Goal: Task Accomplishment & Management: Manage account settings

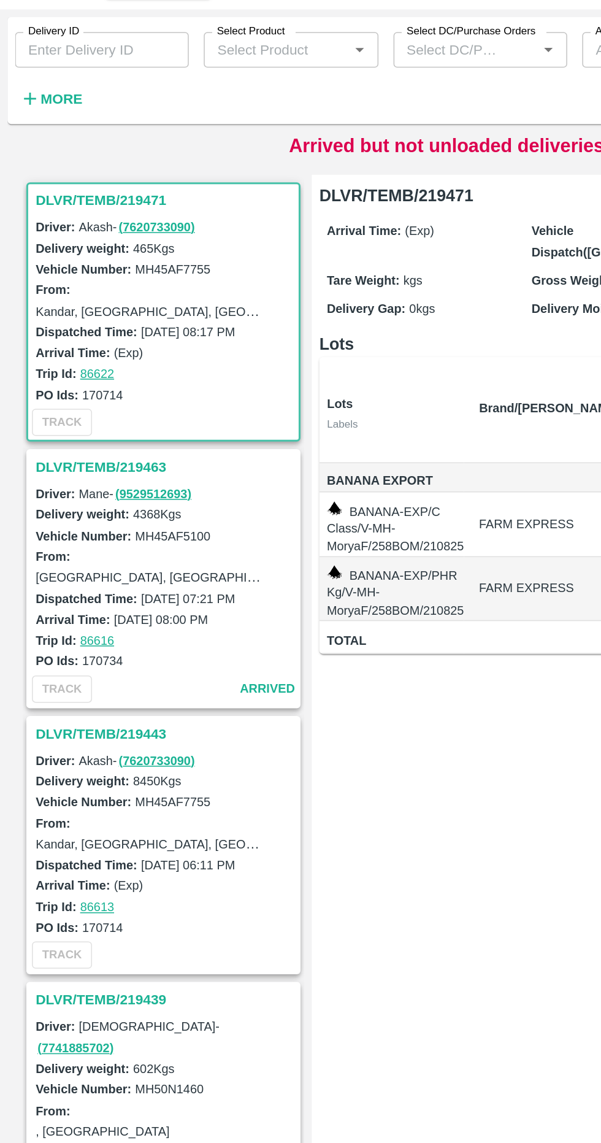
click at [61, 342] on div "TRACK" at bounding box center [106, 332] width 177 height 23
click at [77, 362] on h3 "DLVR/TEMB/219463" at bounding box center [108, 362] width 171 height 16
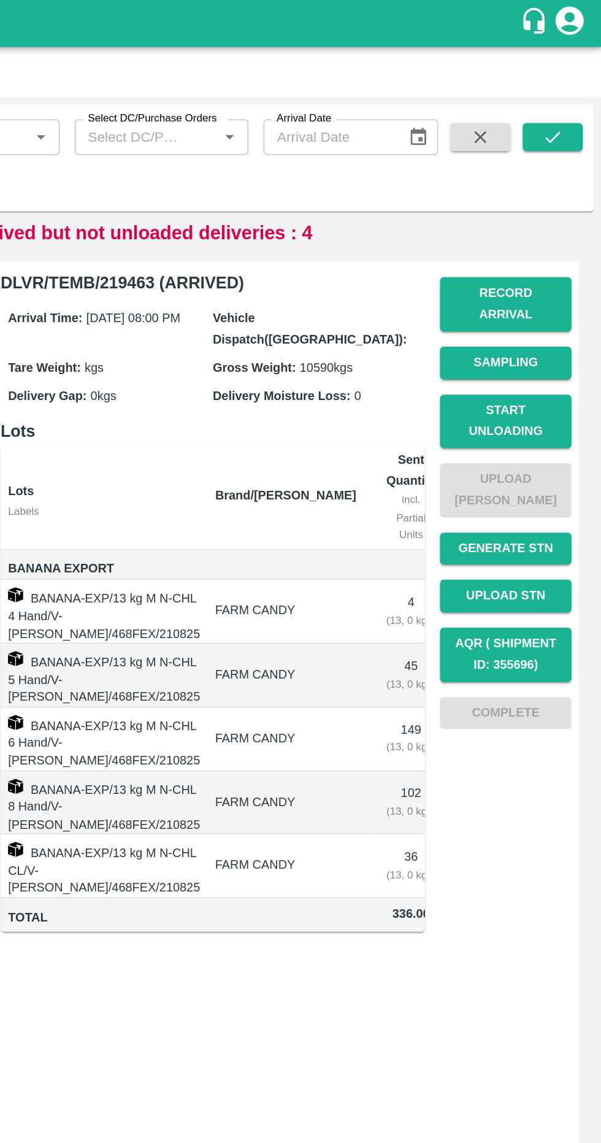
click at [556, 264] on button "Start Unloading" at bounding box center [539, 276] width 86 height 36
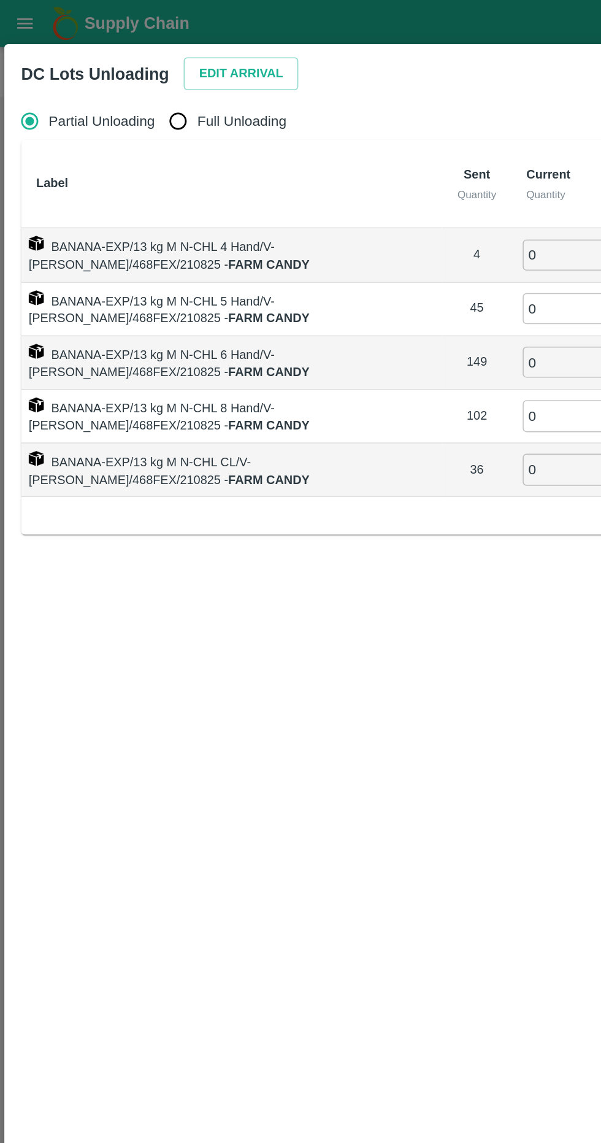
click at [117, 90] on input "Full Unloading" at bounding box center [116, 79] width 25 height 25
radio input "true"
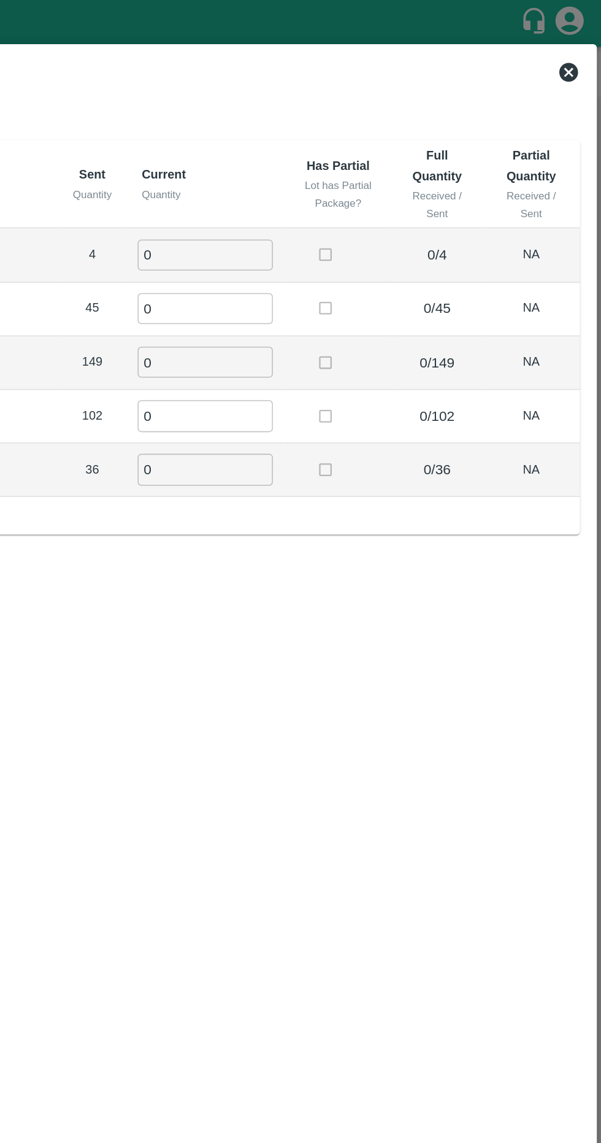
click at [372, 166] on input "0" at bounding box center [342, 166] width 88 height 20
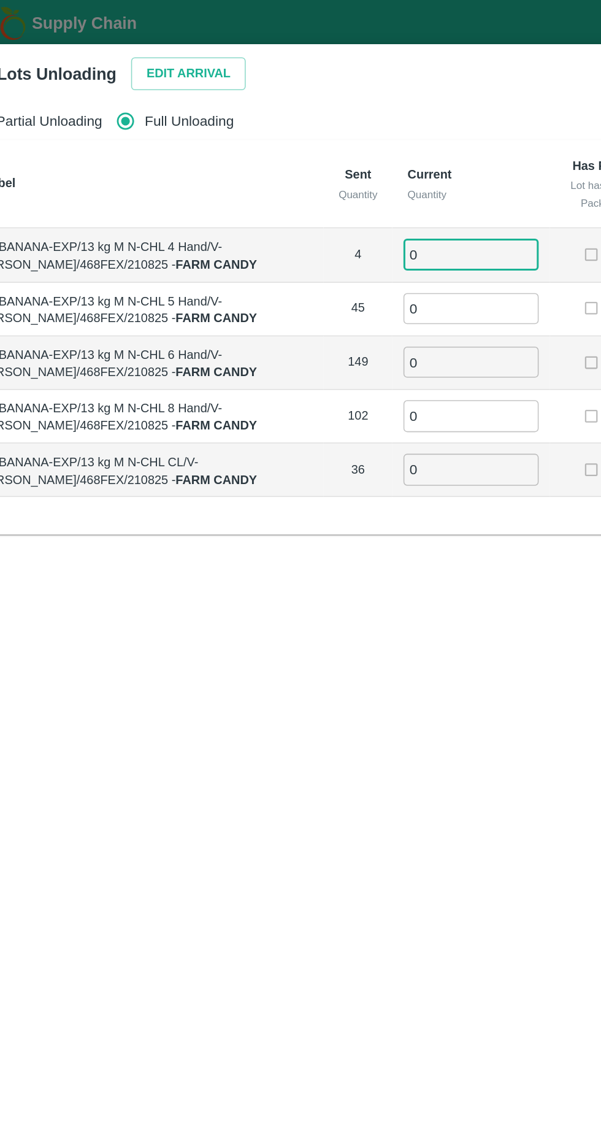
click at [166, 52] on button "Edit Arrival" at bounding box center [157, 47] width 75 height 21
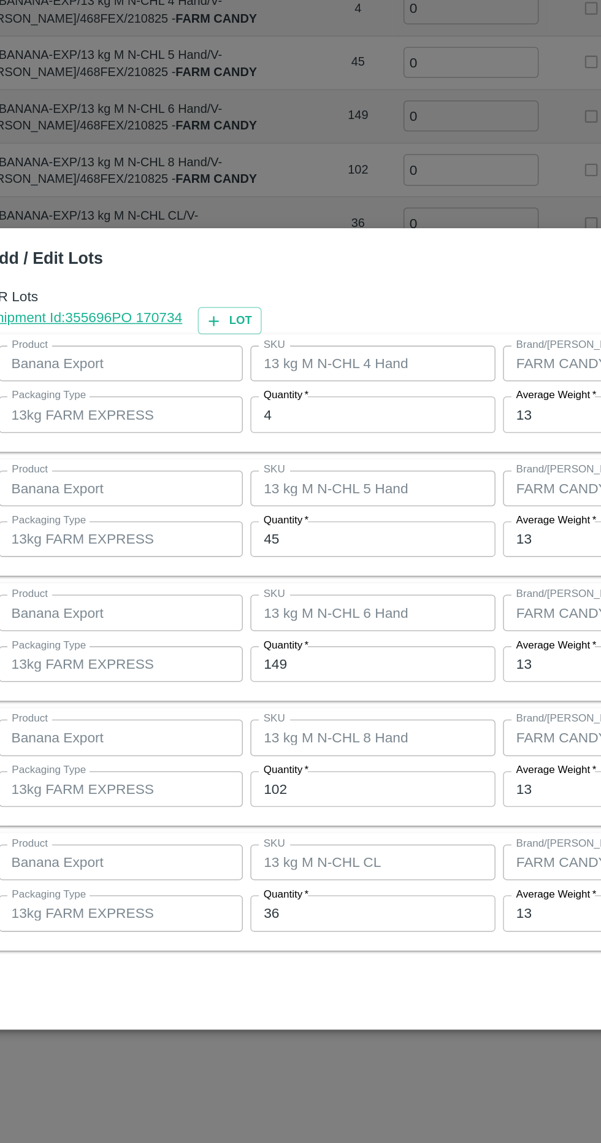
click at [297, 430] on input "4" at bounding box center [278, 431] width 160 height 23
type input "5"
click at [288, 513] on input "45" at bounding box center [278, 512] width 160 height 23
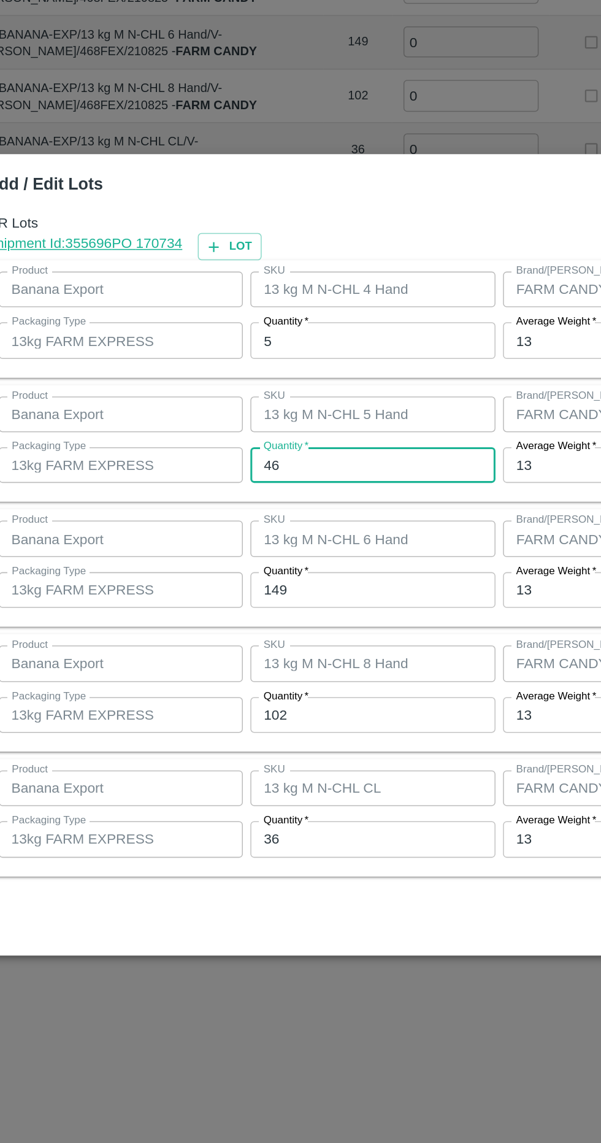
type input "46"
click at [287, 599] on input "149" at bounding box center [278, 594] width 160 height 23
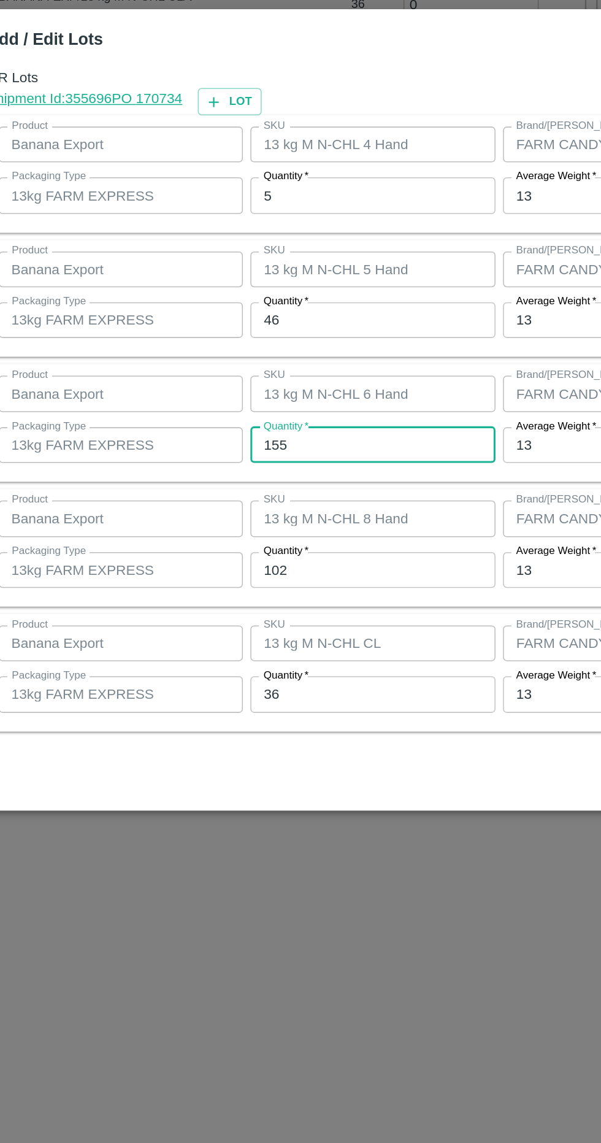
type input "155"
click at [275, 679] on input "102" at bounding box center [278, 675] width 160 height 23
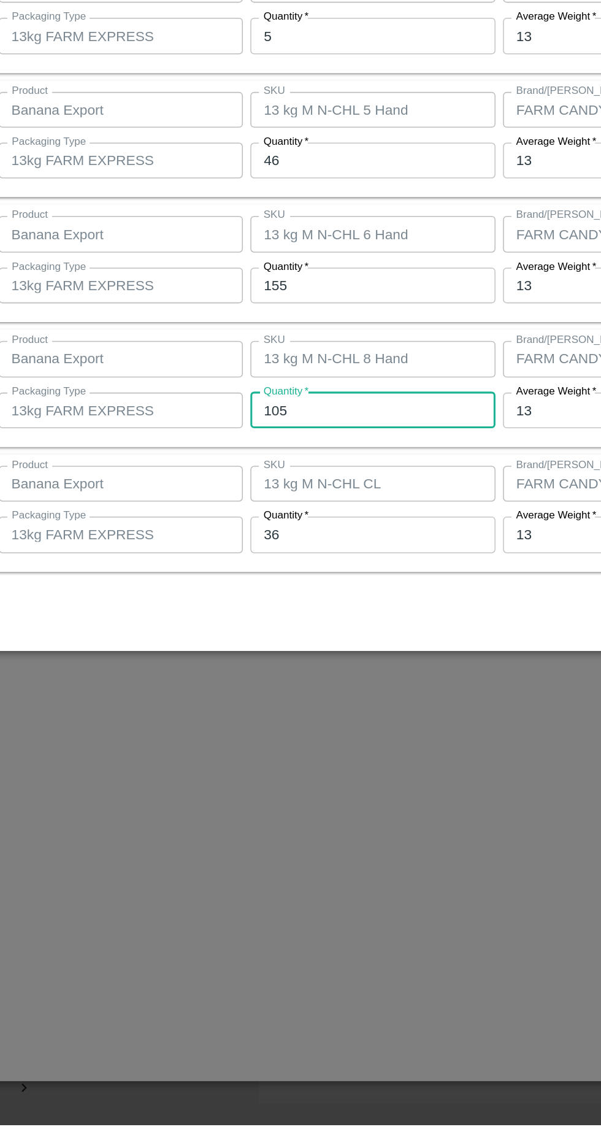
type input "105"
click at [285, 757] on input "36" at bounding box center [278, 756] width 160 height 23
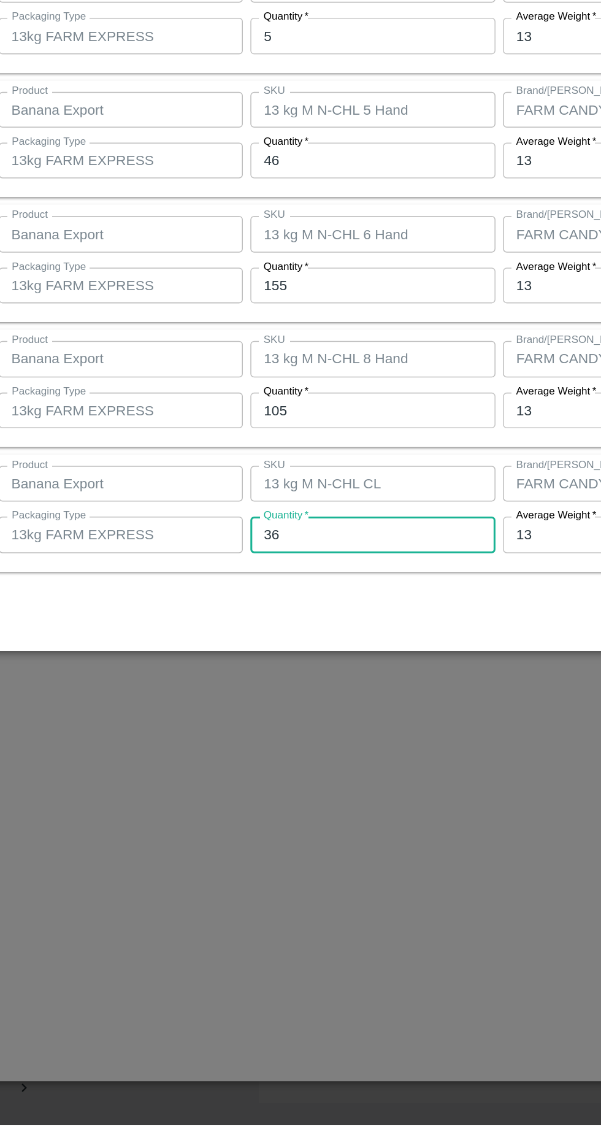
type input "3"
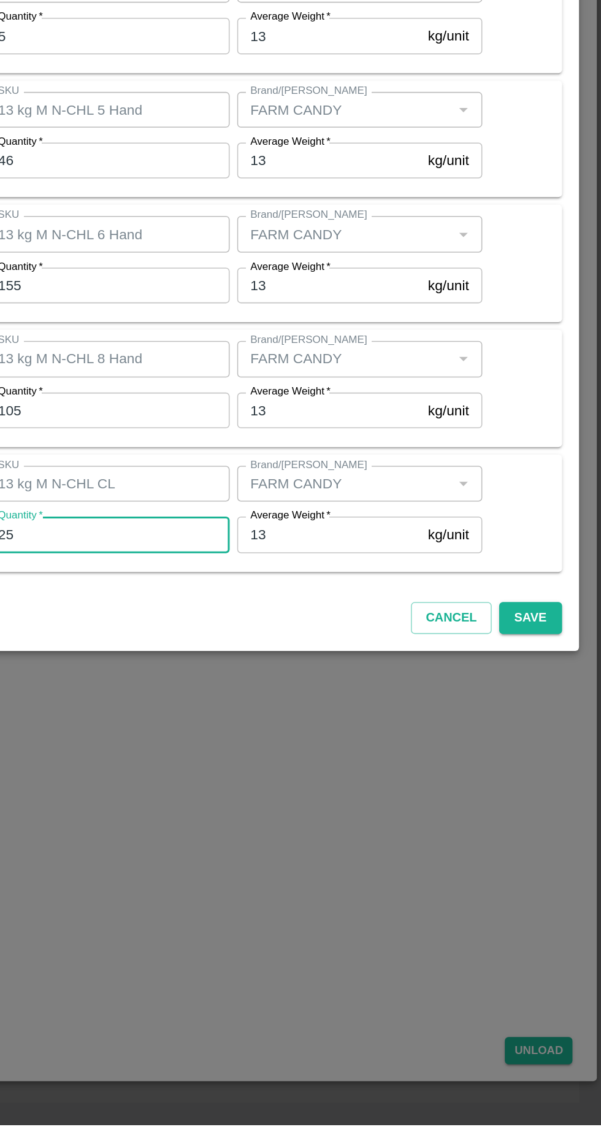
type input "25"
click at [560, 811] on button "Save" at bounding box center [554, 811] width 40 height 21
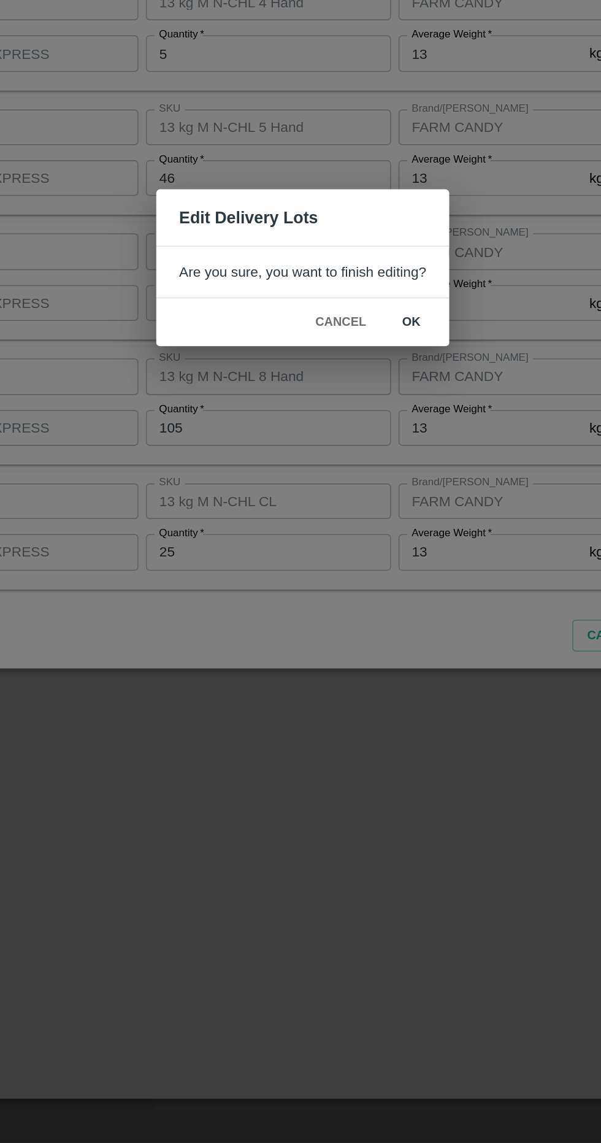
click at [367, 607] on button "ok" at bounding box center [371, 606] width 39 height 21
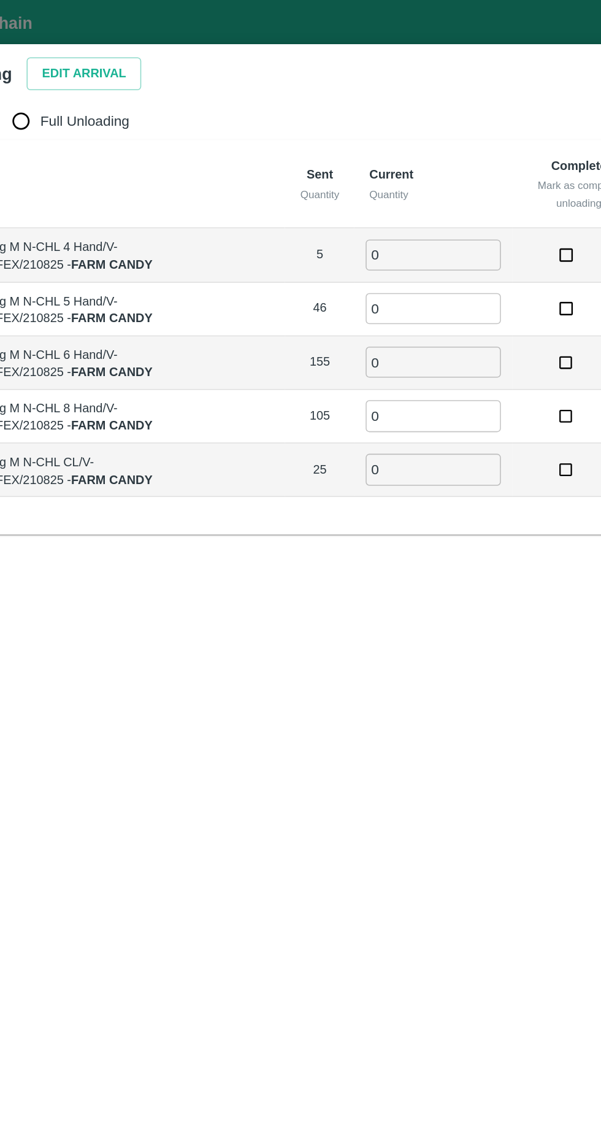
radio input "true"
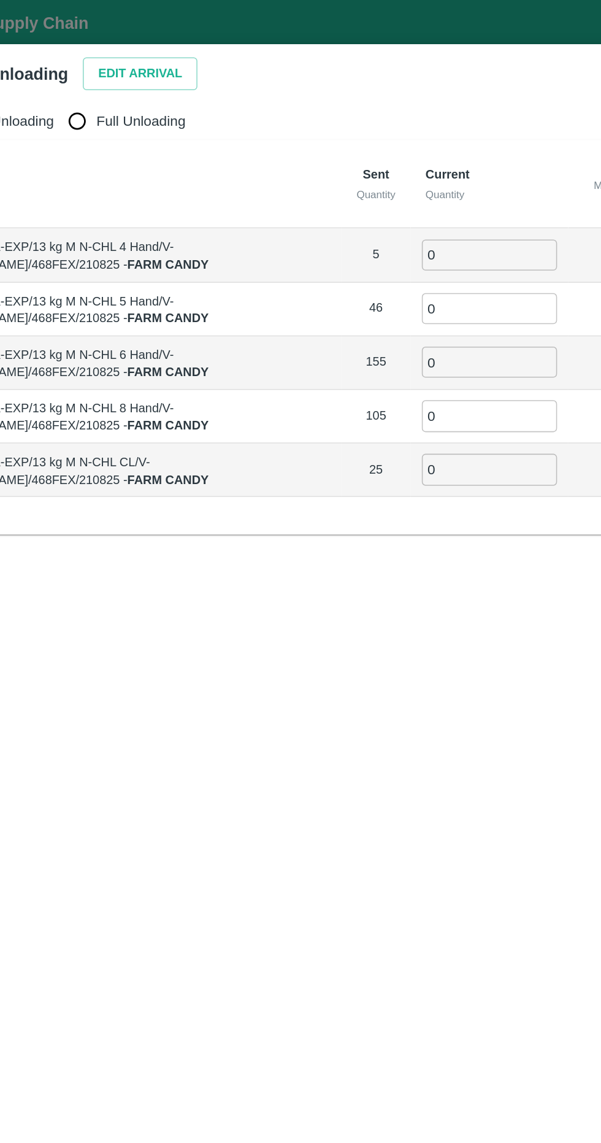
click at [388, 166] on input "0" at bounding box center [386, 166] width 88 height 20
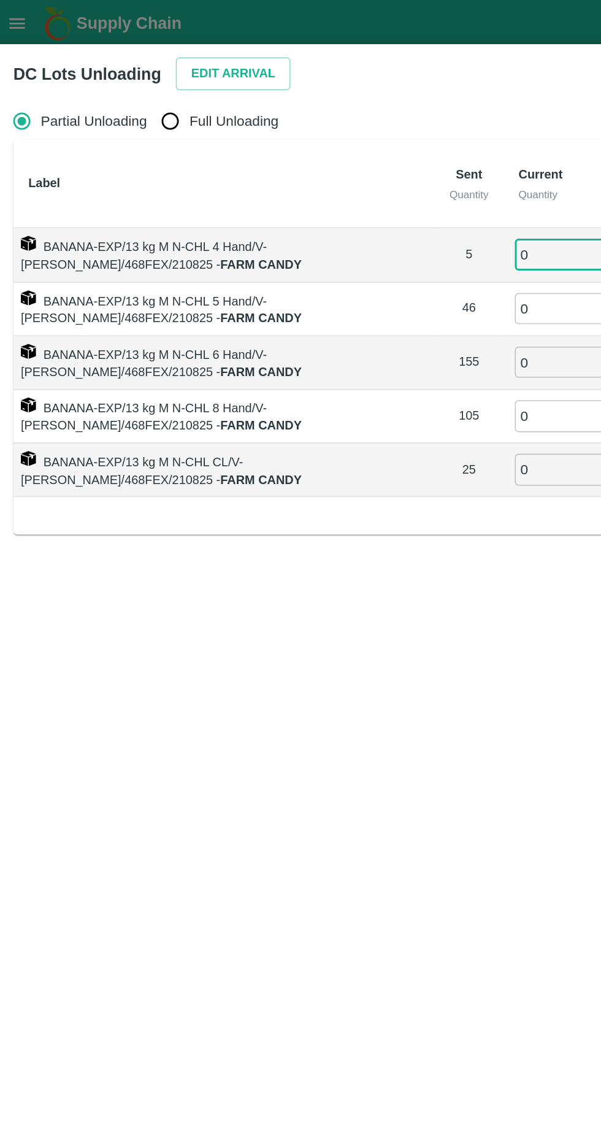
click at [119, 90] on input "Full Unloading" at bounding box center [116, 79] width 25 height 25
radio input "true"
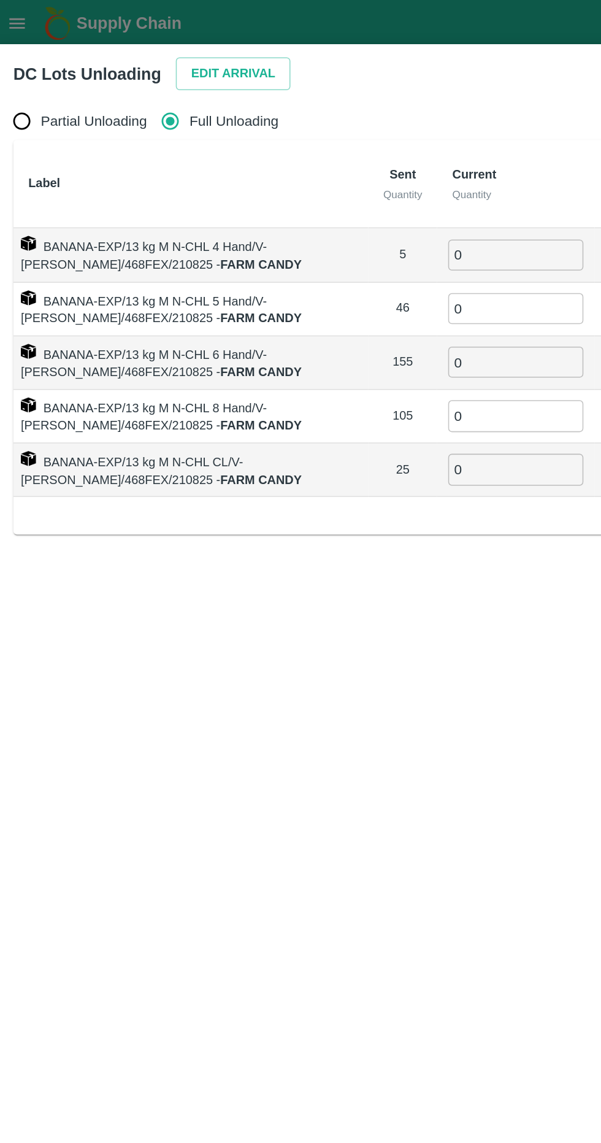
click at [339, 163] on input "0" at bounding box center [342, 166] width 88 height 20
type input "5"
click at [339, 202] on input "0" at bounding box center [342, 201] width 88 height 20
type input "46"
click at [345, 237] on input "0" at bounding box center [342, 236] width 88 height 20
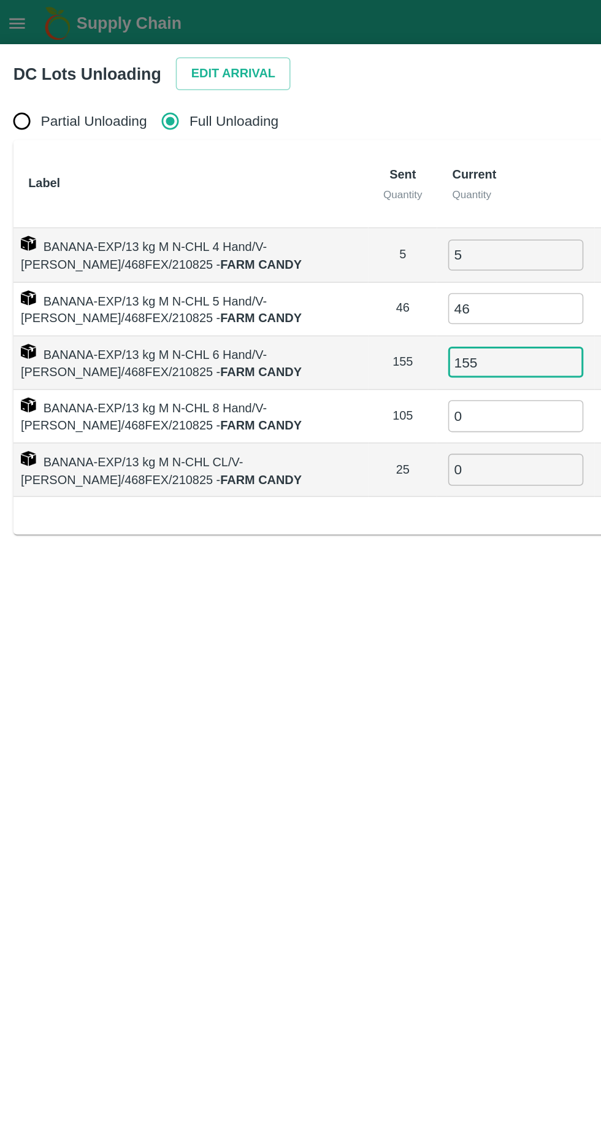
type input "155"
click at [350, 270] on input "0" at bounding box center [342, 271] width 88 height 20
type input "105"
click at [332, 310] on input "0" at bounding box center [342, 306] width 88 height 20
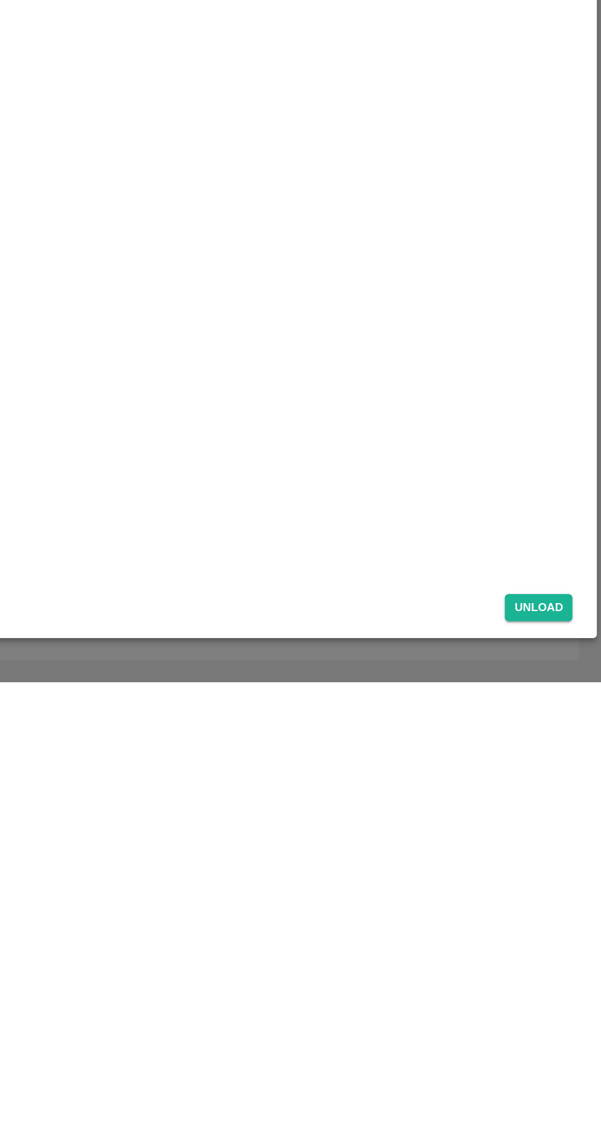
type input "25"
click at [564, 1098] on button "Unload" at bounding box center [560, 1094] width 44 height 18
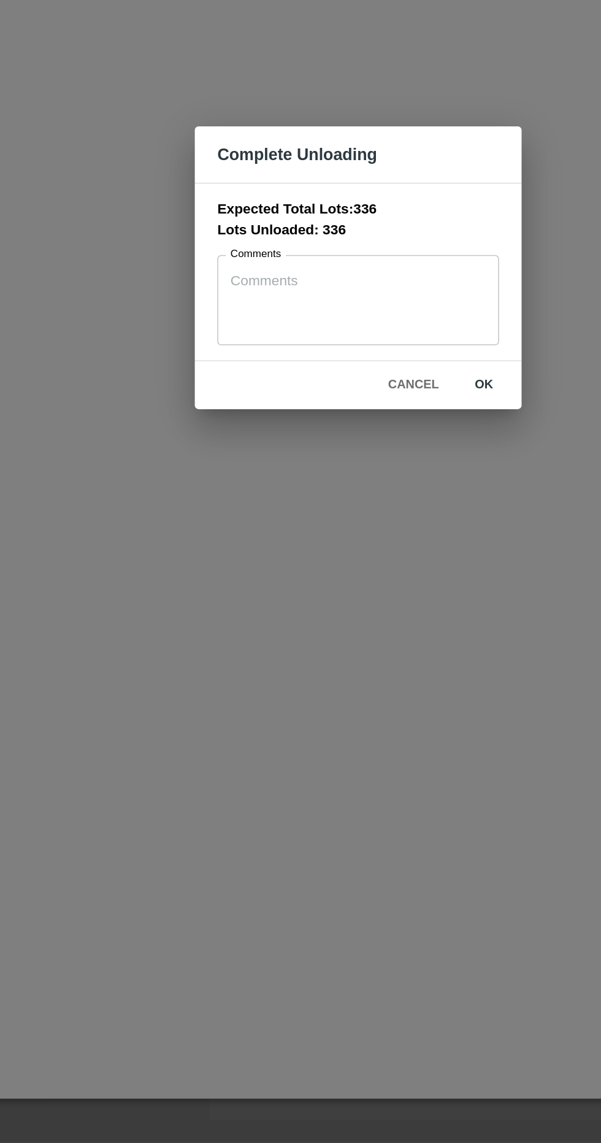
click at [383, 646] on button "ok" at bounding box center [382, 647] width 39 height 21
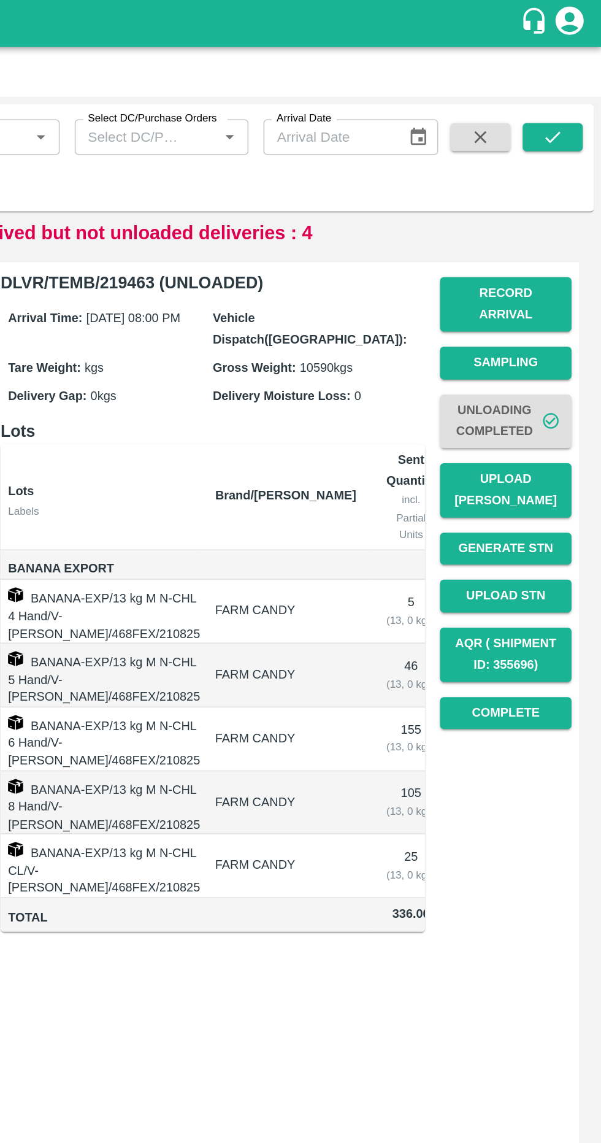
click at [547, 302] on button "Upload [PERSON_NAME]" at bounding box center [539, 320] width 86 height 36
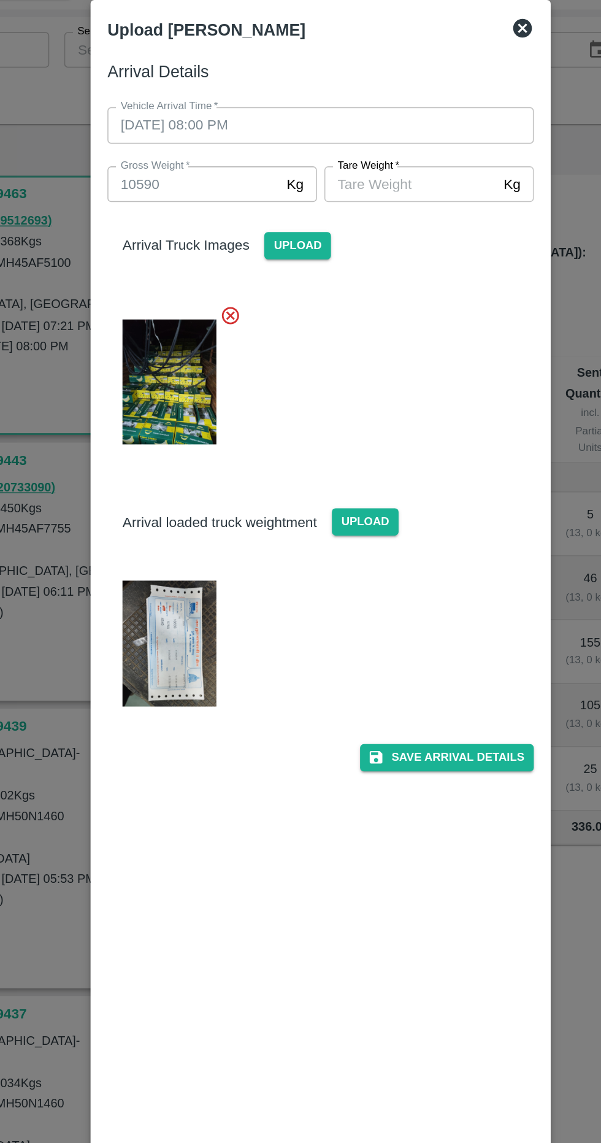
click at [366, 174] on input "[PERSON_NAME]   *" at bounding box center [359, 177] width 112 height 23
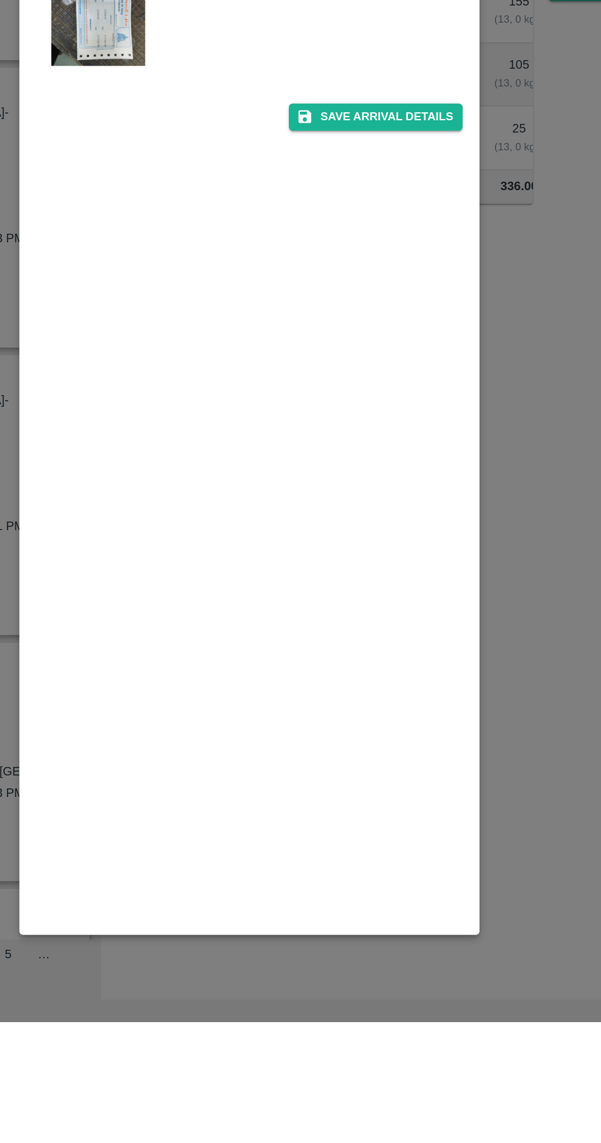
type input "5750"
click at [405, 553] on button "Save Arrival Details" at bounding box center [382, 552] width 113 height 18
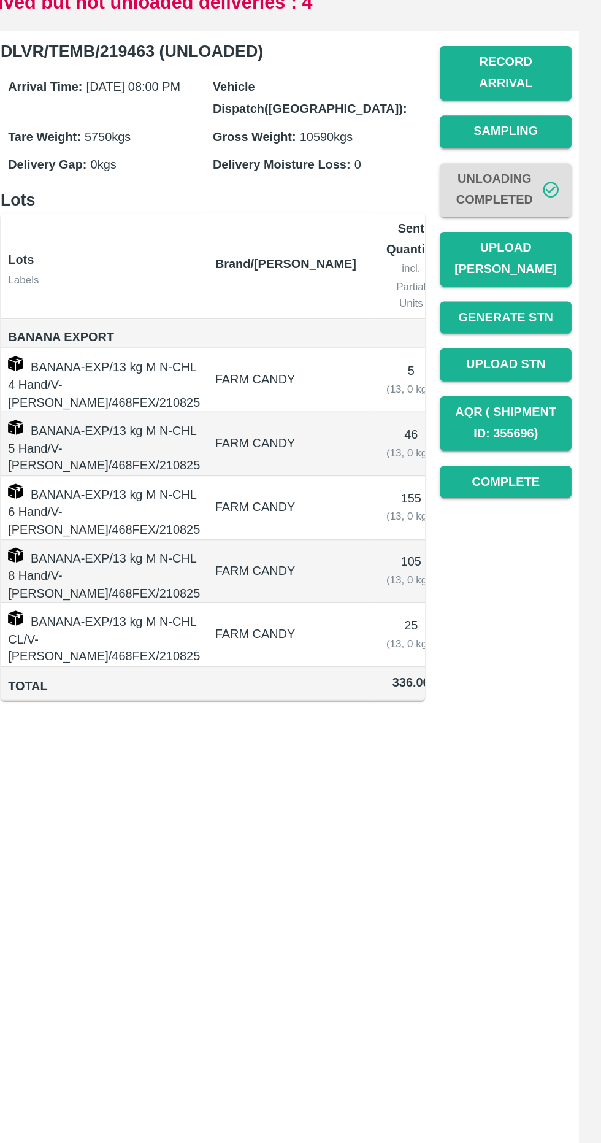
click at [558, 455] on button "Complete" at bounding box center [539, 465] width 86 height 21
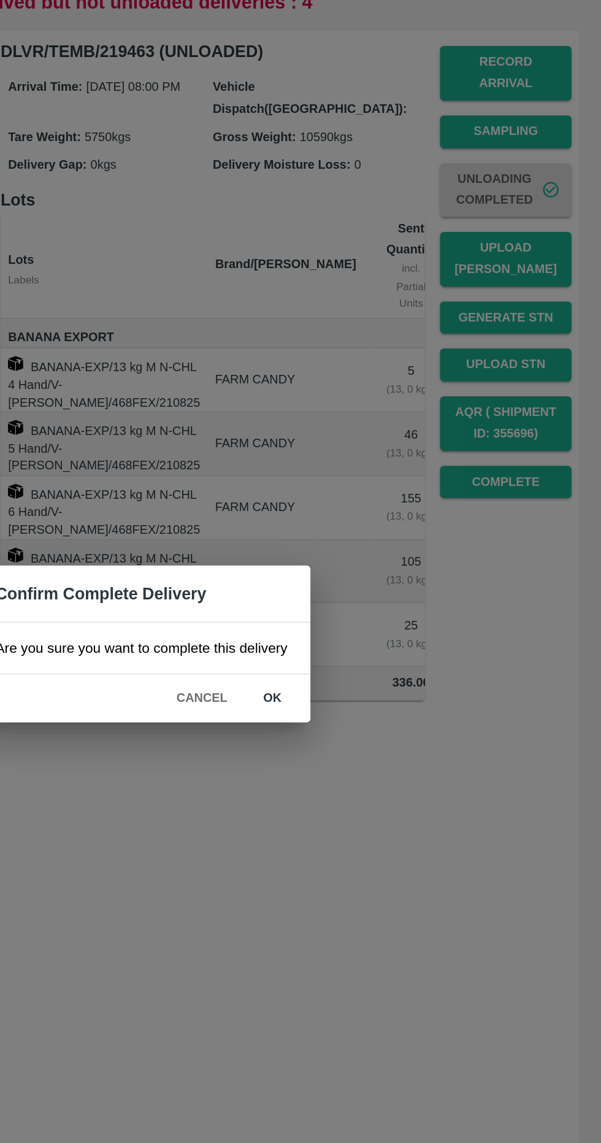
click at [370, 604] on button "ok" at bounding box center [386, 606] width 39 height 21
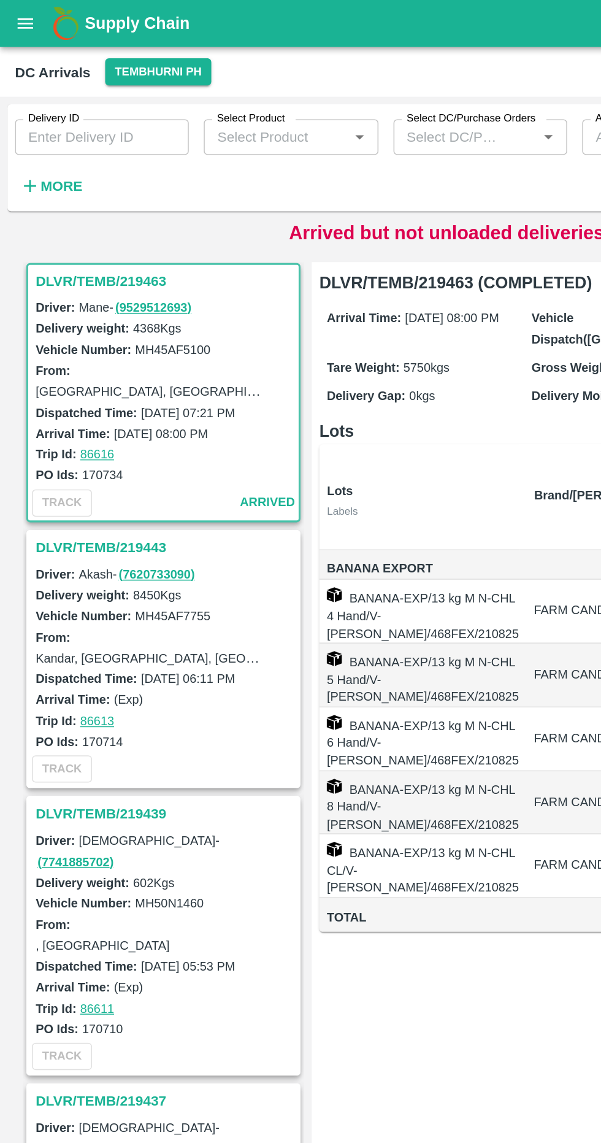
scroll to position [0, 67]
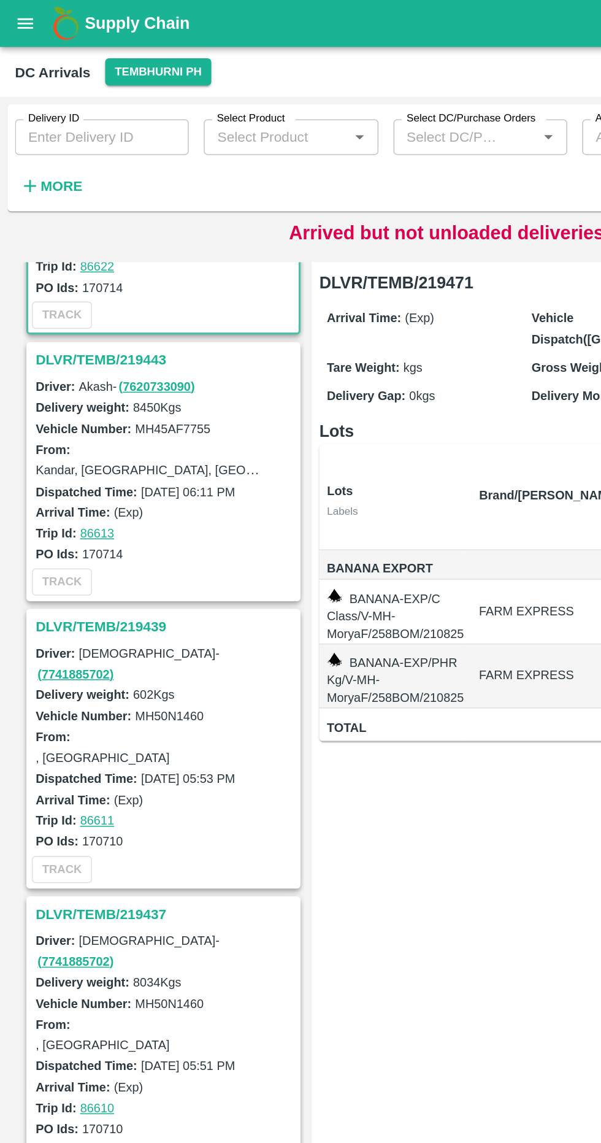
click at [20, 15] on icon "open drawer" at bounding box center [17, 15] width 10 height 7
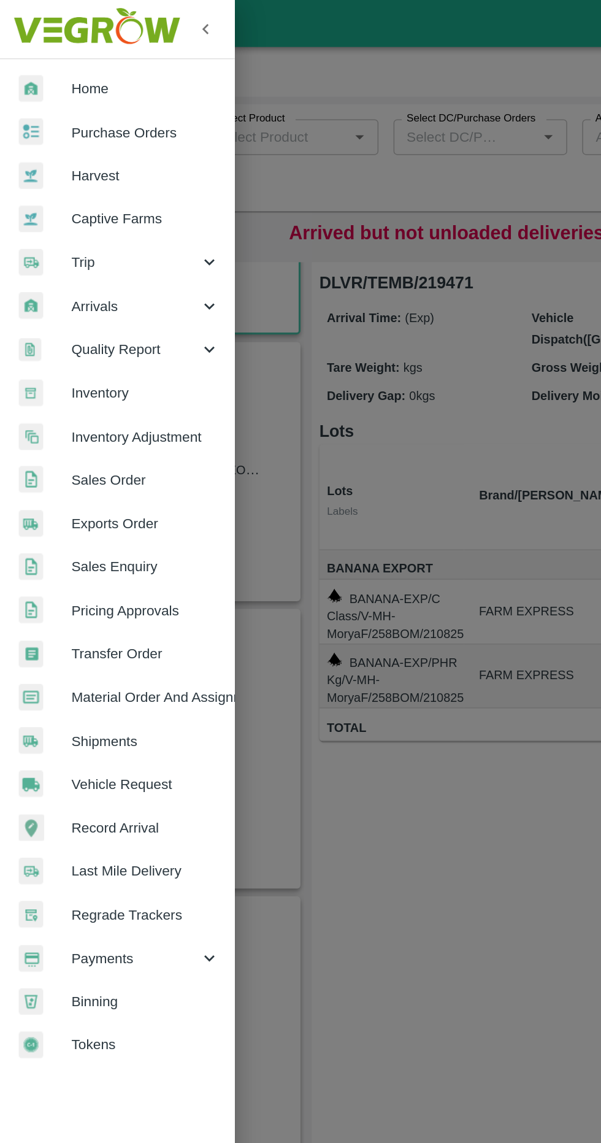
click at [132, 193] on icon at bounding box center [136, 199] width 13 height 13
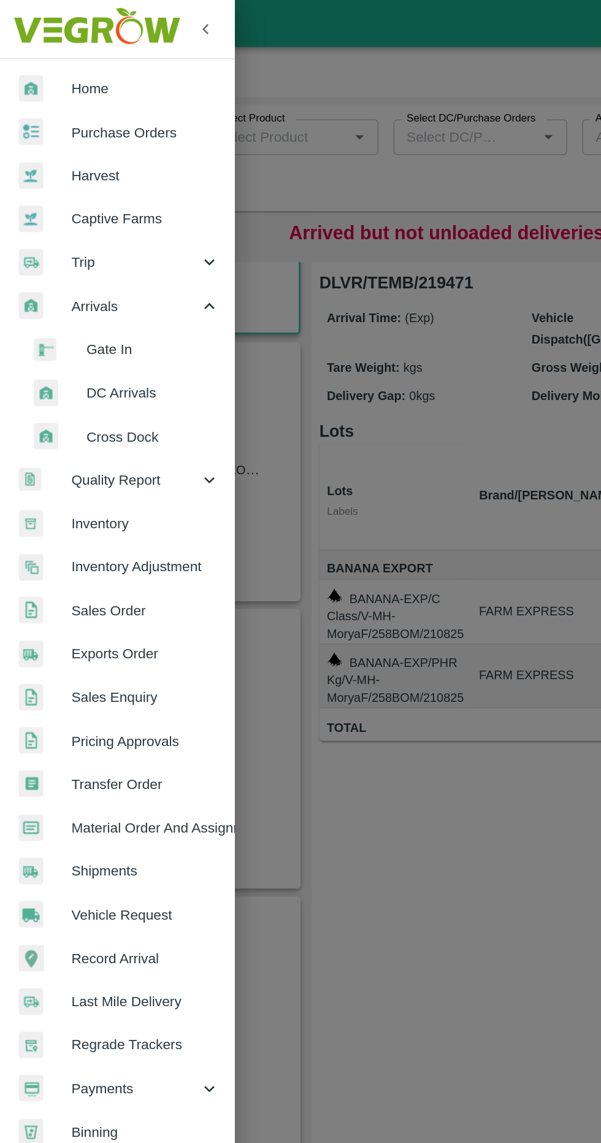
click at [309, 603] on div at bounding box center [300, 571] width 601 height 1143
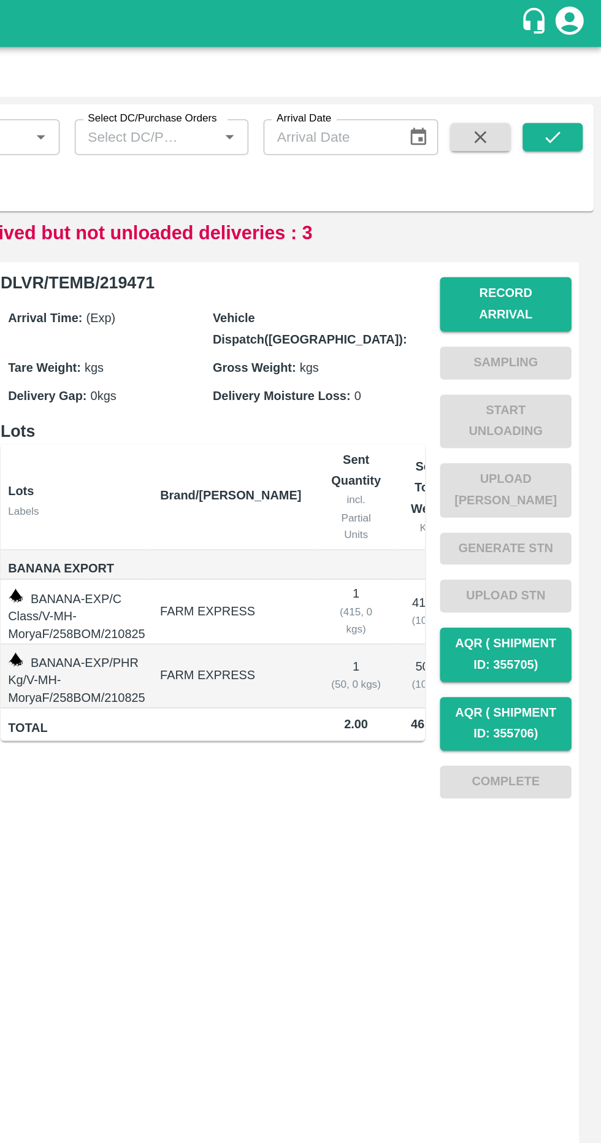
click at [426, 86] on input "Arrival Date" at bounding box center [422, 89] width 84 height 23
type input "DD/MM/YYYY"
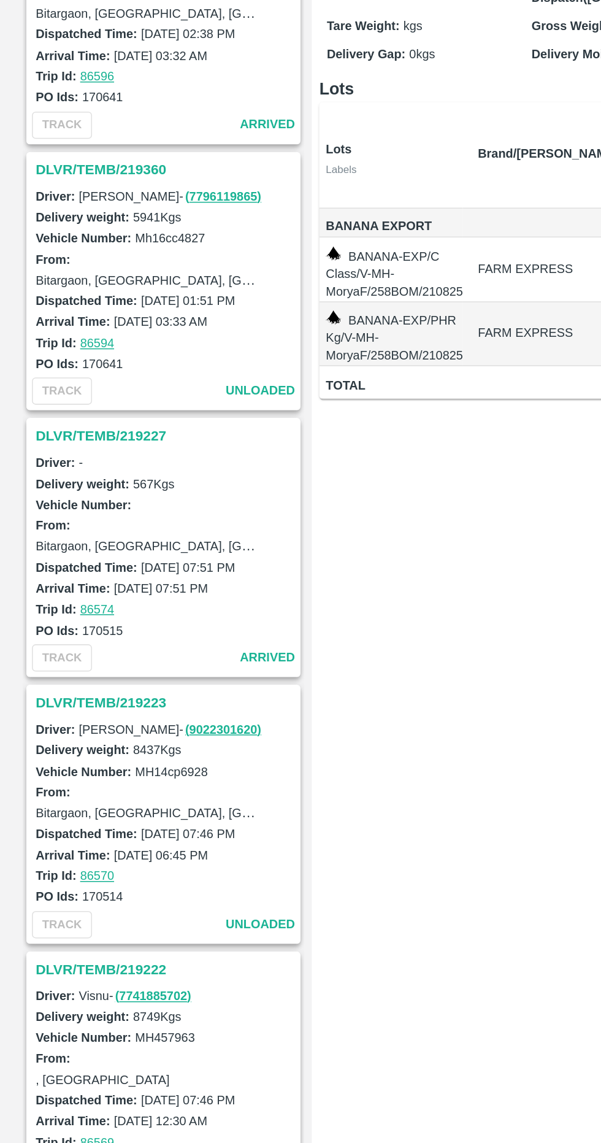
scroll to position [1571, 0]
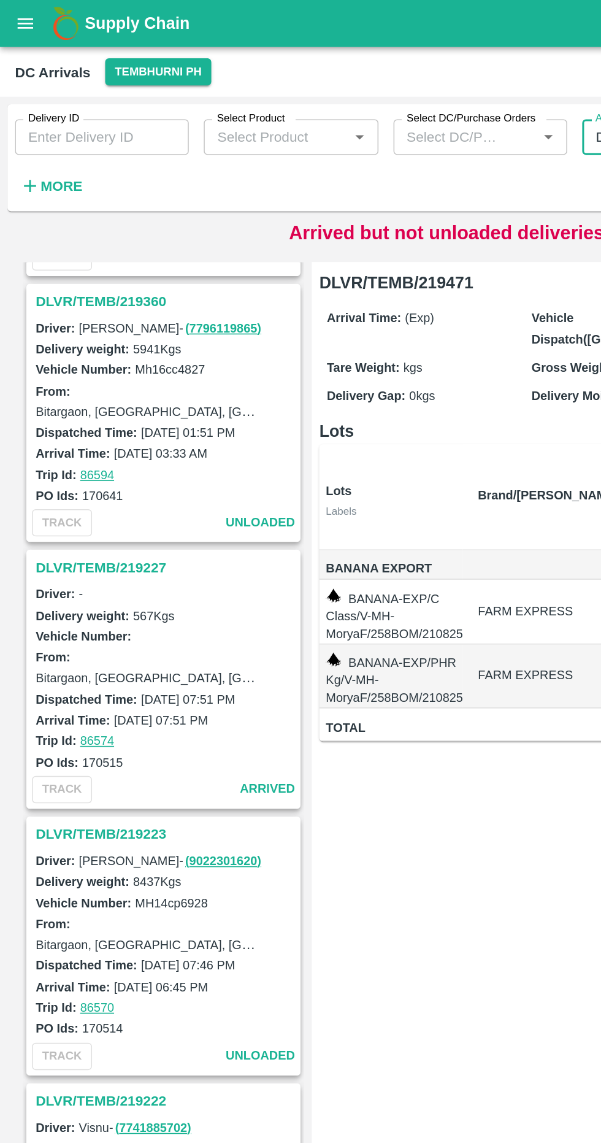
click at [17, 15] on icon "open drawer" at bounding box center [17, 15] width 10 height 7
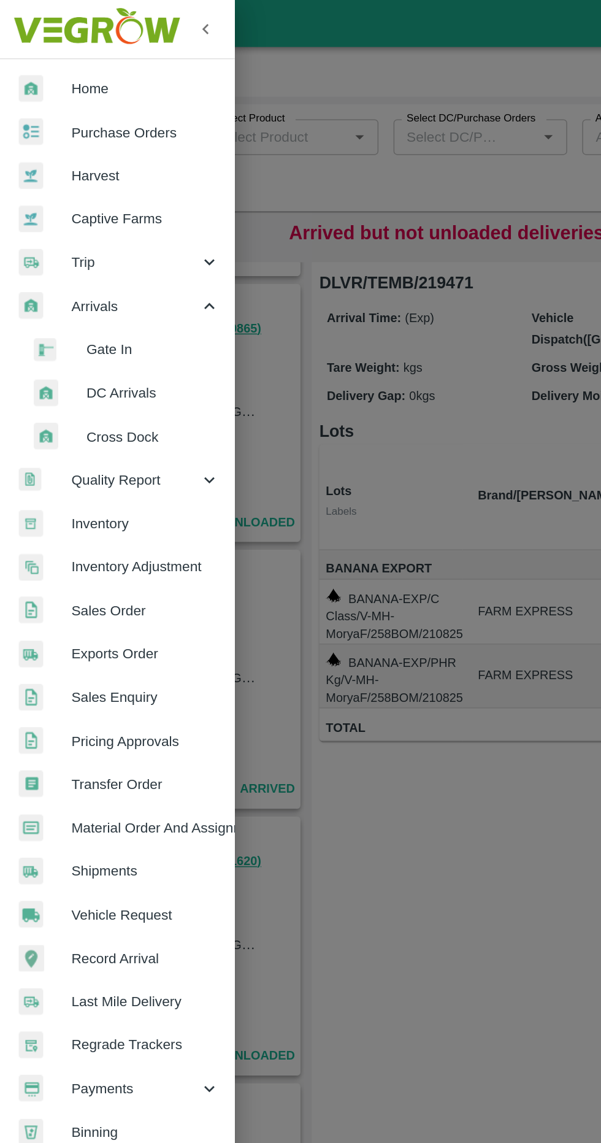
click at [261, 130] on div at bounding box center [300, 571] width 601 height 1143
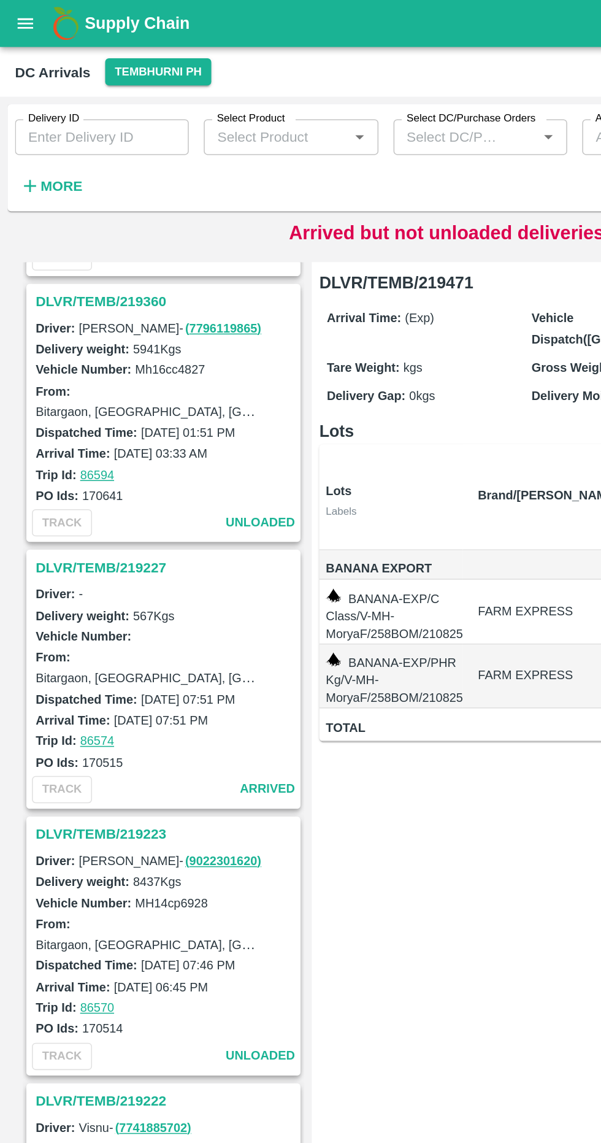
click at [199, 110] on div "Delivery ID Delivery ID Select Product Select Product   * Select DC/Purchase Or…" at bounding box center [247, 100] width 494 height 64
click at [33, 117] on strong "More" at bounding box center [40, 122] width 28 height 10
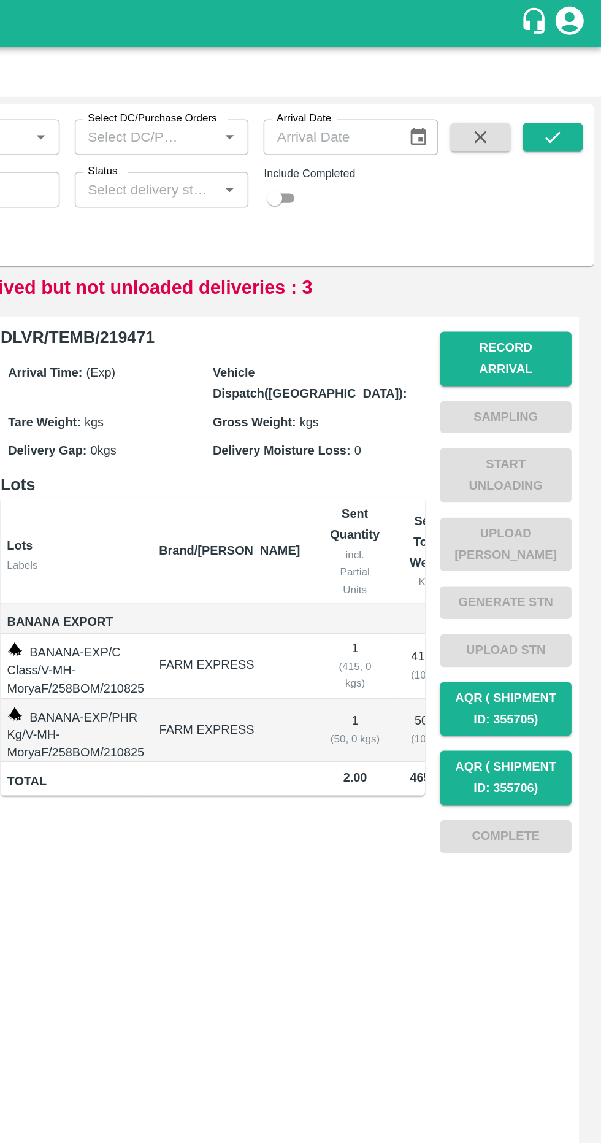
click at [396, 134] on input "checkbox" at bounding box center [388, 129] width 44 height 15
checkbox input "true"
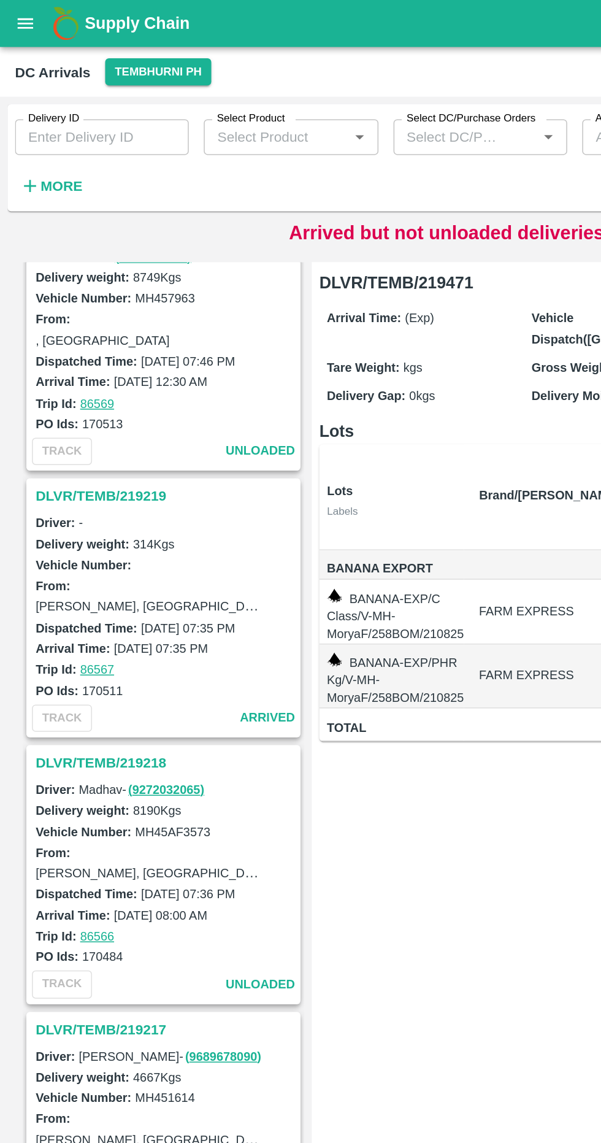
click at [40, 120] on strong "More" at bounding box center [40, 122] width 28 height 10
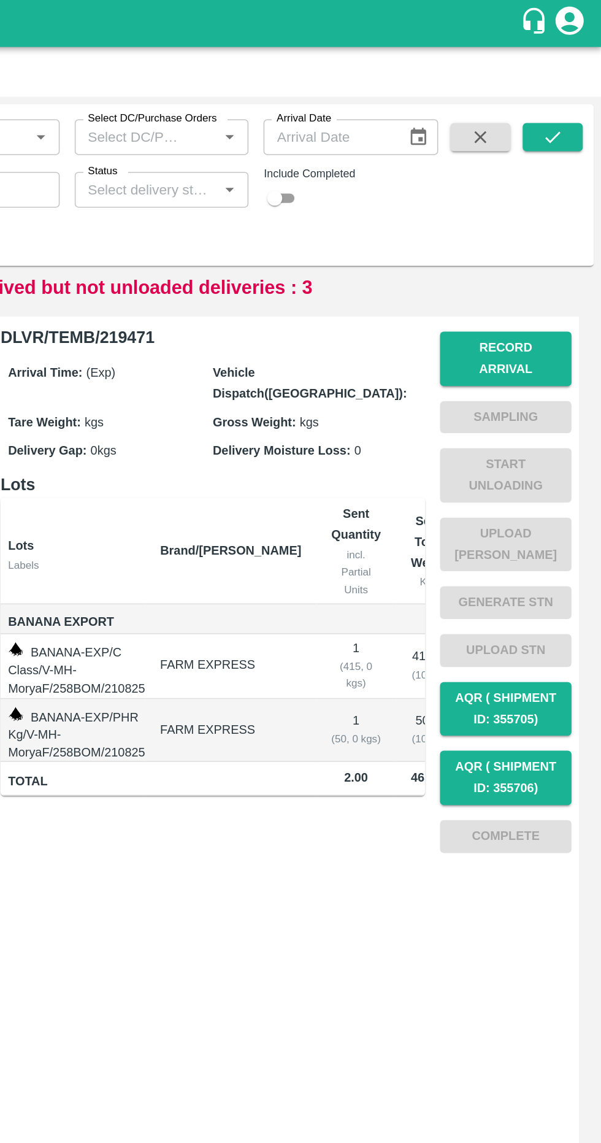
click at [363, 124] on icon "Open" at bounding box center [357, 123] width 13 height 13
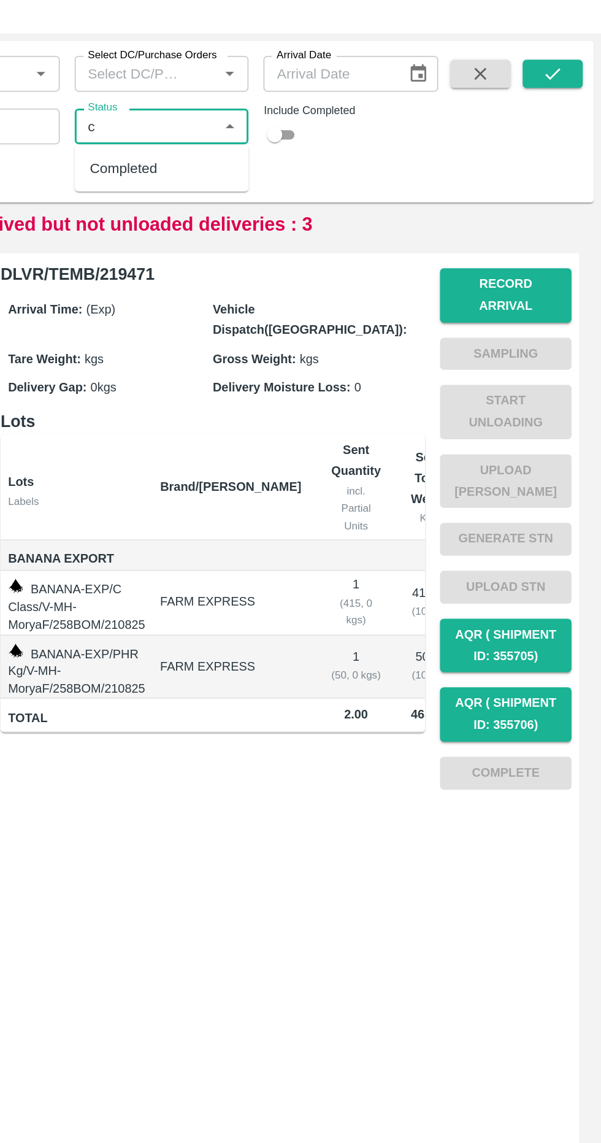
click at [317, 151] on div "Completed" at bounding box center [313, 150] width 113 height 21
type input "Completed"
click at [576, 93] on button "submit" at bounding box center [569, 89] width 39 height 18
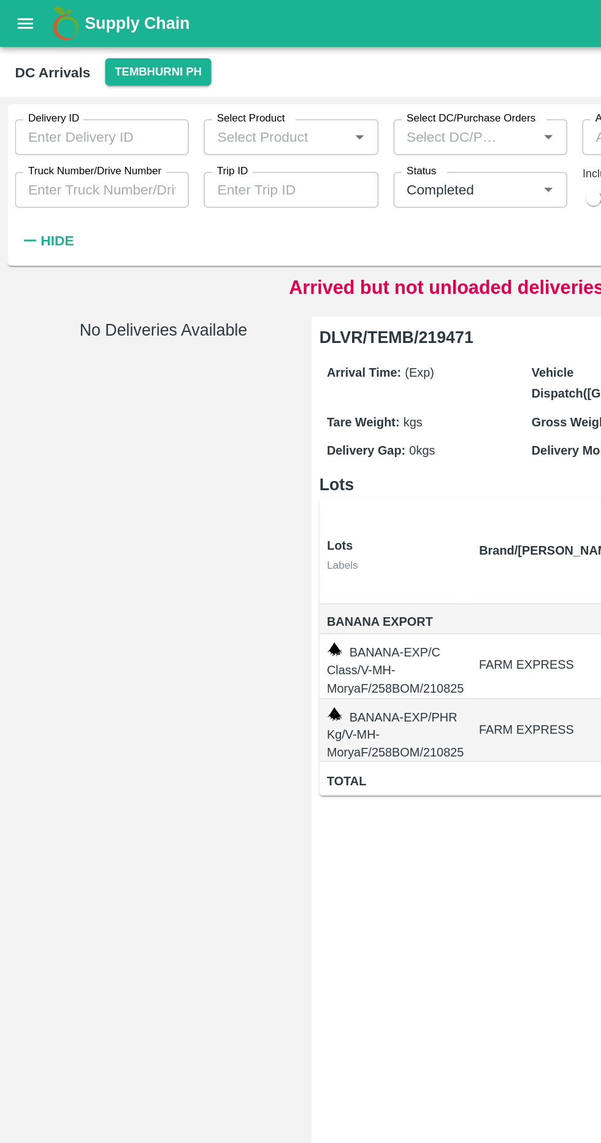
scroll to position [0, 73]
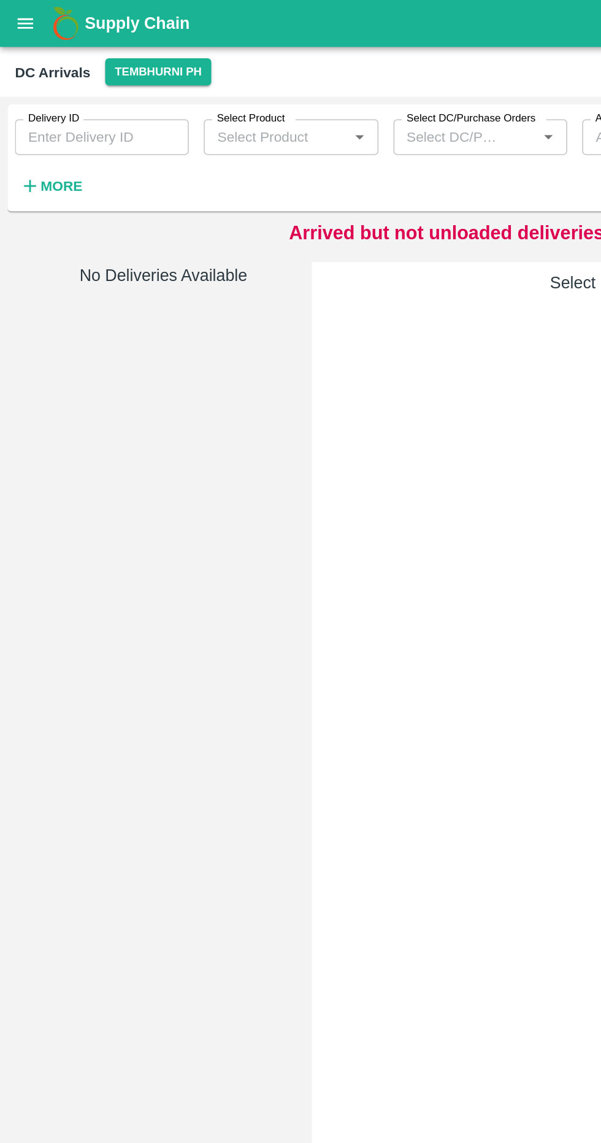
click at [50, 115] on h6 "More" at bounding box center [40, 121] width 28 height 16
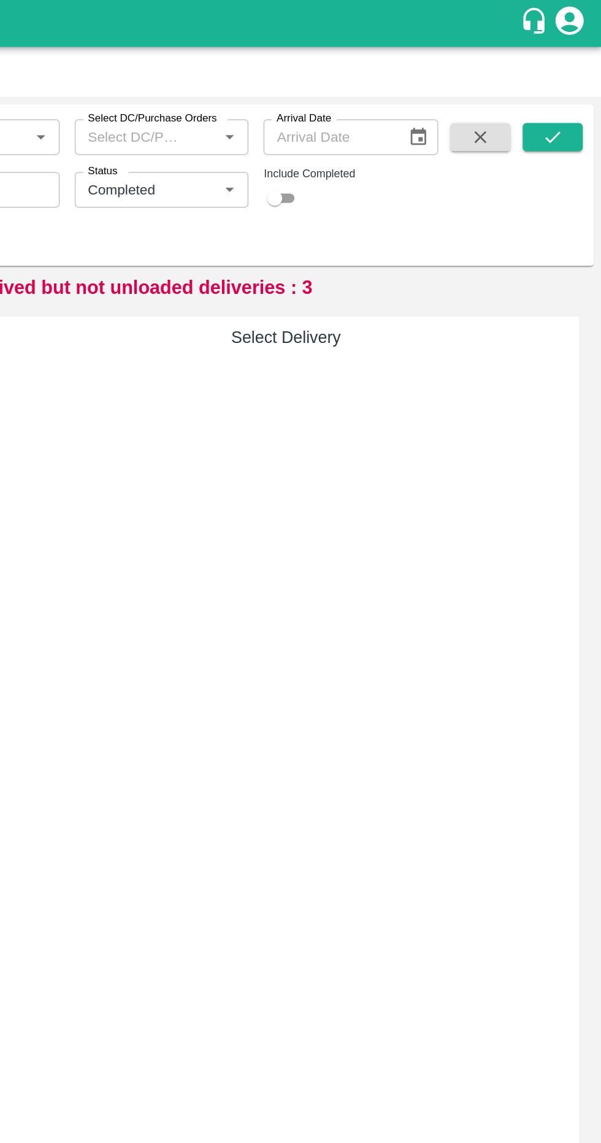
click at [396, 136] on input "checkbox" at bounding box center [388, 129] width 44 height 15
checkbox input "true"
click at [564, 94] on icon "submit" at bounding box center [568, 89] width 13 height 13
click at [577, 86] on button "submit" at bounding box center [569, 89] width 39 height 18
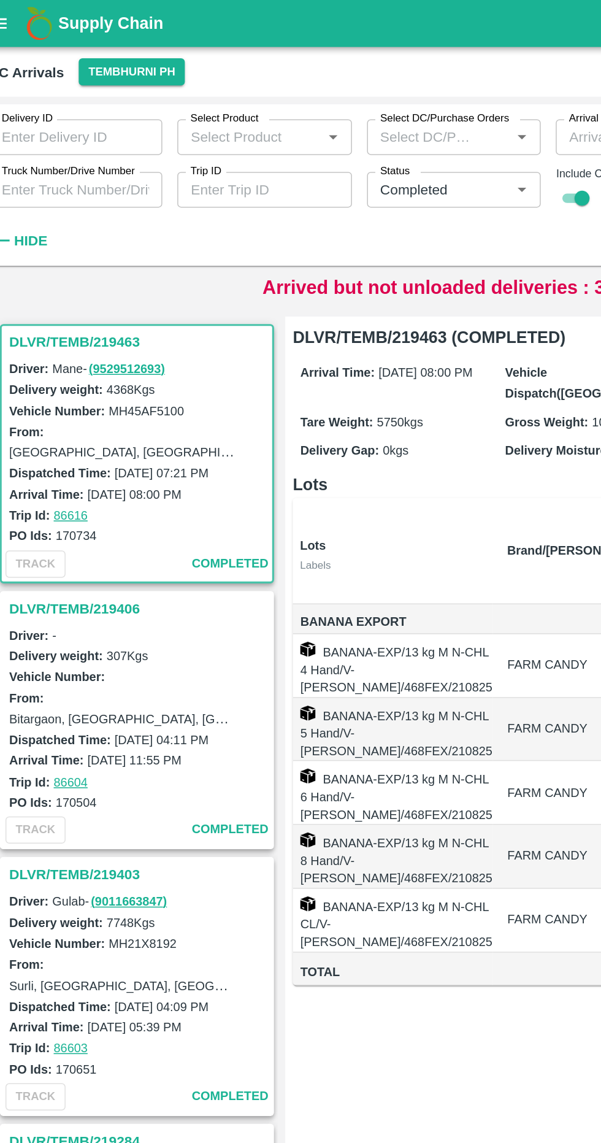
click at [65, 222] on h3 "DLVR/TEMB/219463" at bounding box center [108, 223] width 171 height 16
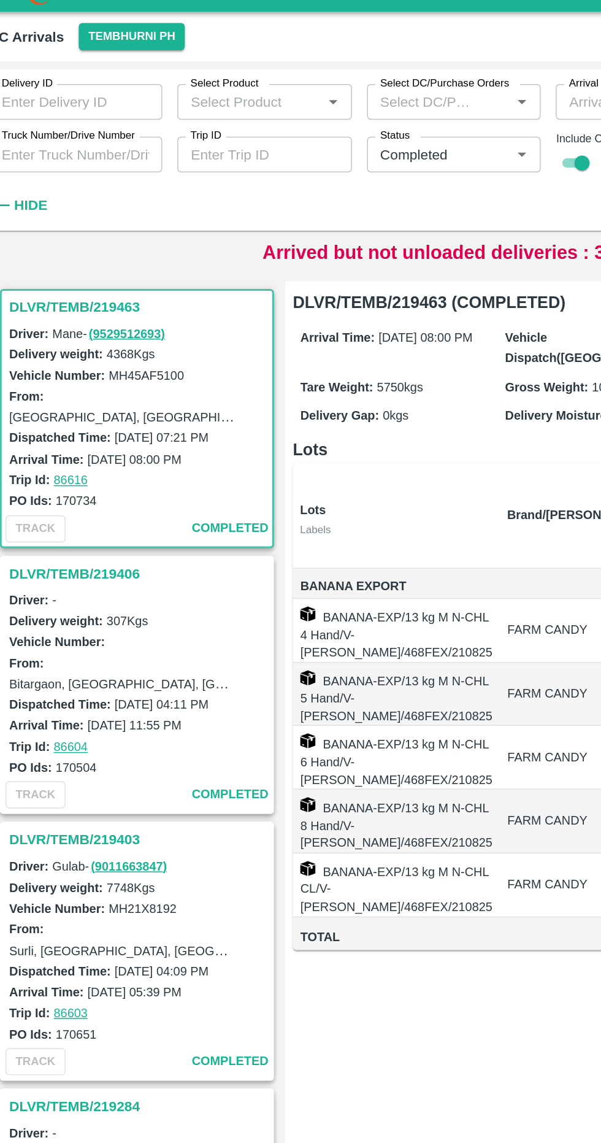
scroll to position [5, 0]
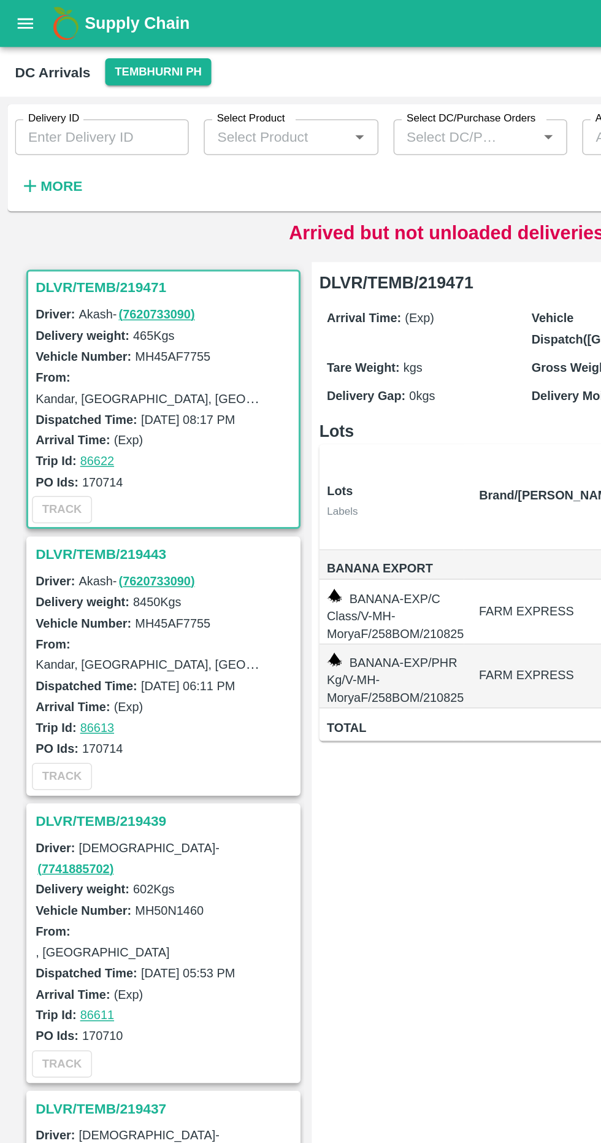
click at [33, 357] on h3 "DLVR/TEMB/219443" at bounding box center [108, 362] width 171 height 16
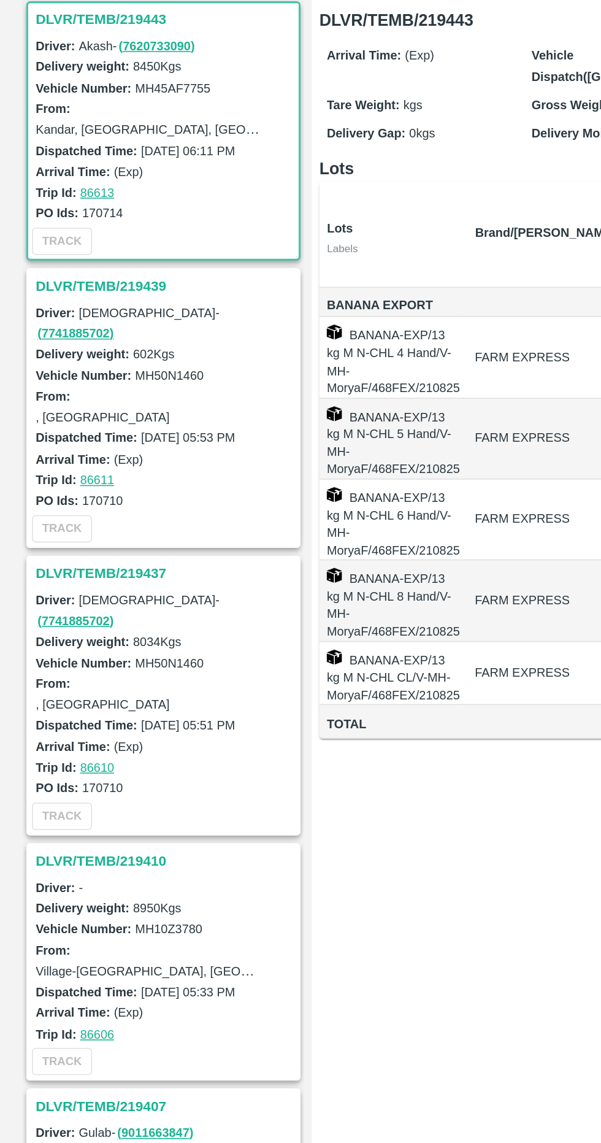
scroll to position [178, 0]
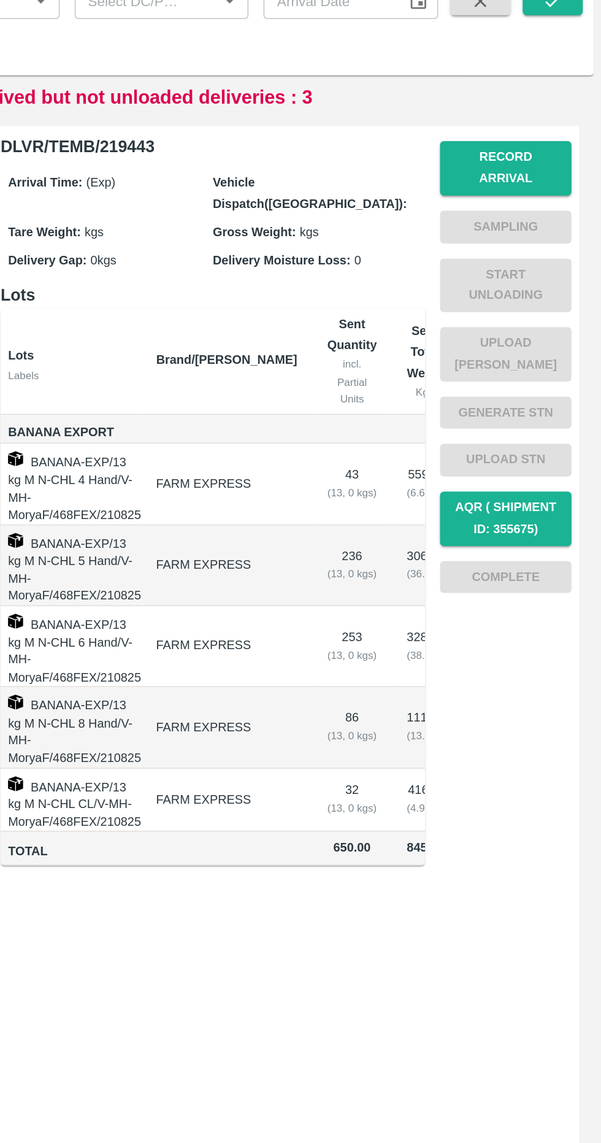
click at [539, 189] on button "Record Arrival" at bounding box center [539, 199] width 86 height 36
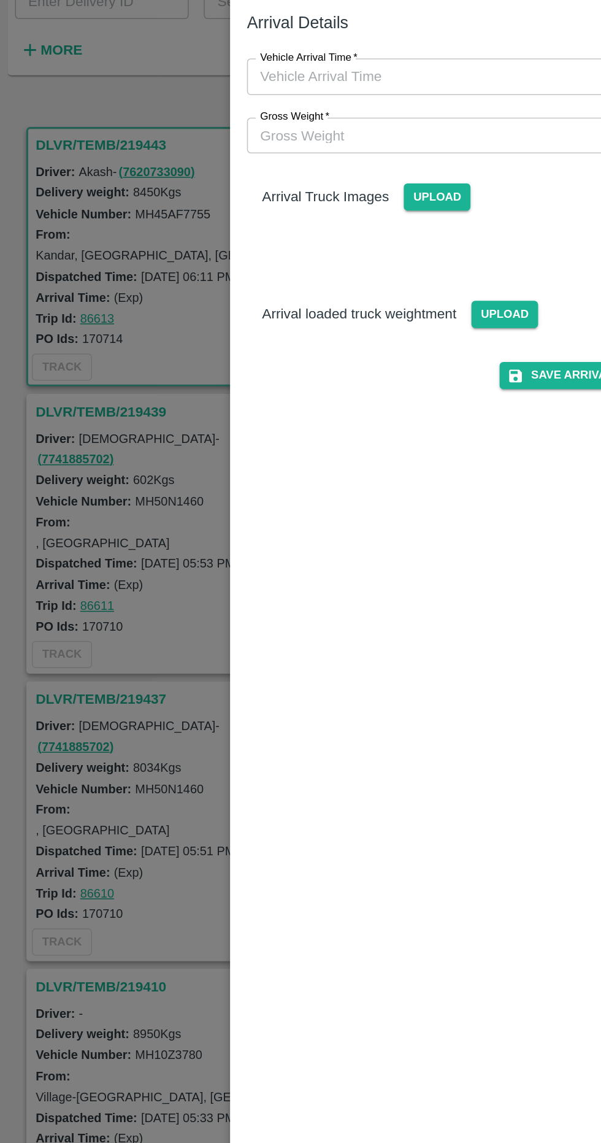
click at [201, 129] on label "Vehicle Arrival Time   *" at bounding box center [202, 126] width 64 height 10
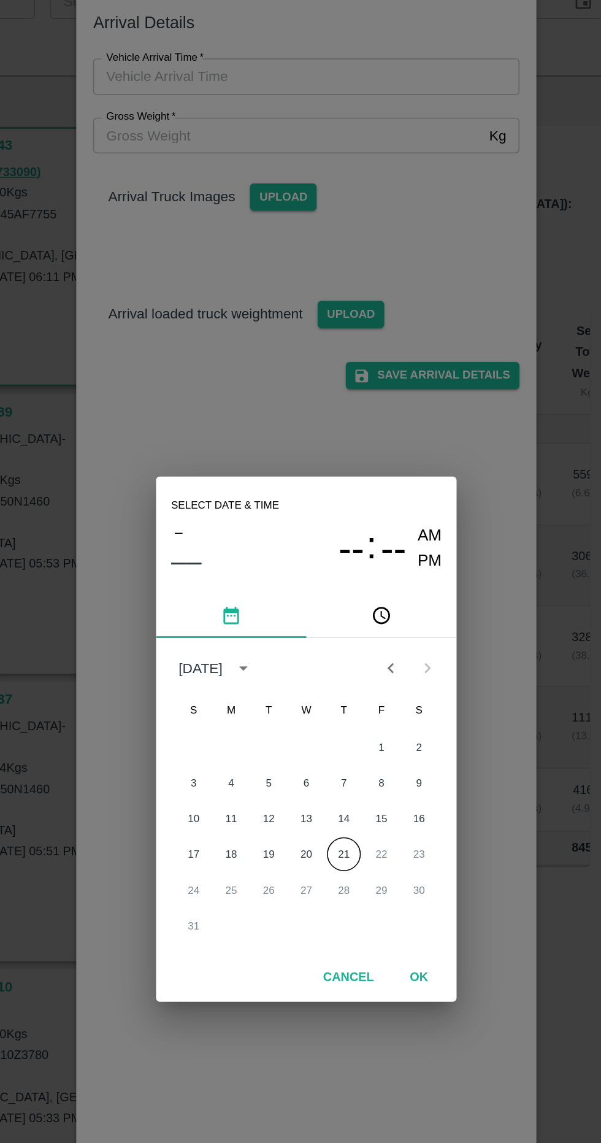
click at [325, 646] on button "21" at bounding box center [325, 646] width 22 height 22
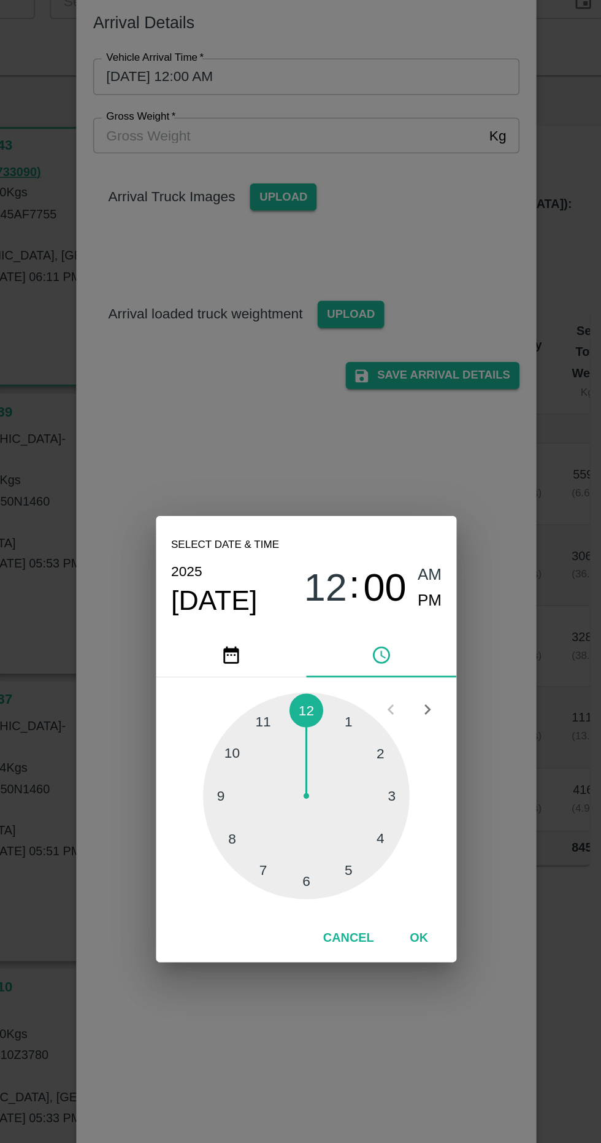
click at [253, 639] on div at bounding box center [300, 608] width 135 height 135
click at [239, 632] on div at bounding box center [300, 608] width 135 height 135
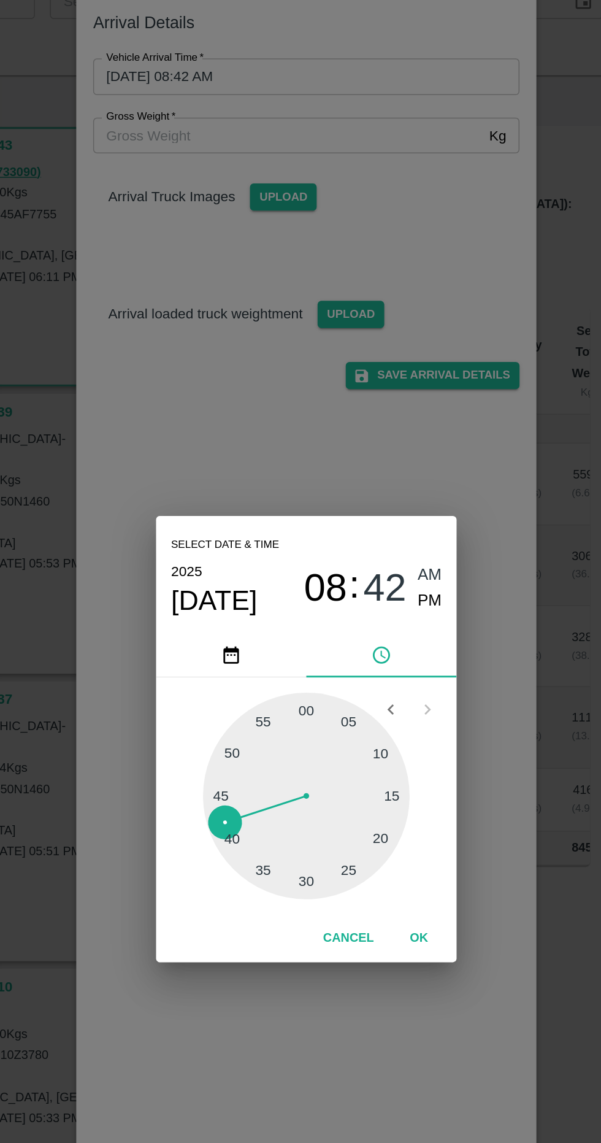
click at [301, 659] on div at bounding box center [300, 608] width 135 height 135
click at [382, 486] on span "PM" at bounding box center [382, 481] width 16 height 17
type input "[DATE] 08:30 PM"
click at [378, 701] on button "OK" at bounding box center [374, 701] width 39 height 21
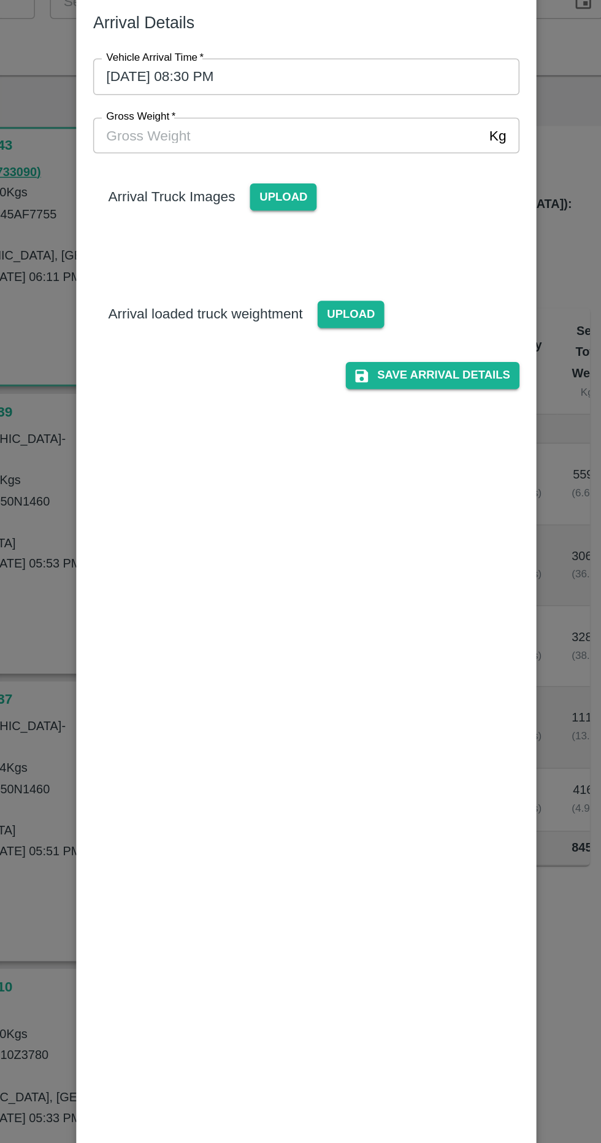
click at [286, 217] on span "Upload" at bounding box center [286, 218] width 44 height 18
click at [0, 0] on input "Upload" at bounding box center [0, 0] width 0 height 0
click at [279, 217] on span "Upload" at bounding box center [286, 218] width 44 height 18
click at [0, 0] on input "Upload" at bounding box center [0, 0] width 0 height 0
click at [198, 182] on input "Gross Weight   *" at bounding box center [288, 177] width 254 height 23
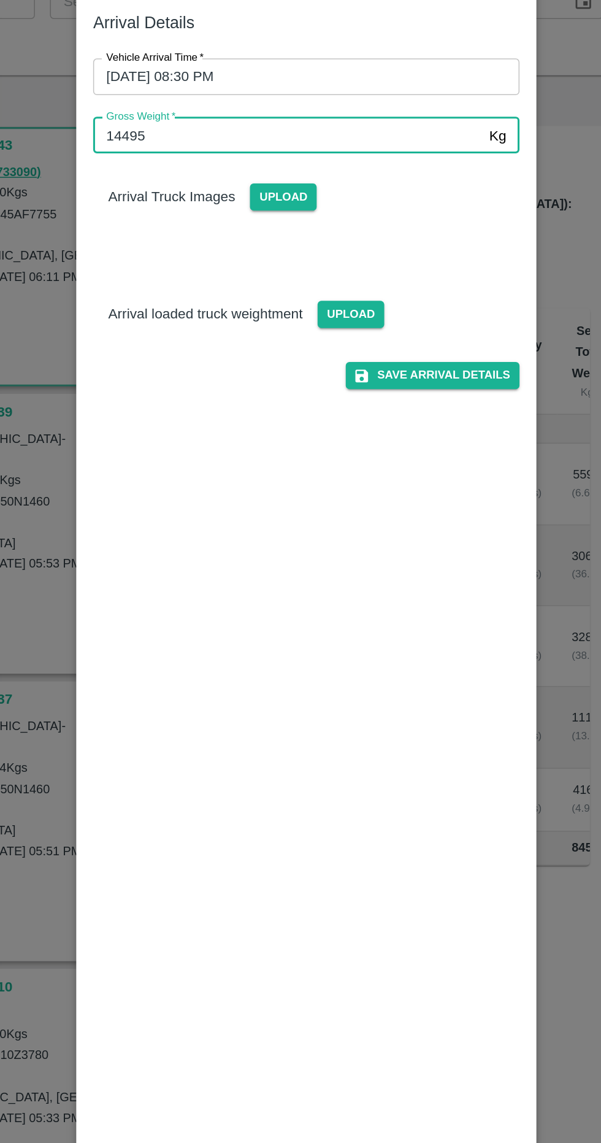
type input "14495"
click at [341, 295] on span "Upload" at bounding box center [330, 294] width 44 height 18
click at [0, 0] on input "Upload" at bounding box center [0, 0] width 0 height 0
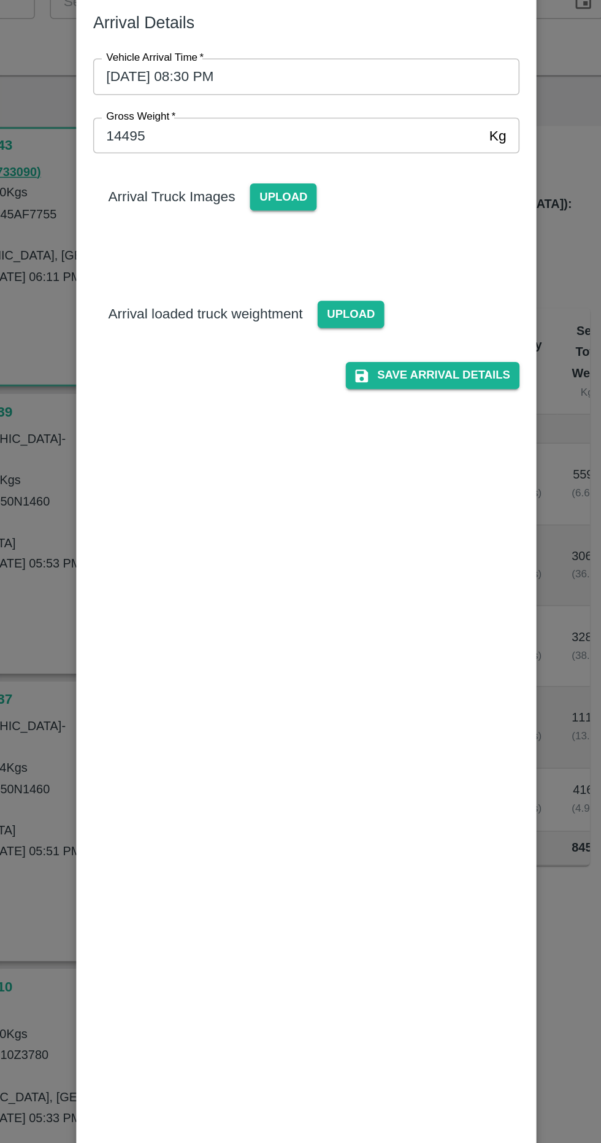
click at [331, 297] on span "Upload" at bounding box center [330, 294] width 44 height 18
click at [0, 0] on input "Upload" at bounding box center [0, 0] width 0 height 0
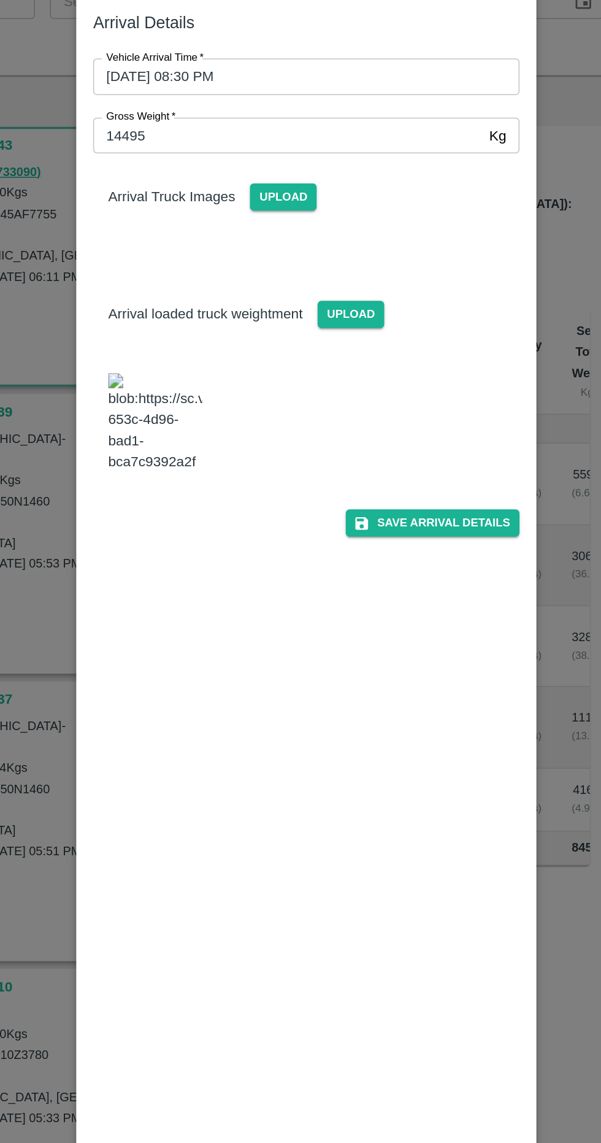
click at [302, 217] on span "Upload" at bounding box center [286, 218] width 44 height 18
click at [0, 0] on input "Upload" at bounding box center [0, 0] width 0 height 0
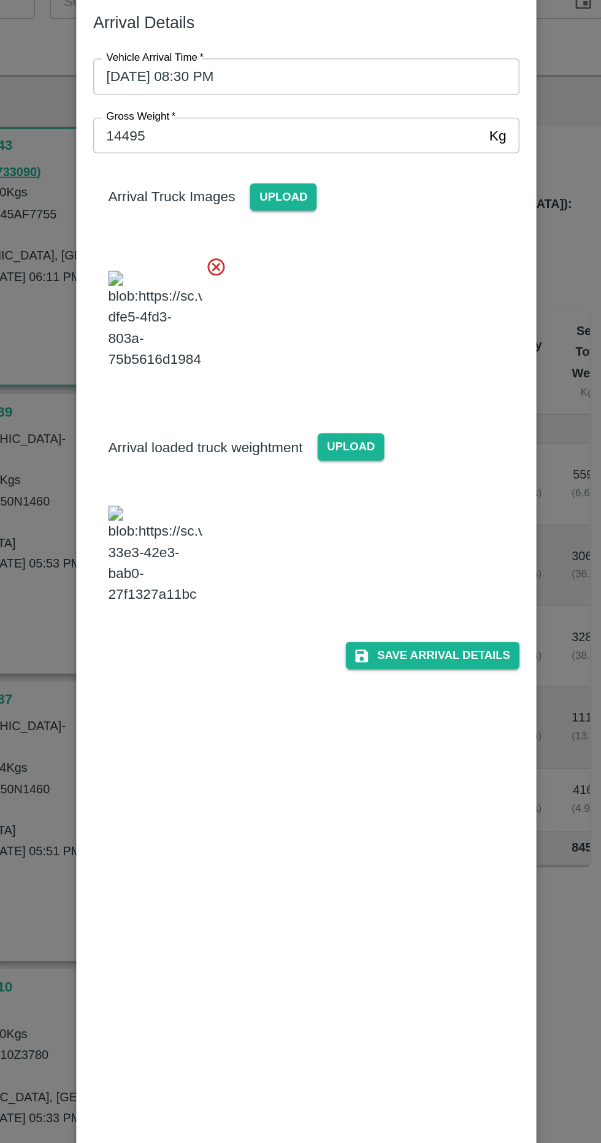
click at [410, 526] on button "Save Arrival Details" at bounding box center [382, 517] width 113 height 18
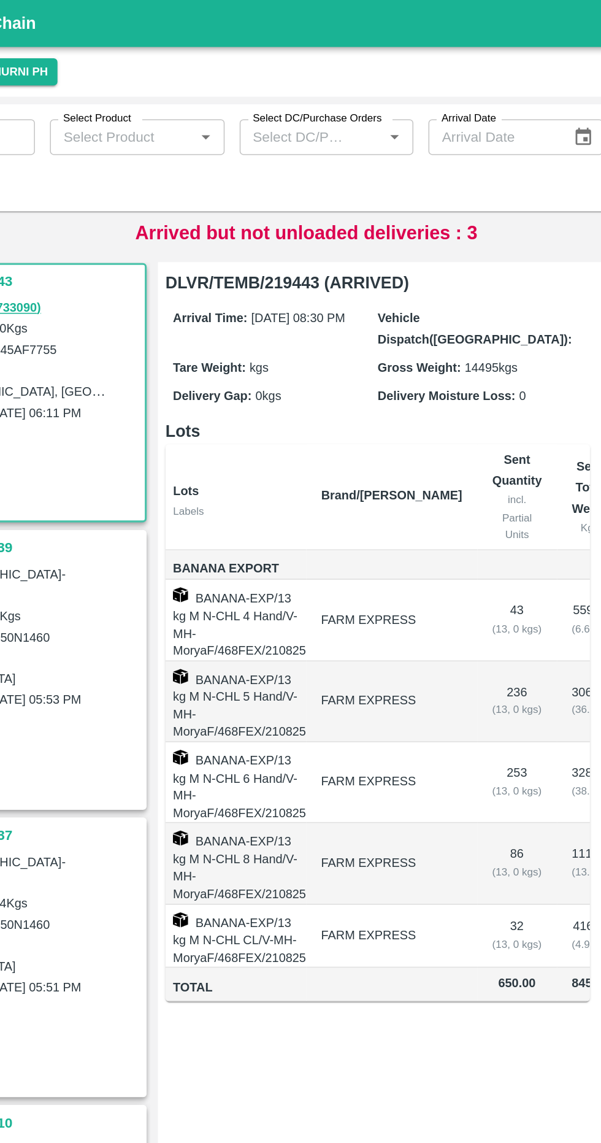
scroll to position [0, 69]
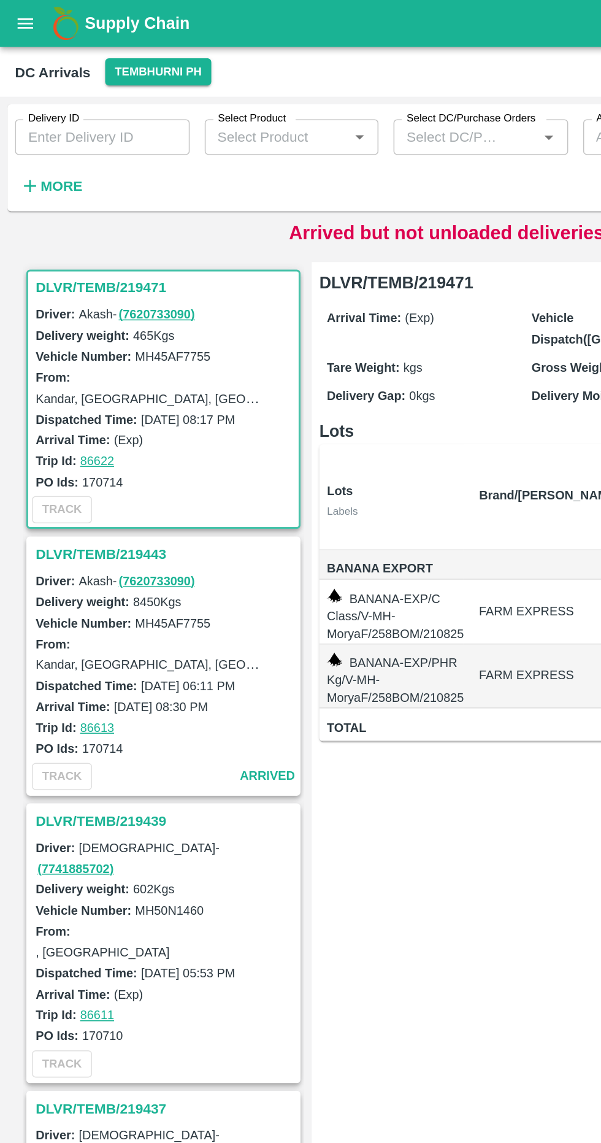
click at [78, 377] on link "( 7620733090 )" at bounding box center [102, 379] width 50 height 9
click at [51, 359] on h3 "DLVR/TEMB/219443" at bounding box center [108, 362] width 171 height 16
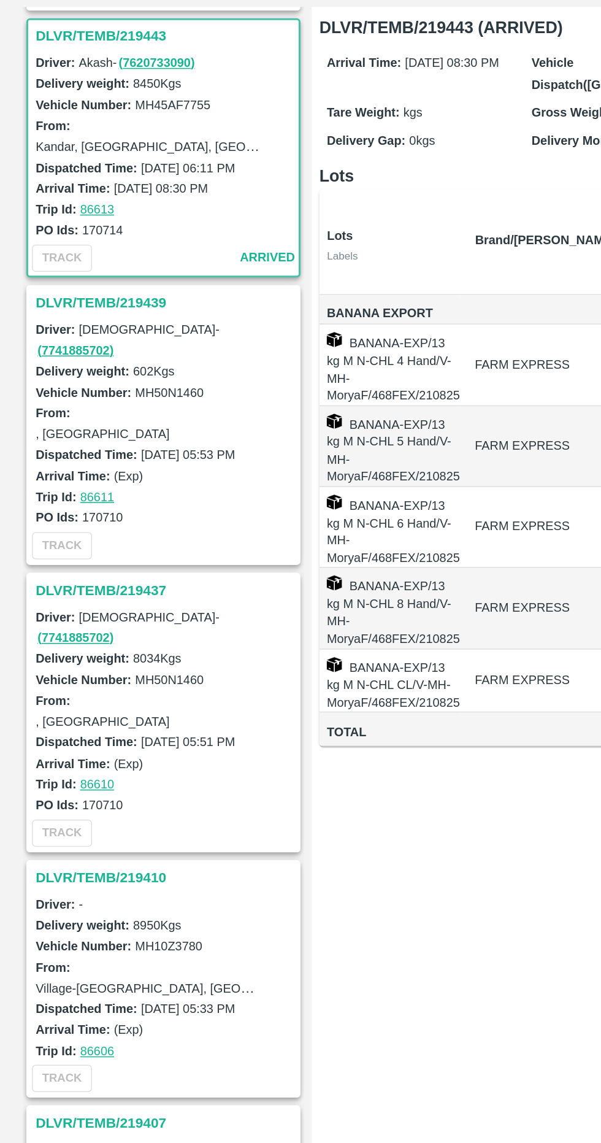
scroll to position [178, 0]
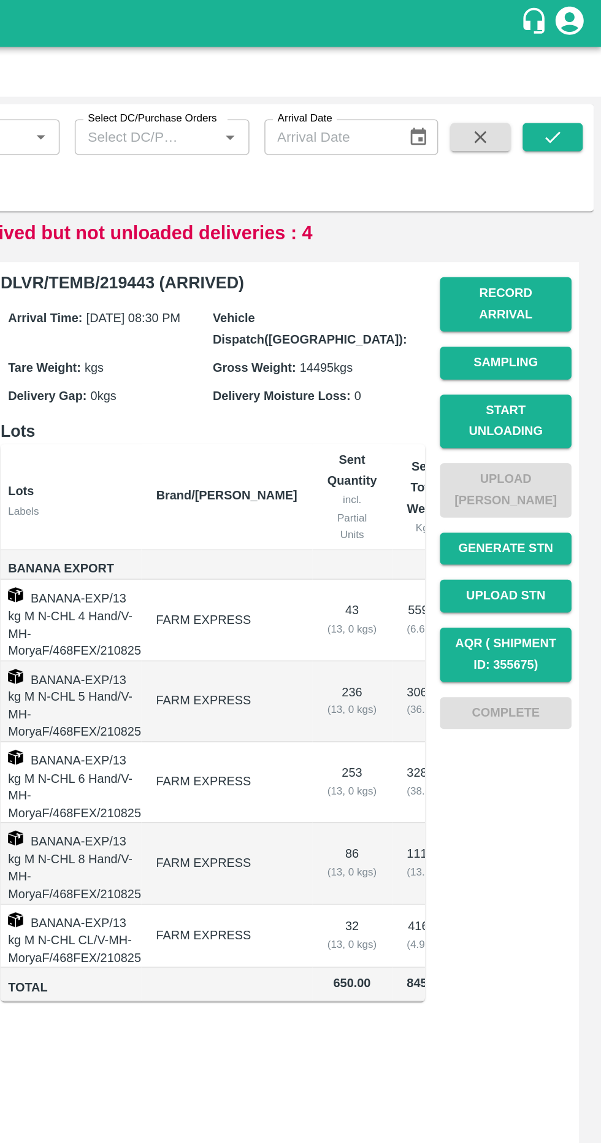
click at [577, 171] on div "DLVR/TEMB/219471 Driver: Akash - ( 7620733090 ) Delivery weight: 465 Kgs Vehicl…" at bounding box center [300, 649] width 581 height 967
click at [547, 190] on button "Record Arrival" at bounding box center [539, 199] width 86 height 36
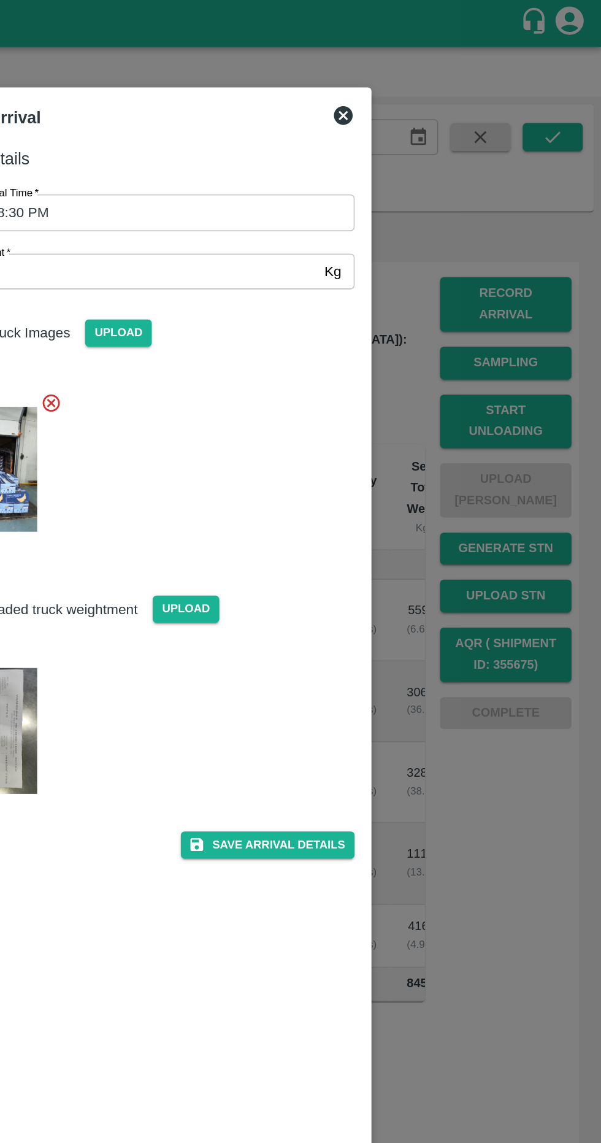
click at [443, 82] on div "Record Arrival" at bounding box center [300, 76] width 288 height 27
click at [431, 77] on icon at bounding box center [432, 75] width 12 height 12
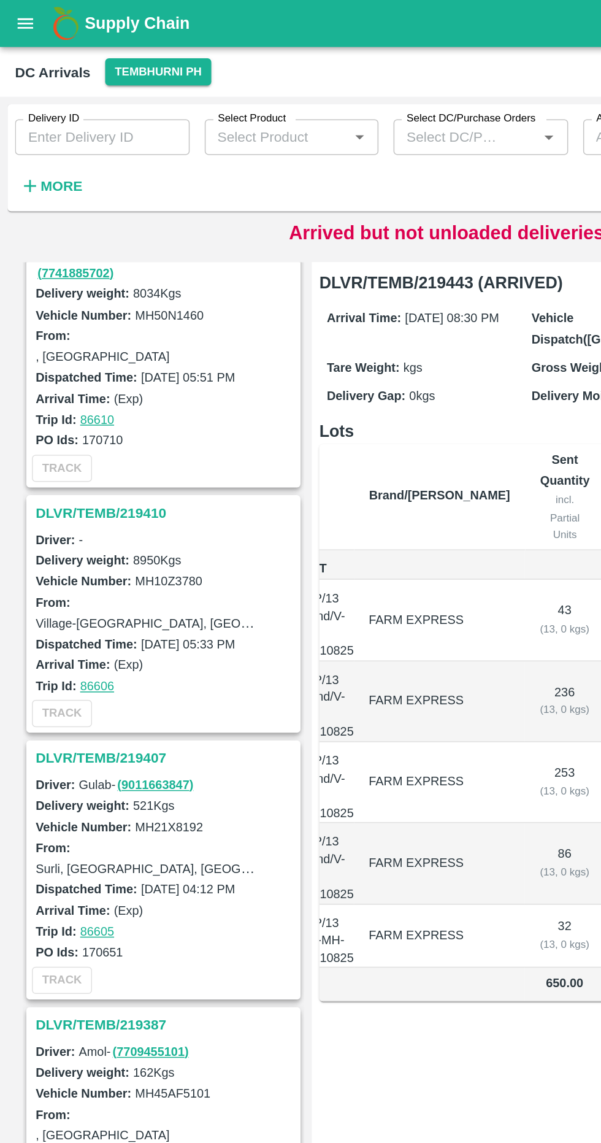
scroll to position [734, 0]
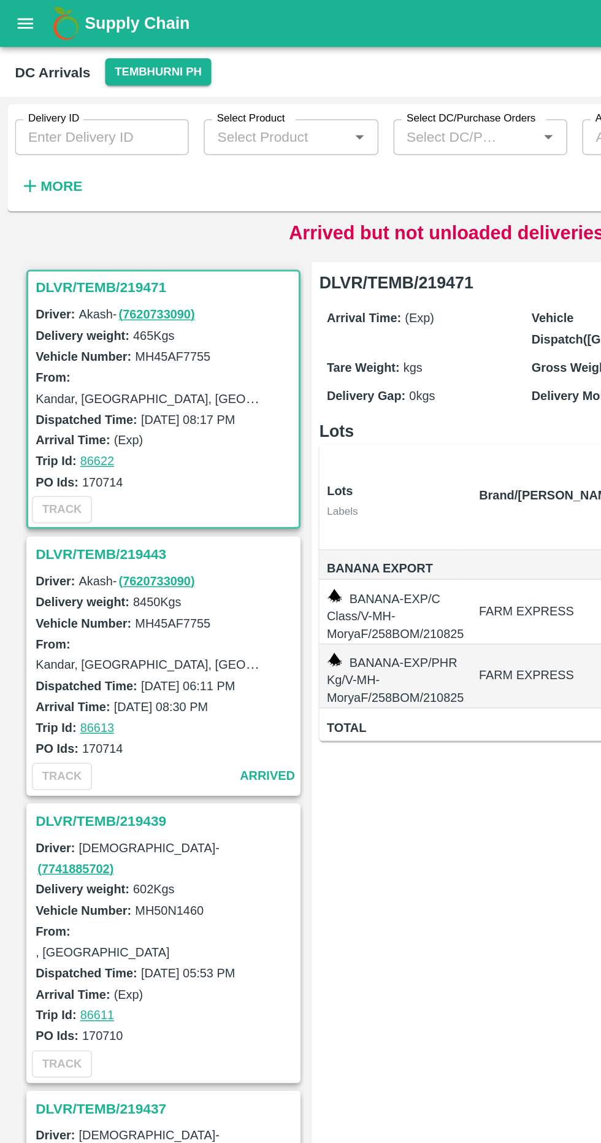
click at [40, 90] on input "Delivery ID" at bounding box center [66, 89] width 113 height 23
click at [47, 128] on h6 "More" at bounding box center [40, 121] width 28 height 16
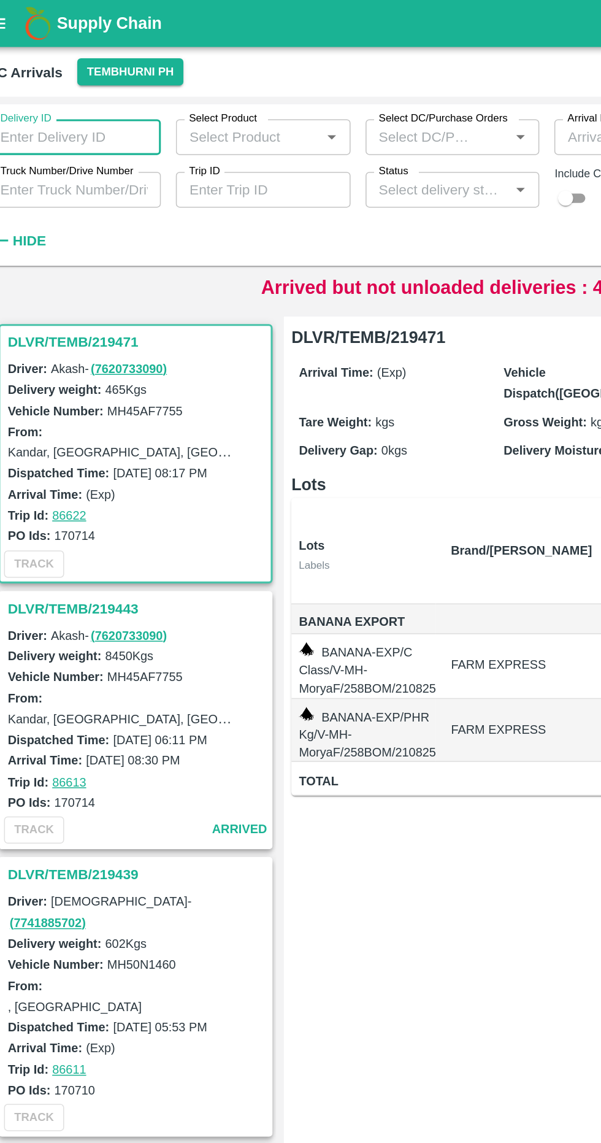
click at [234, 90] on icon "Open" at bounding box center [235, 89] width 6 height 3
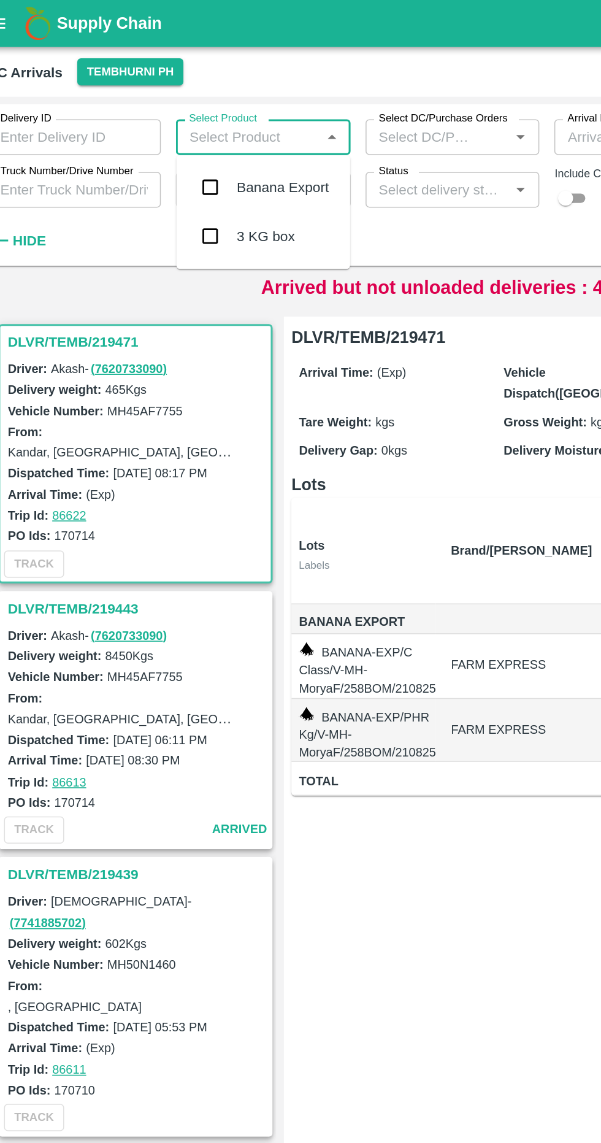
click at [213, 118] on div "Banana Export" at bounding box center [203, 121] width 60 height 13
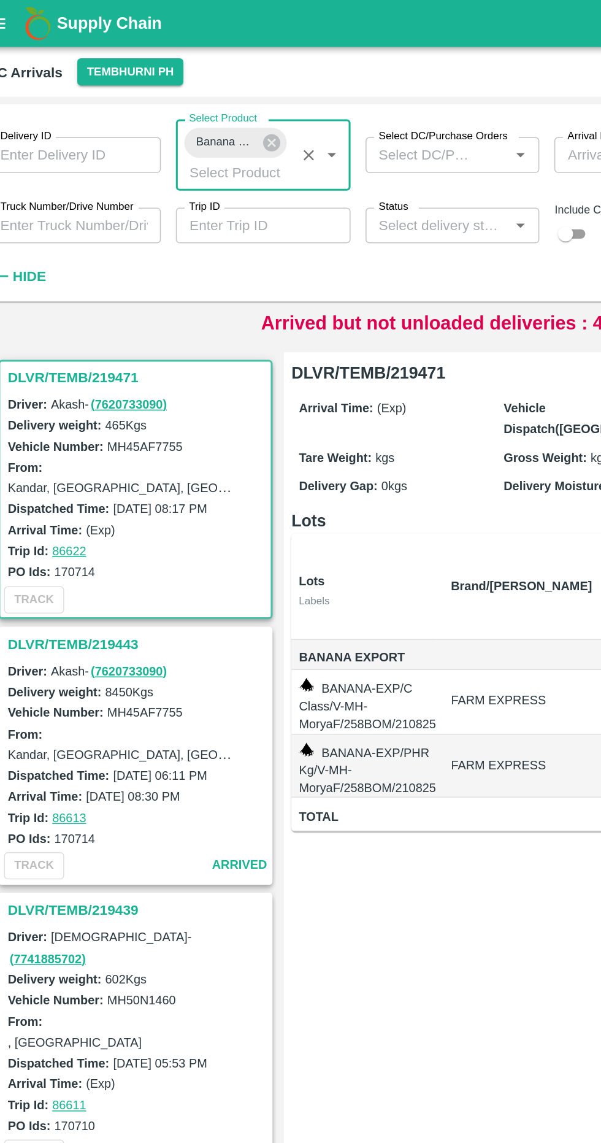
click at [90, 151] on input "Truck Number/Drive Number" at bounding box center [66, 147] width 113 height 23
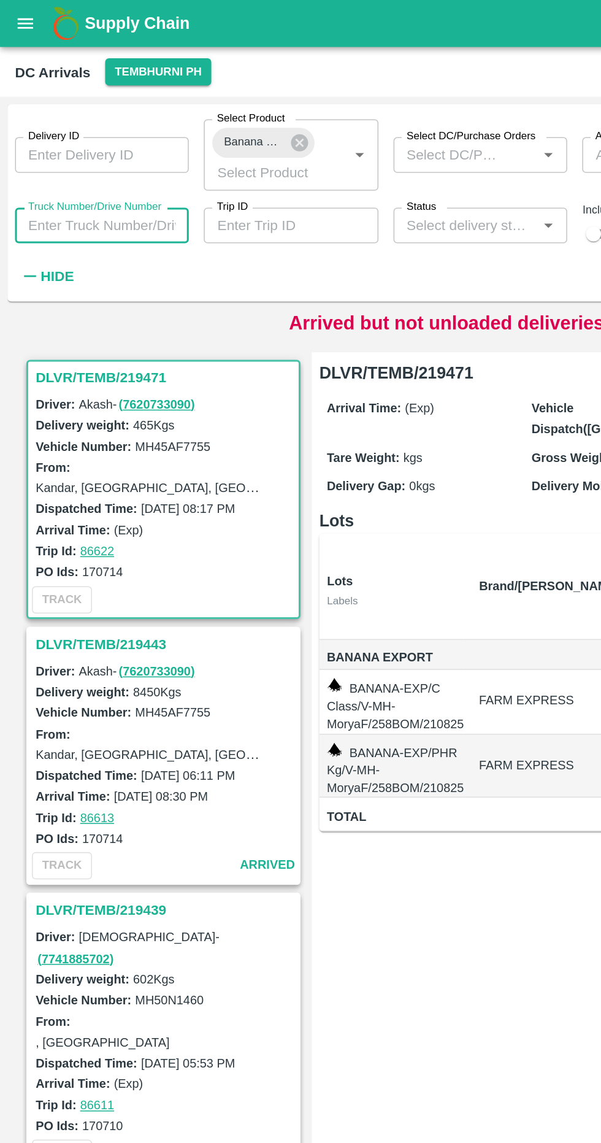
click at [109, 101] on input "Delivery ID" at bounding box center [66, 101] width 113 height 23
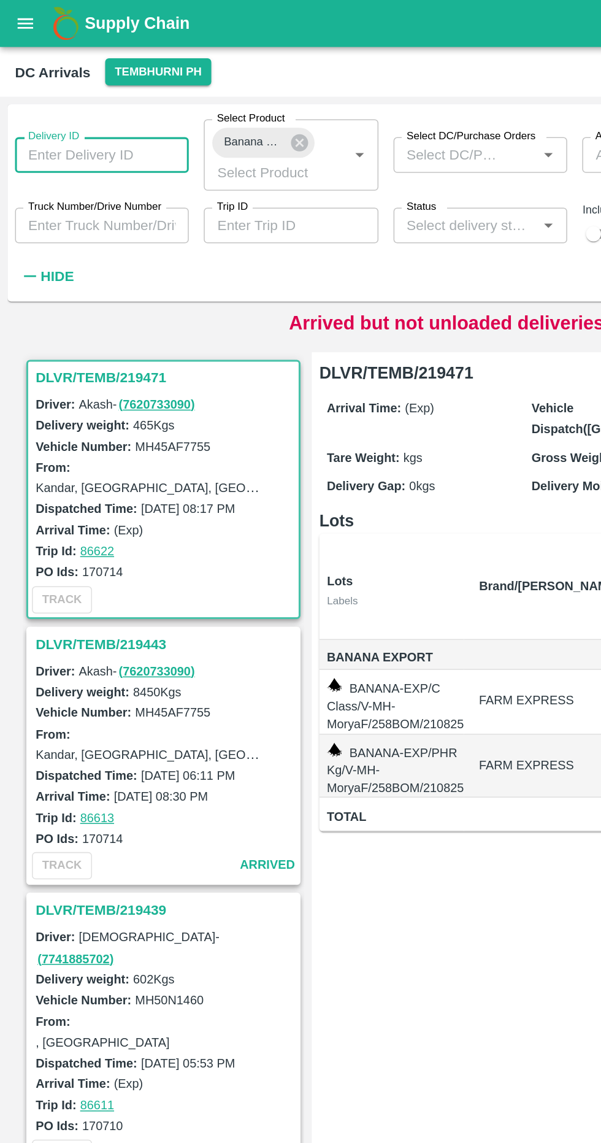
click at [201, 96] on icon at bounding box center [195, 92] width 13 height 13
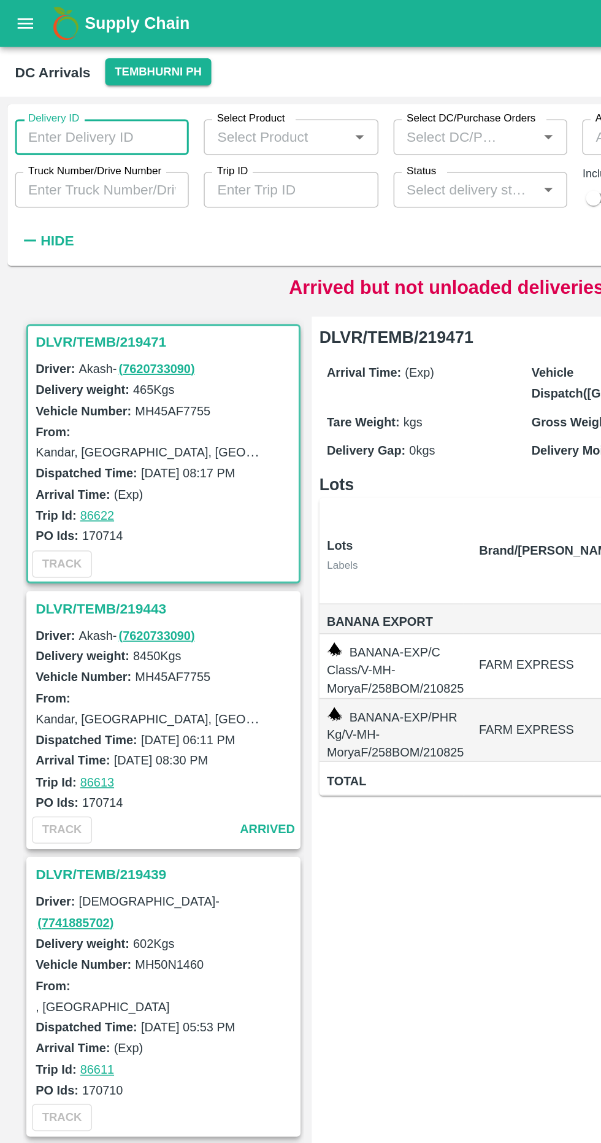
click at [89, 147] on div "Delivery ID Delivery ID Select Product Select Product   * Select DC/Purchase Or…" at bounding box center [247, 117] width 494 height 99
click at [86, 121] on input "Truck Number/Drive Number" at bounding box center [66, 123] width 113 height 23
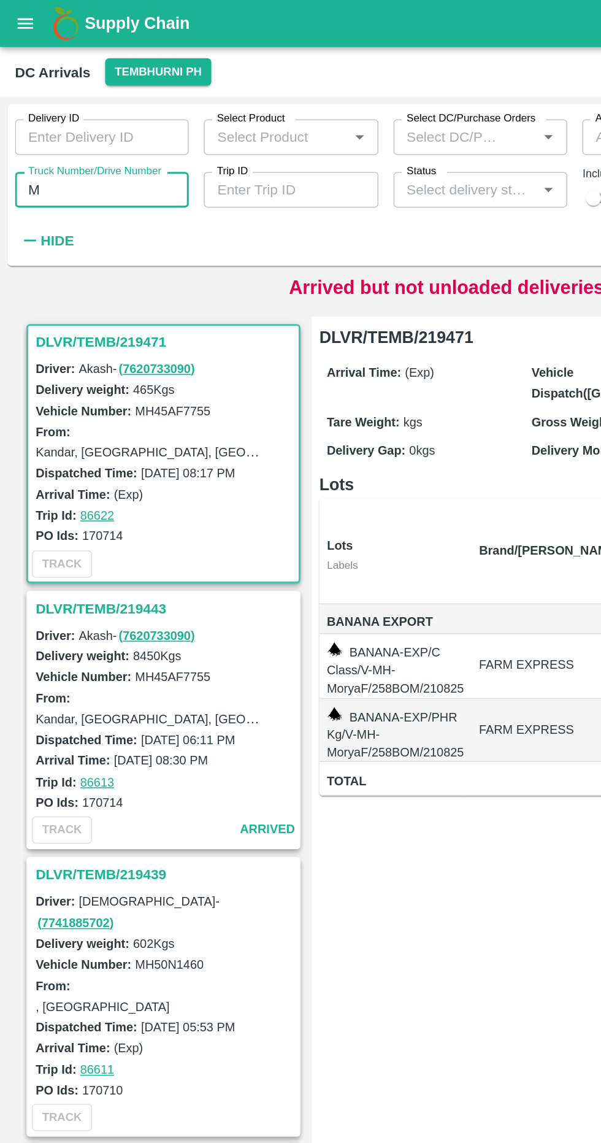
type input "M"
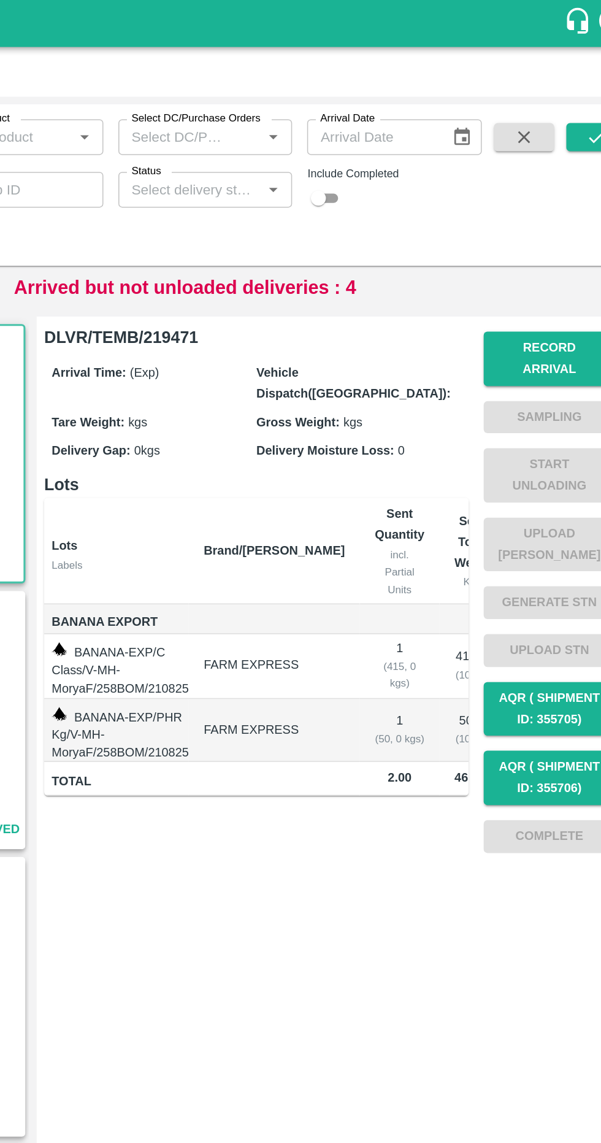
type input "MH45AX3780"
click at [560, 91] on button "submit" at bounding box center [569, 89] width 39 height 18
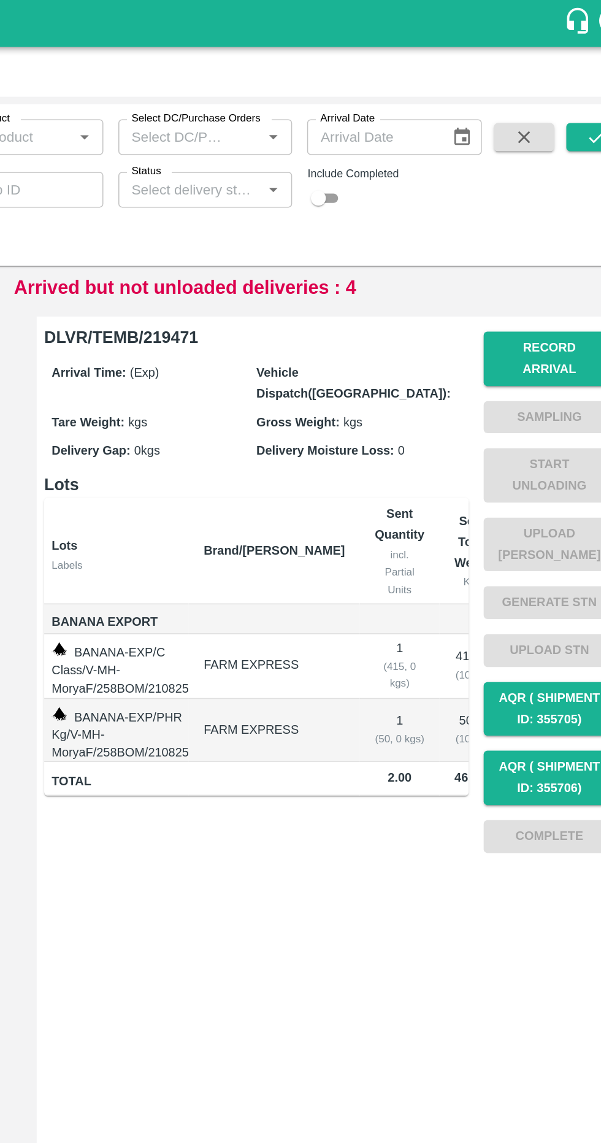
click at [560, 93] on button "submit" at bounding box center [569, 89] width 39 height 18
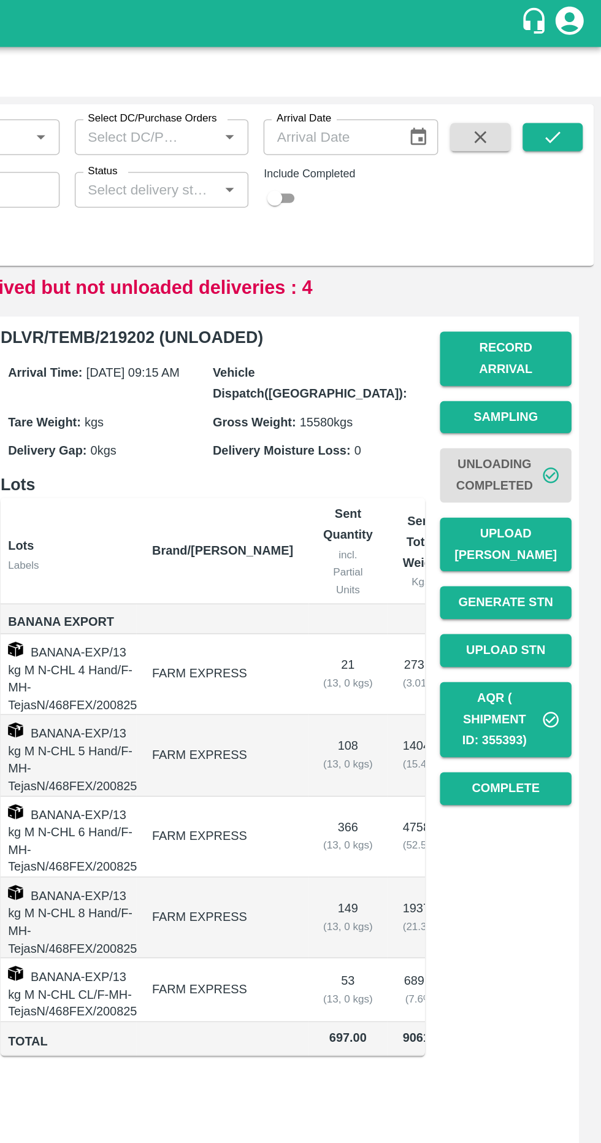
click at [521, 90] on icon "button" at bounding box center [522, 90] width 8 height 8
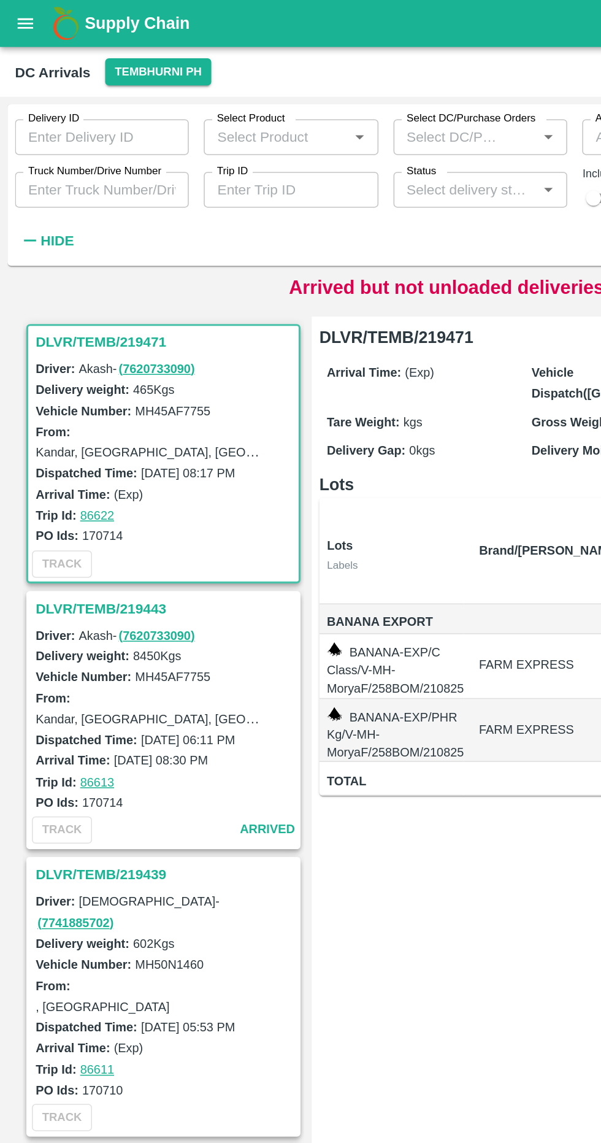
click at [72, 394] on h3 "DLVR/TEMB/219443" at bounding box center [108, 397] width 171 height 16
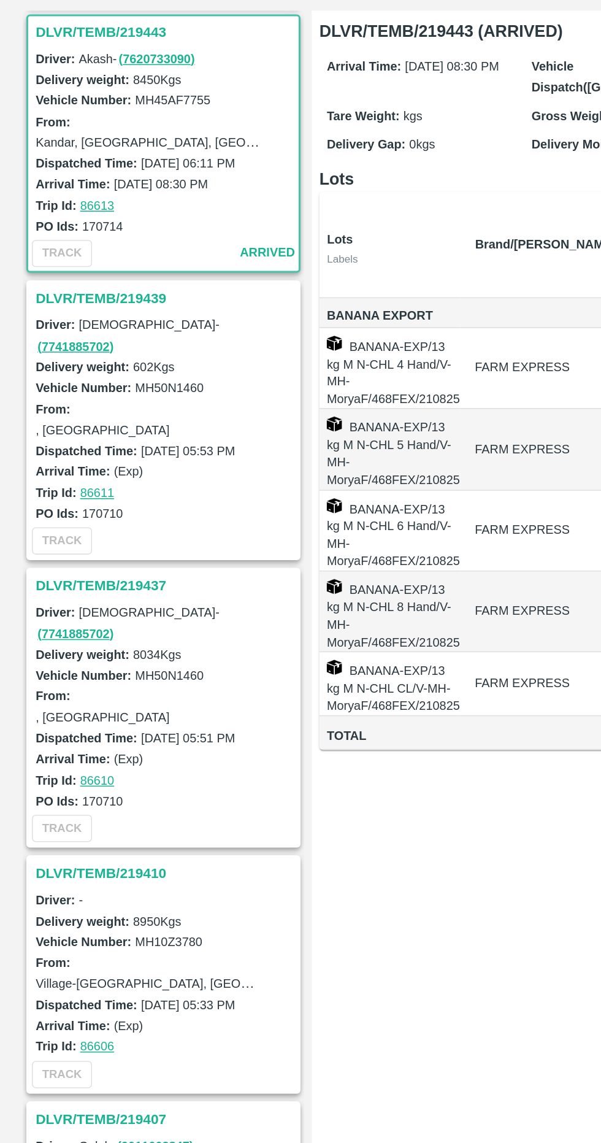
scroll to position [178, 0]
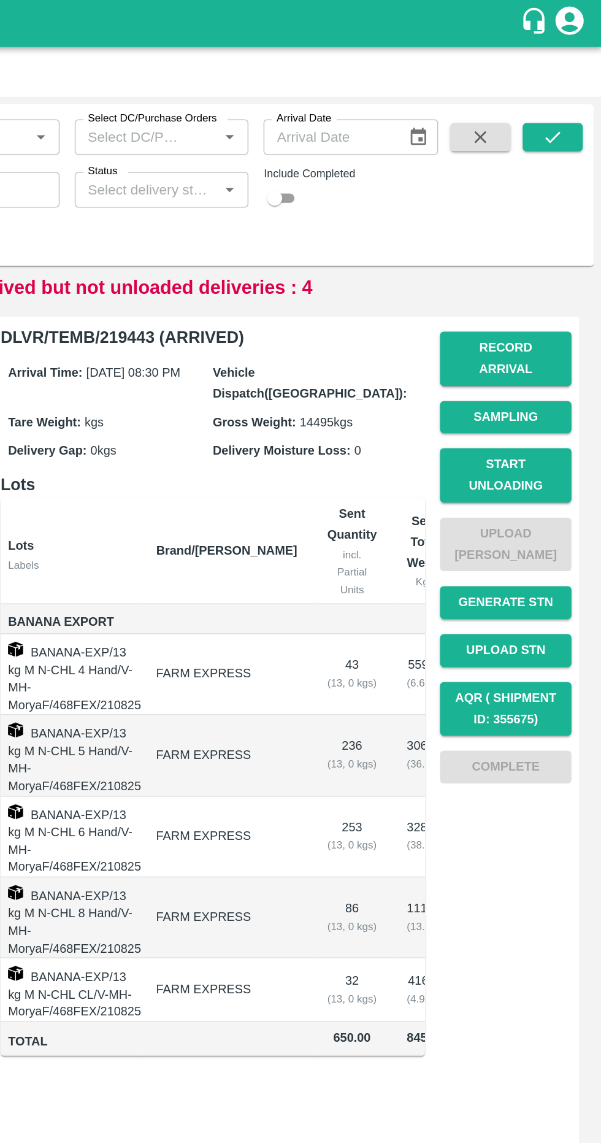
click at [566, 223] on button "Record Arrival" at bounding box center [539, 235] width 86 height 36
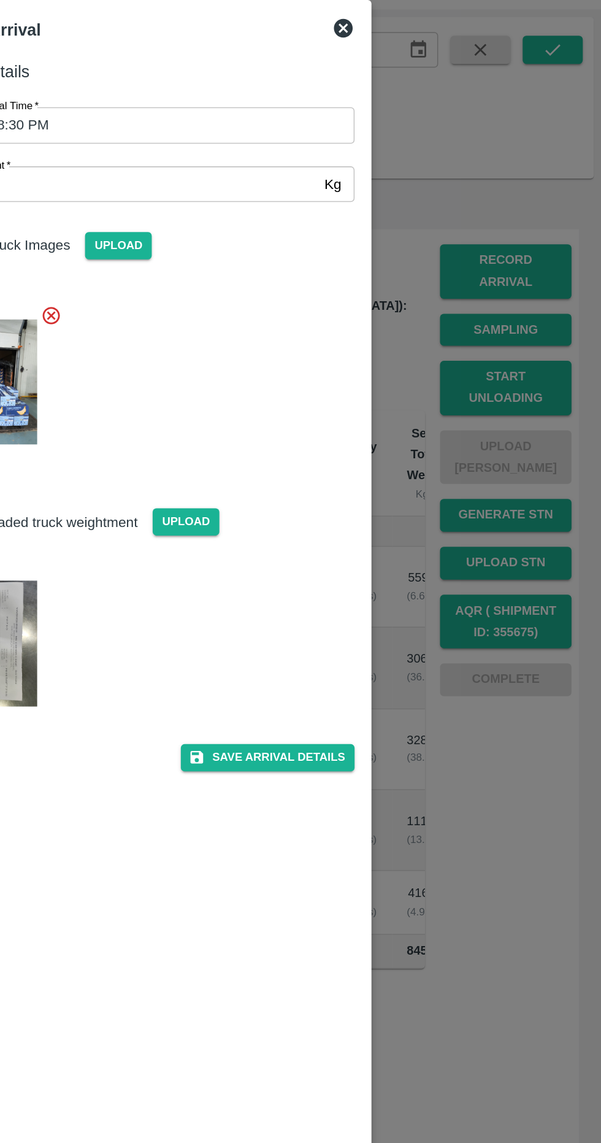
click at [403, 552] on button "Save Arrival Details" at bounding box center [382, 552] width 113 height 18
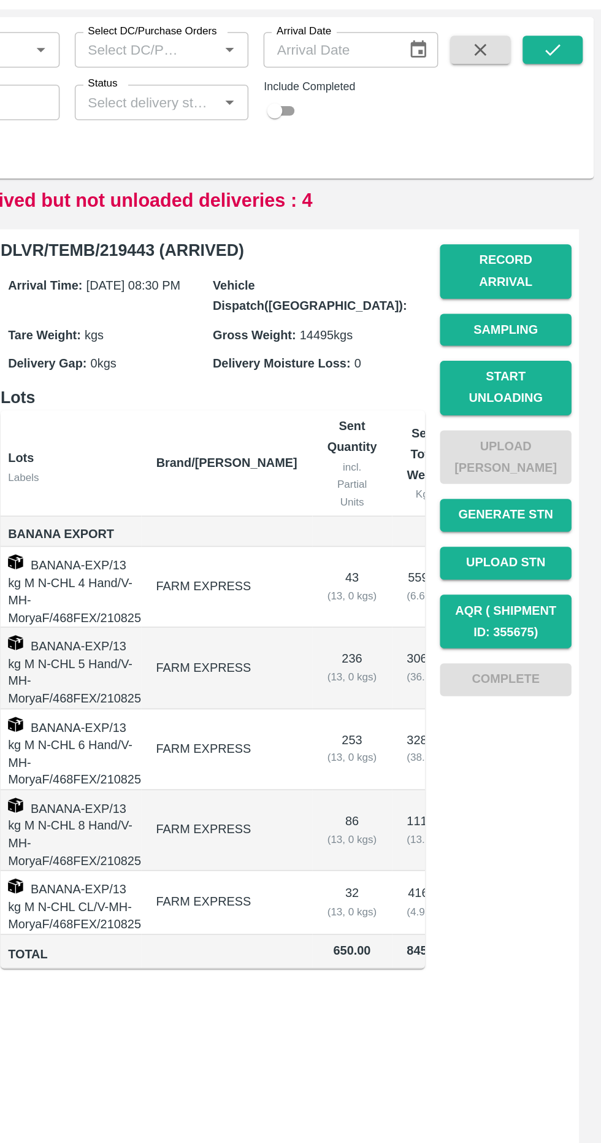
click at [556, 298] on button "Start Unloading" at bounding box center [539, 311] width 86 height 36
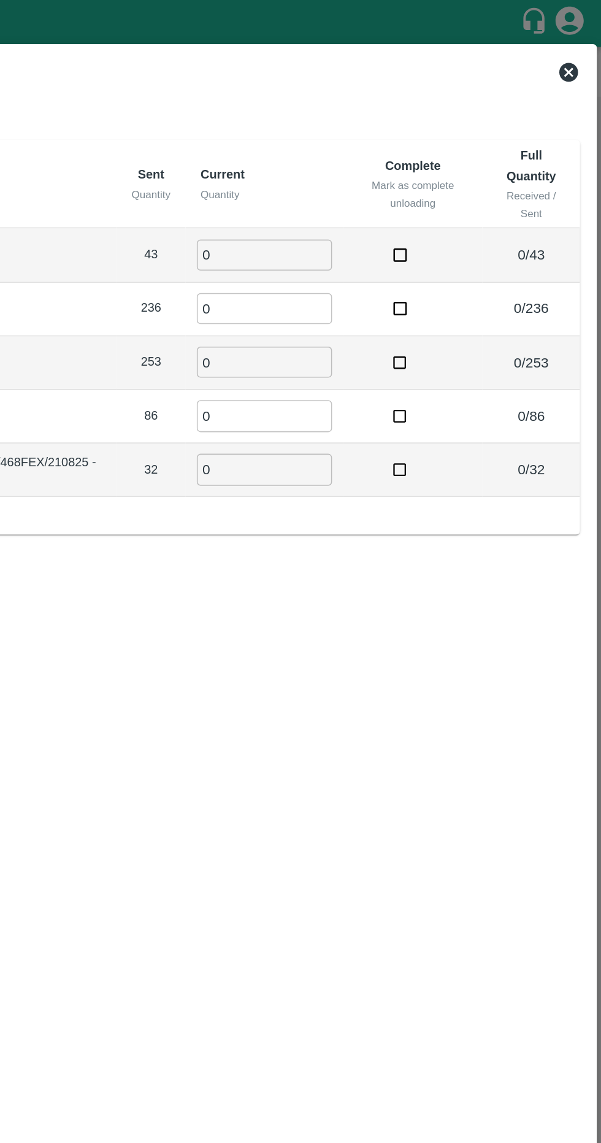
click at [388, 163] on input "0" at bounding box center [381, 166] width 88 height 20
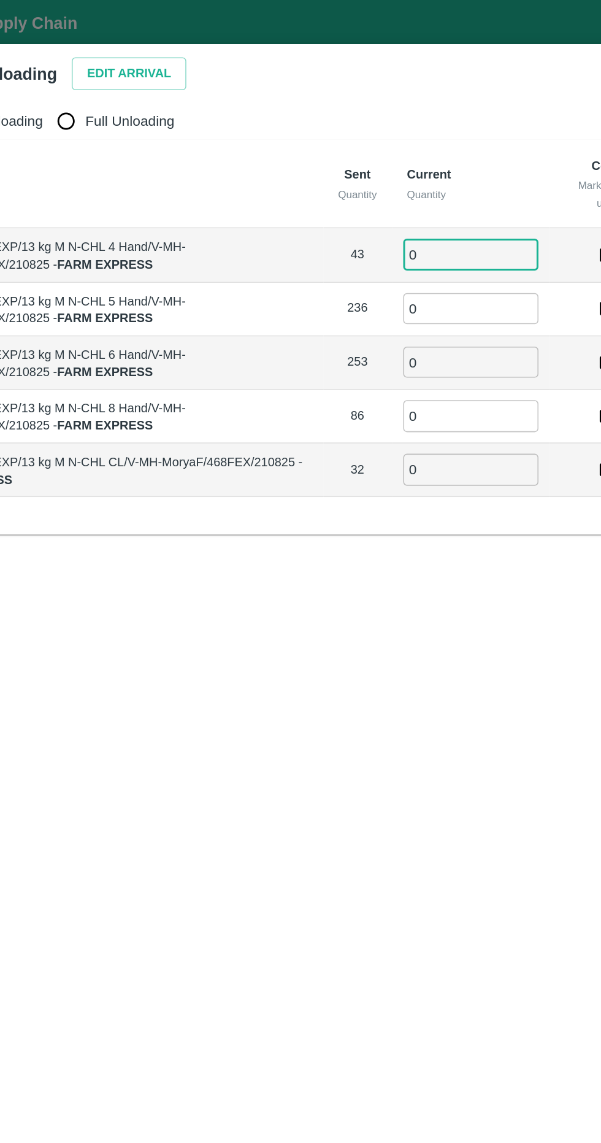
click at [125, 77] on input "Full Unloading" at bounding box center [116, 79] width 25 height 25
radio input "true"
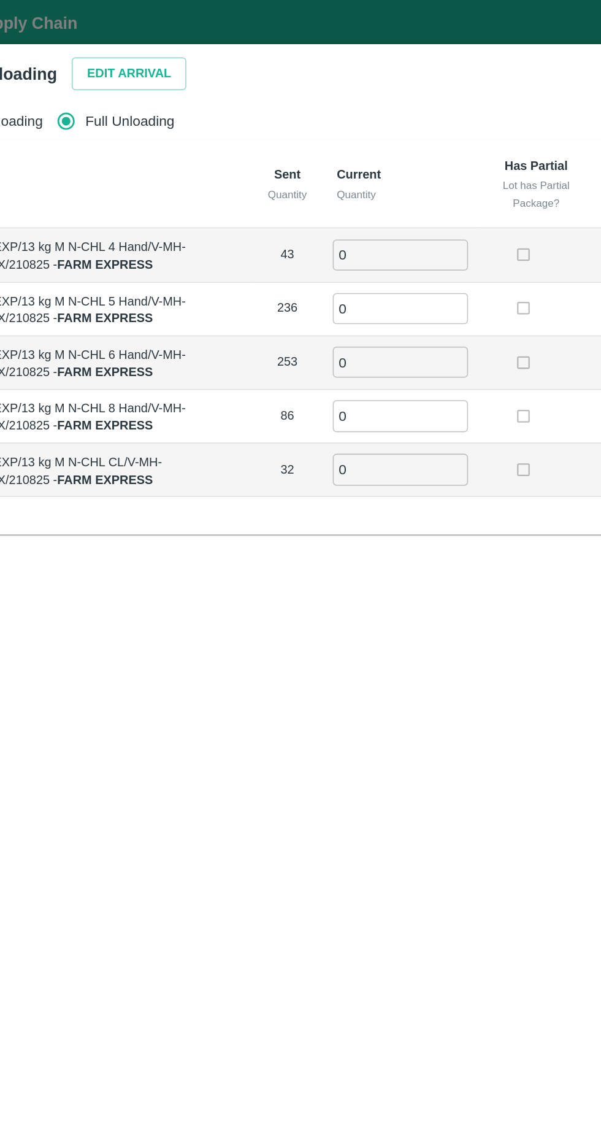
click at [147, 46] on button "Edit Arrival" at bounding box center [157, 47] width 75 height 21
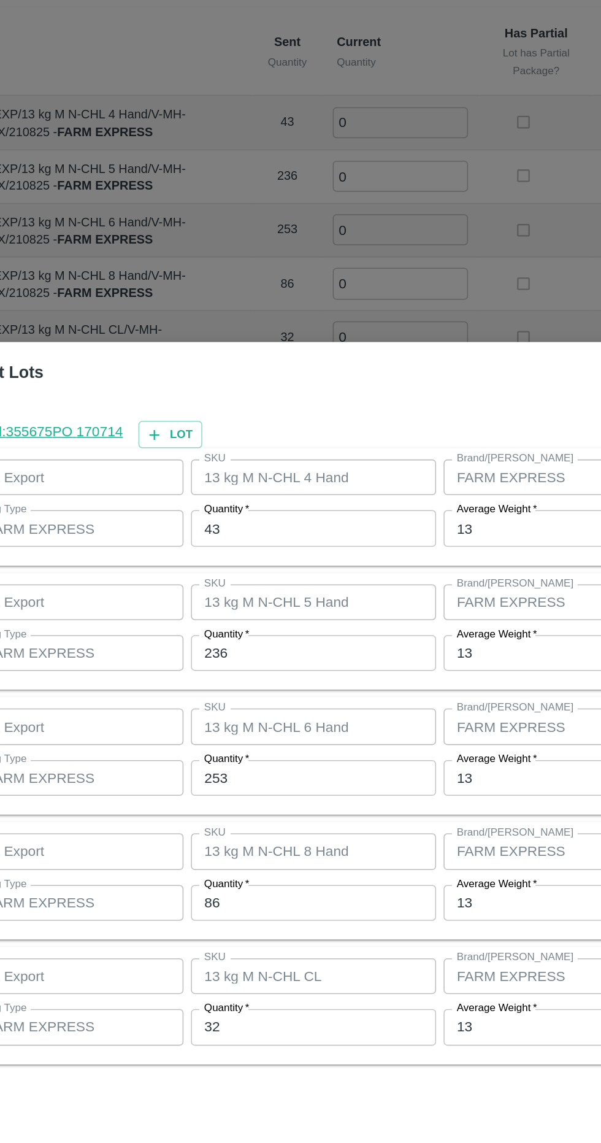
click at [275, 434] on input "43" at bounding box center [278, 431] width 160 height 23
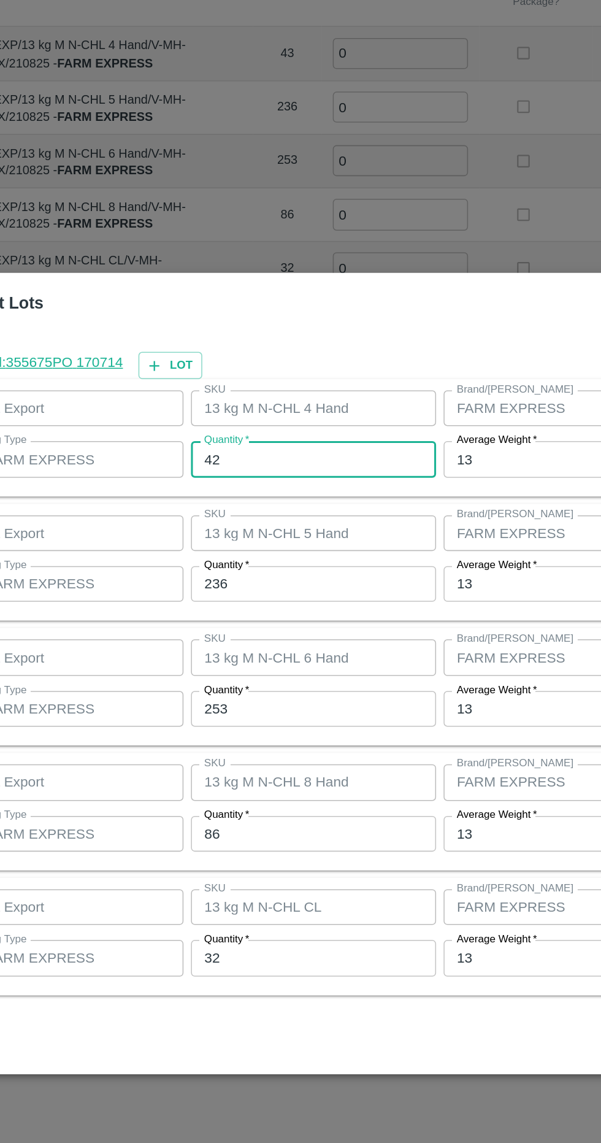
type input "42"
click at [294, 512] on input "236" at bounding box center [278, 512] width 160 height 23
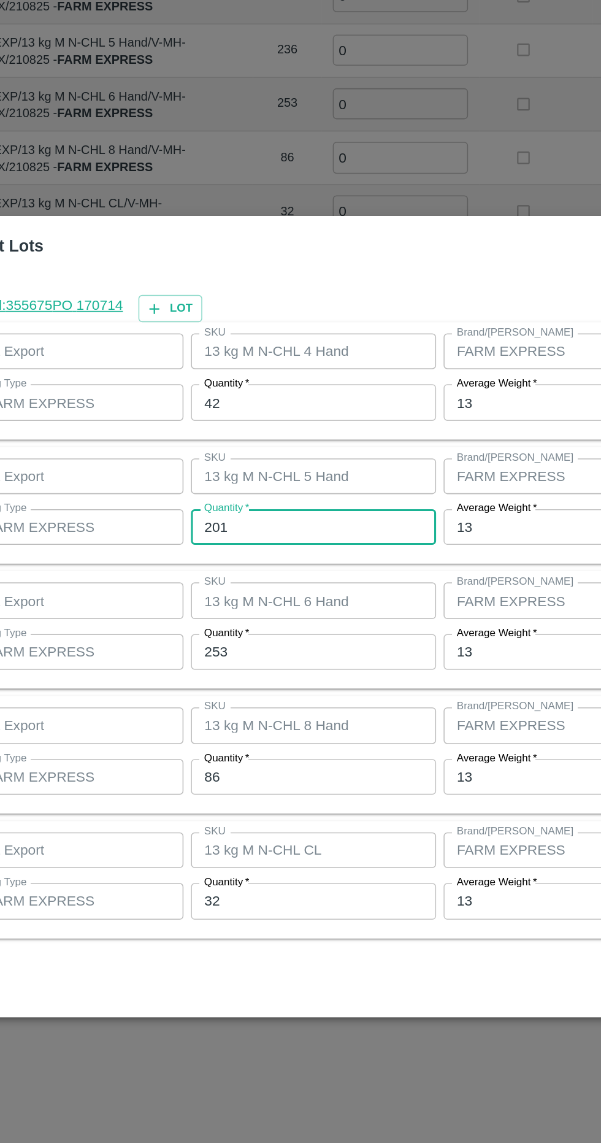
type input "201"
click at [296, 591] on input "253" at bounding box center [278, 594] width 160 height 23
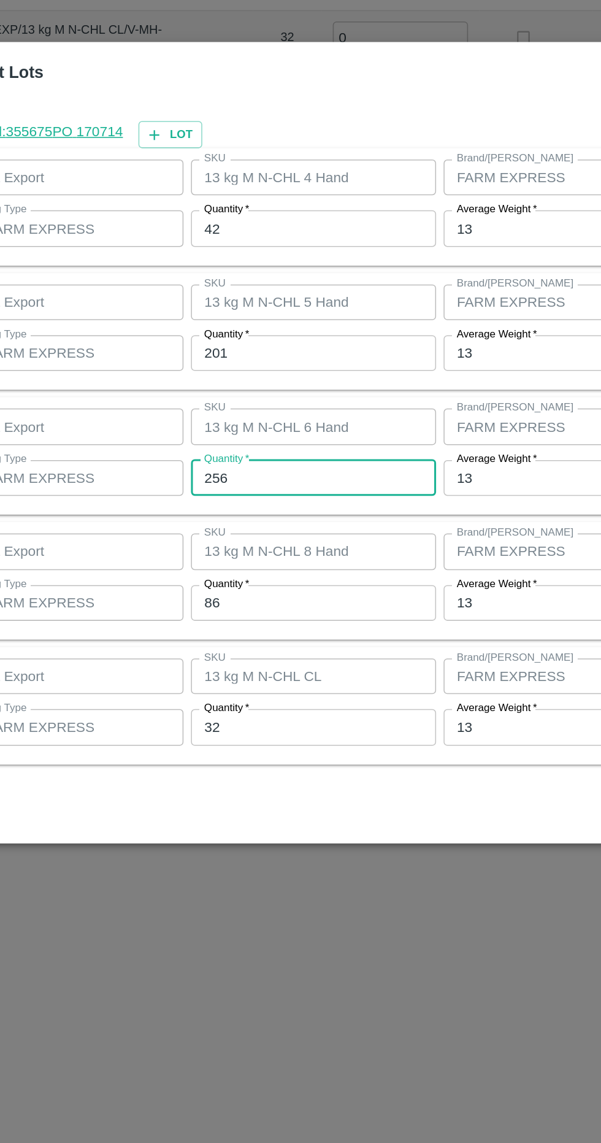
type input "256"
click at [319, 673] on input "86" at bounding box center [278, 675] width 160 height 23
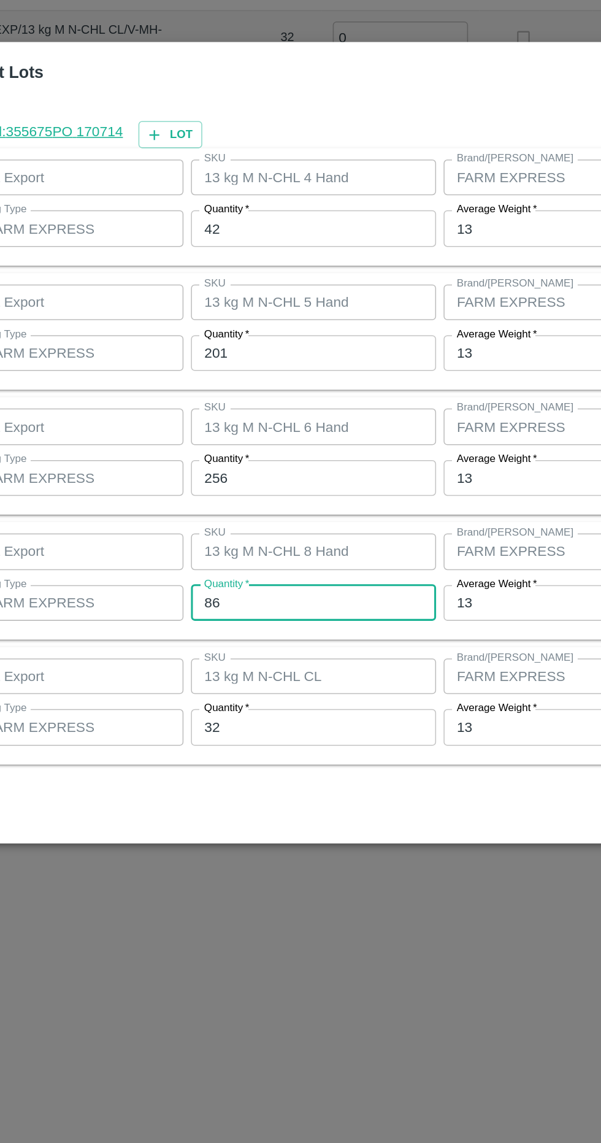
click at [309, 678] on input "86" at bounding box center [278, 675] width 160 height 23
type input "8"
type input "7"
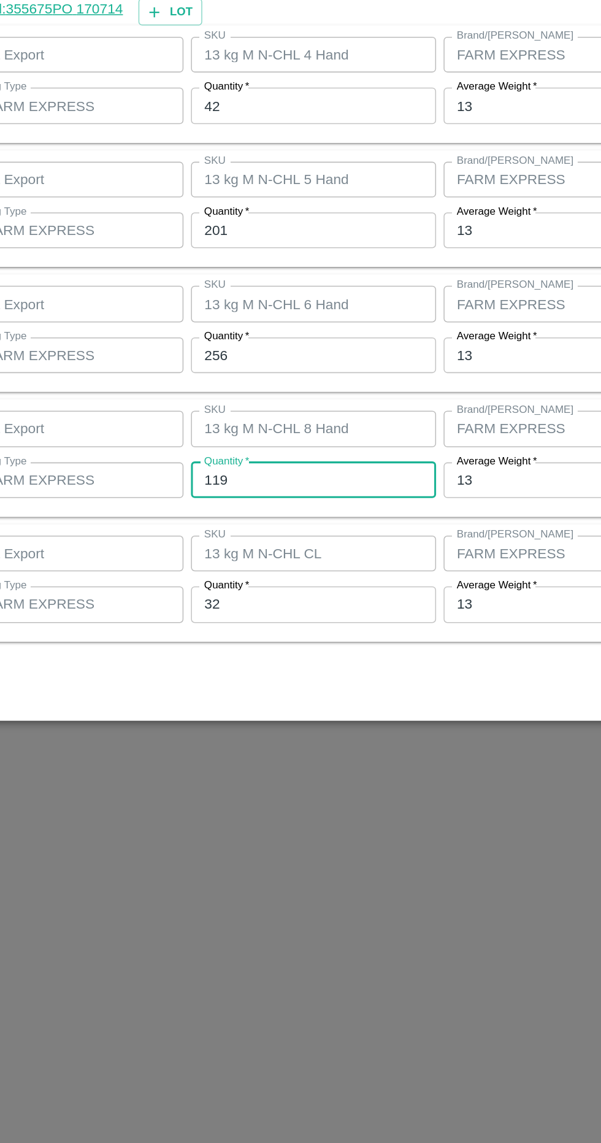
type input "119"
click at [294, 761] on input "32" at bounding box center [278, 756] width 160 height 23
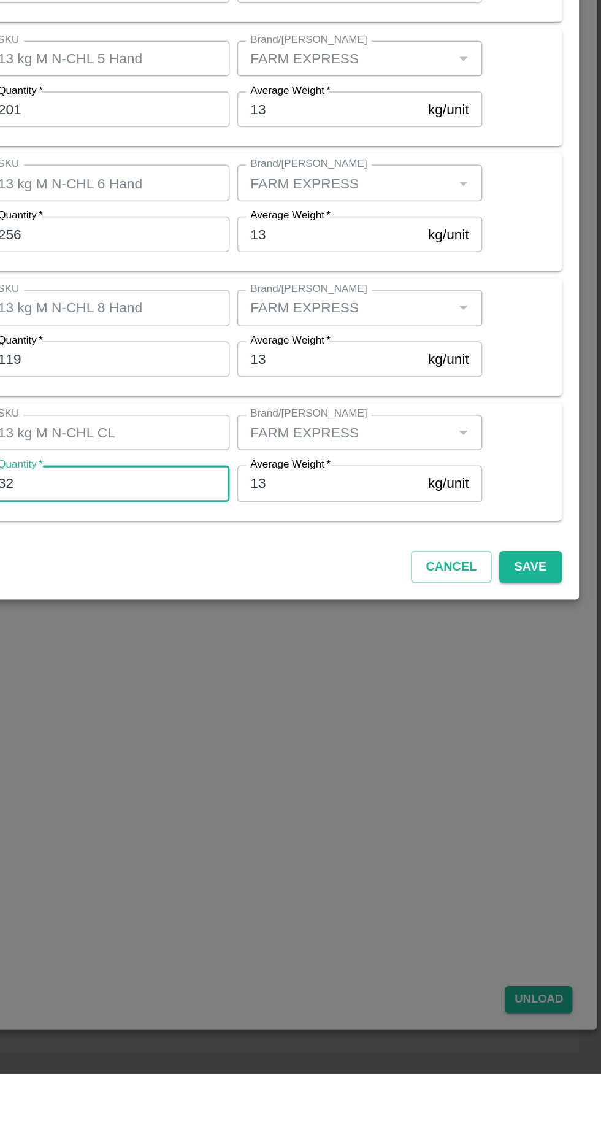
click at [560, 808] on button "Save" at bounding box center [554, 811] width 40 height 21
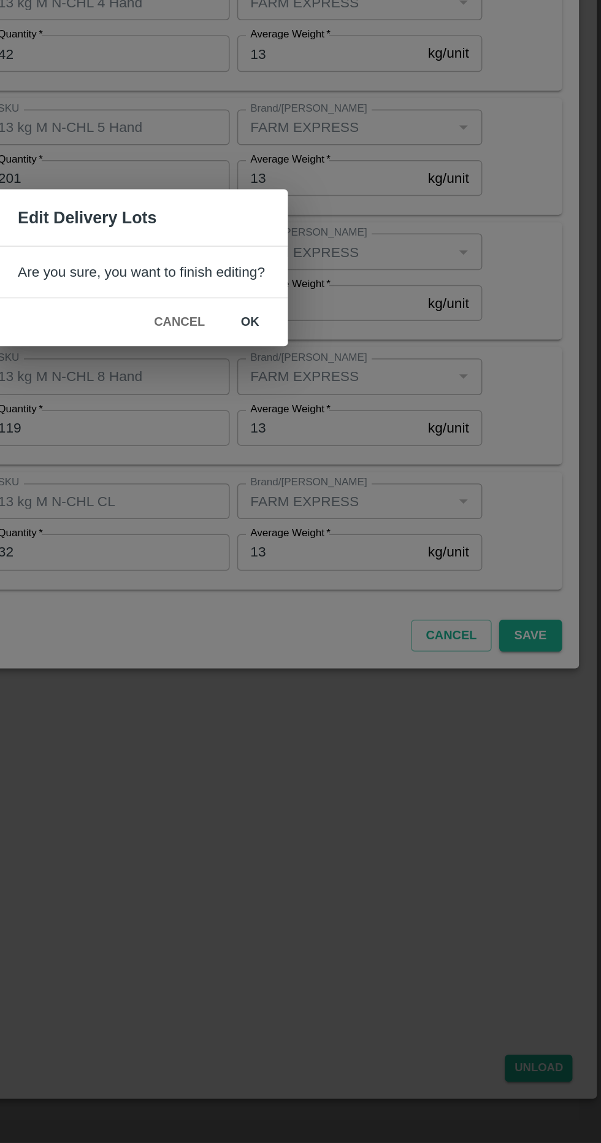
click at [370, 606] on button "ok" at bounding box center [371, 606] width 39 height 21
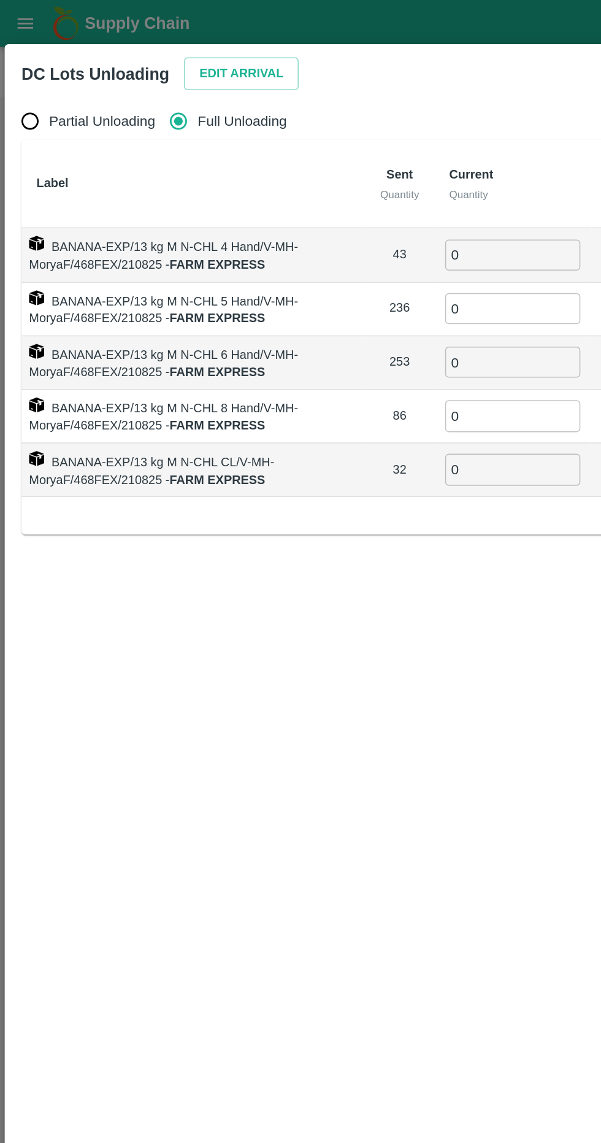
radio input "true"
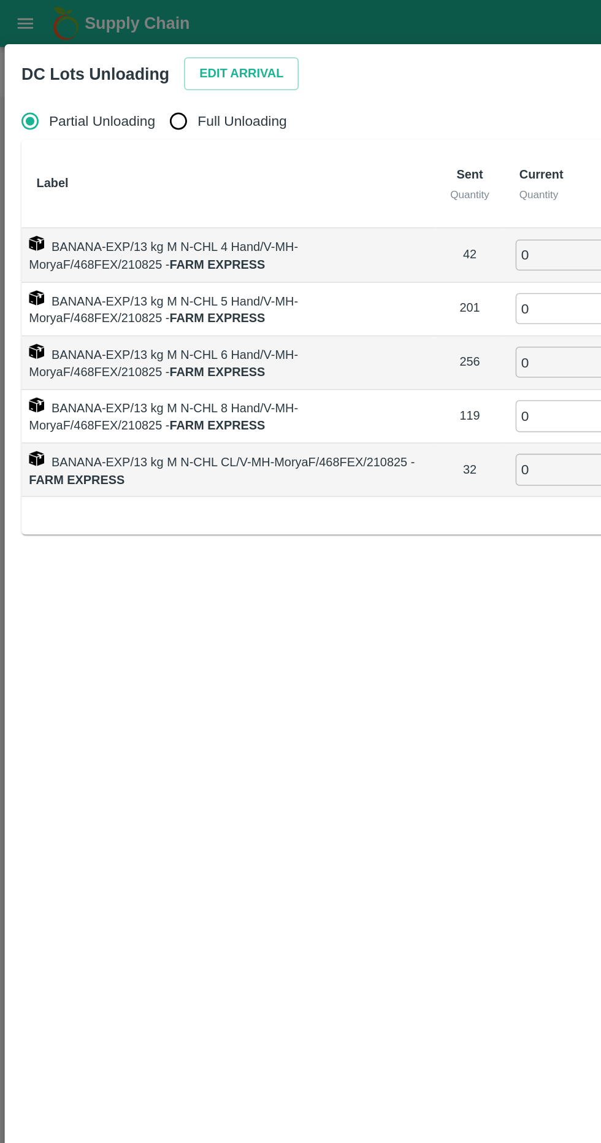
click at [113, 80] on input "Full Unloading" at bounding box center [116, 79] width 25 height 25
radio input "true"
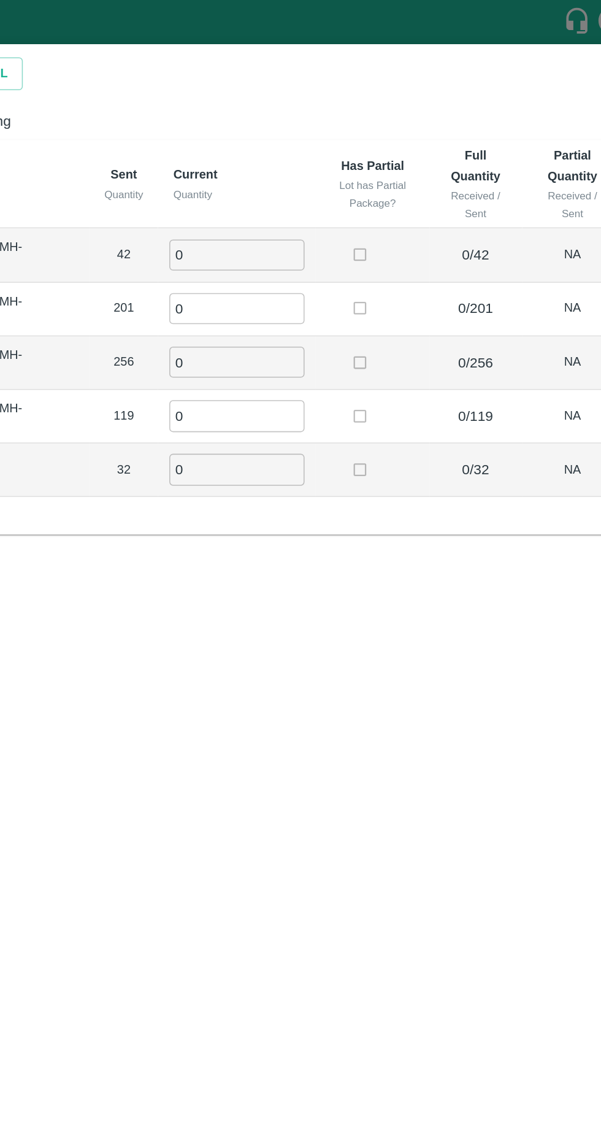
click at [356, 165] on input "0" at bounding box center [335, 166] width 88 height 20
type input "42"
click at [343, 206] on input "0" at bounding box center [335, 201] width 88 height 20
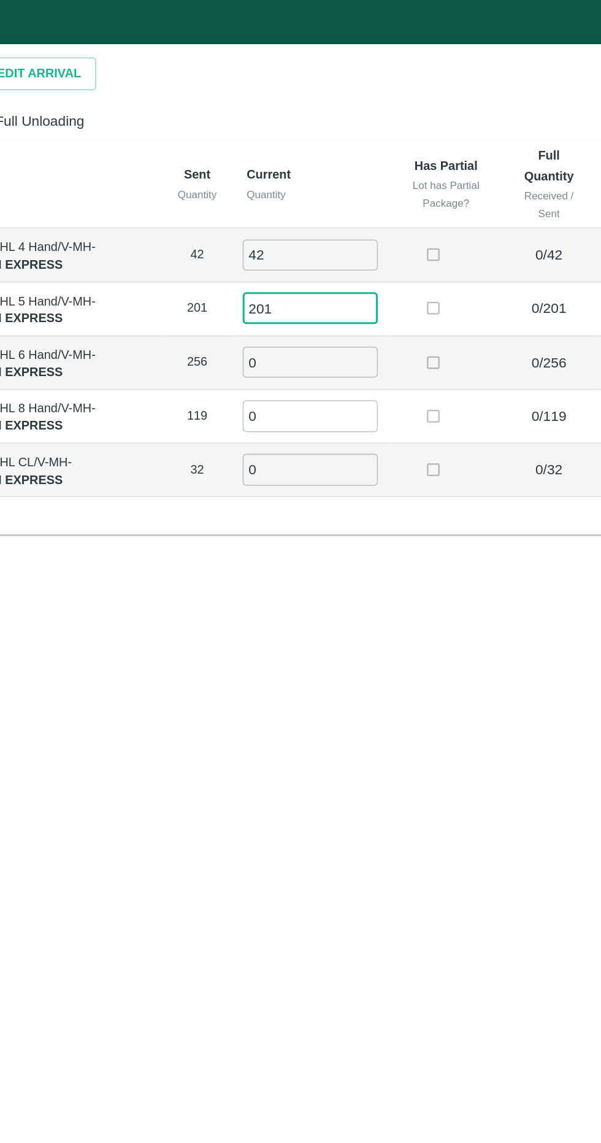
type input "201"
click at [359, 235] on input "0" at bounding box center [335, 236] width 88 height 20
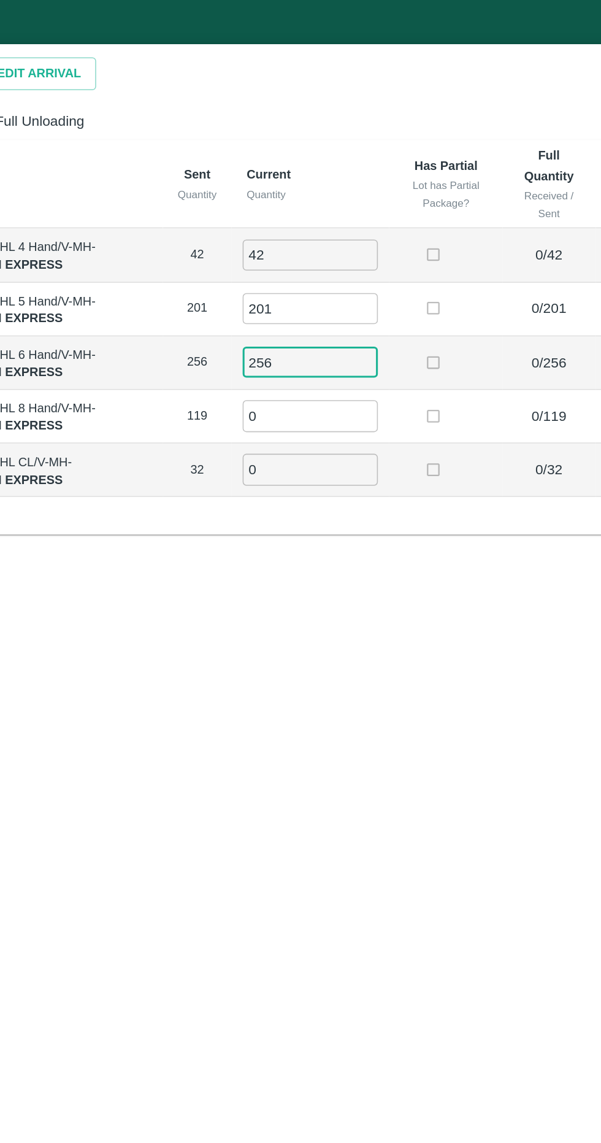
type input "256"
click at [339, 271] on input "0" at bounding box center [335, 271] width 88 height 20
type input "119"
click at [340, 326] on div "Label Sent Quantity Current Quantity Has Partial Lot has Partial Package? Full …" at bounding box center [300, 220] width 573 height 258
click at [337, 307] on input "0" at bounding box center [335, 306] width 88 height 20
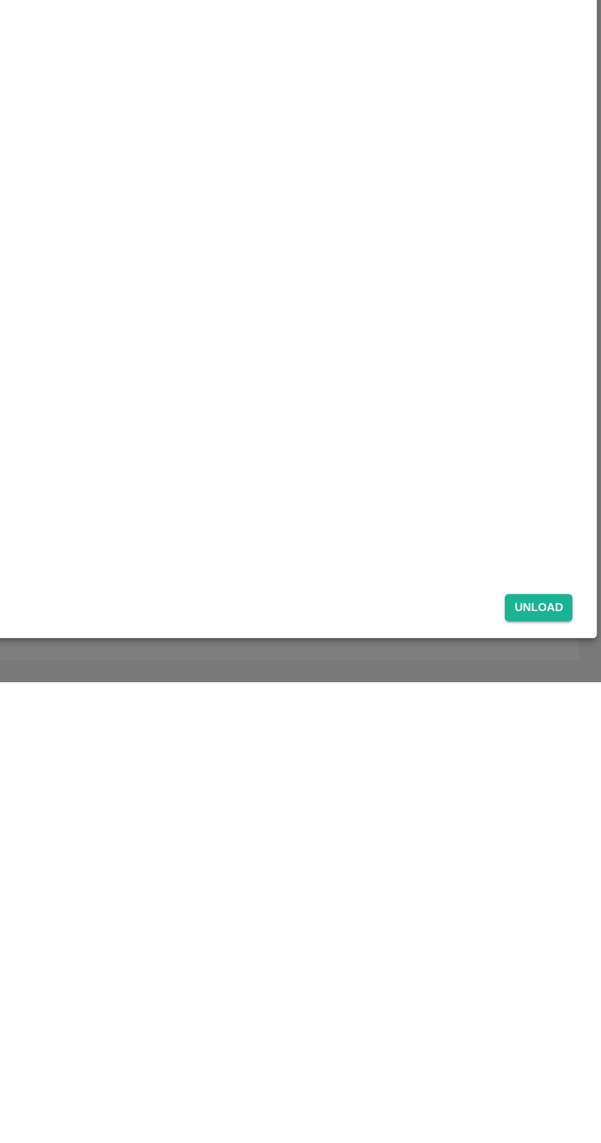
type input "32"
click at [573, 1093] on button "Unload" at bounding box center [560, 1094] width 44 height 18
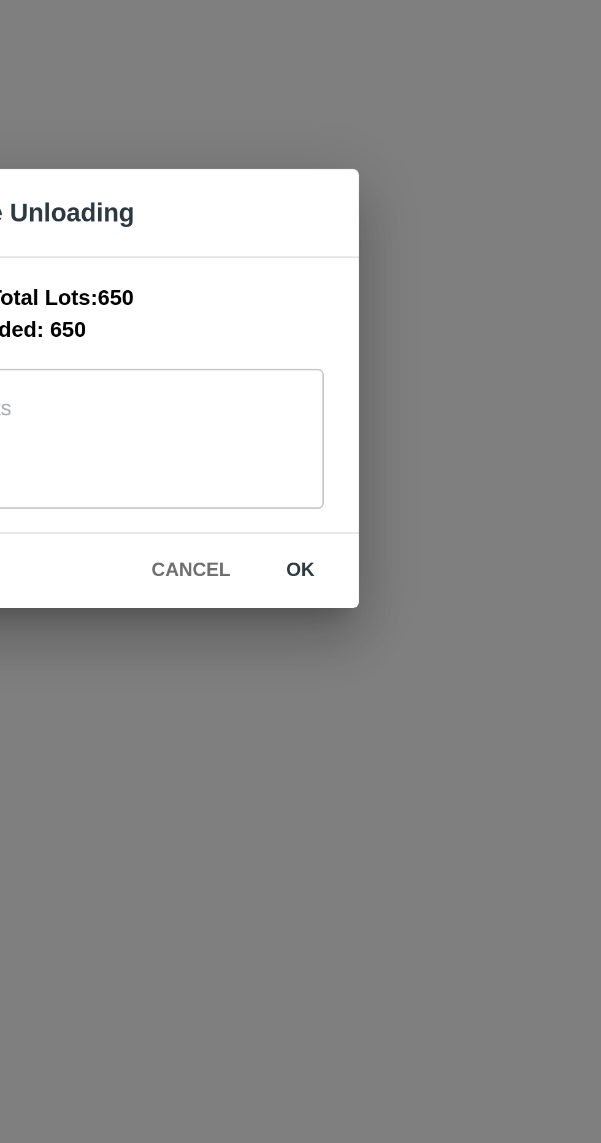
click at [386, 645] on button "ok" at bounding box center [382, 647] width 39 height 21
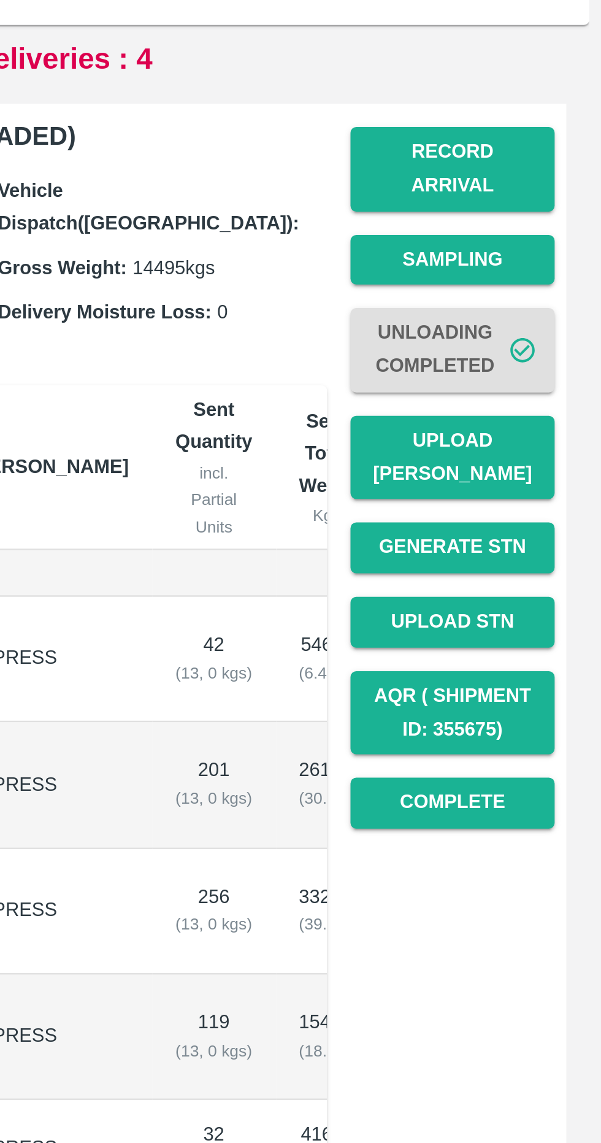
click at [572, 341] on button "Upload [PERSON_NAME]" at bounding box center [539, 356] width 86 height 36
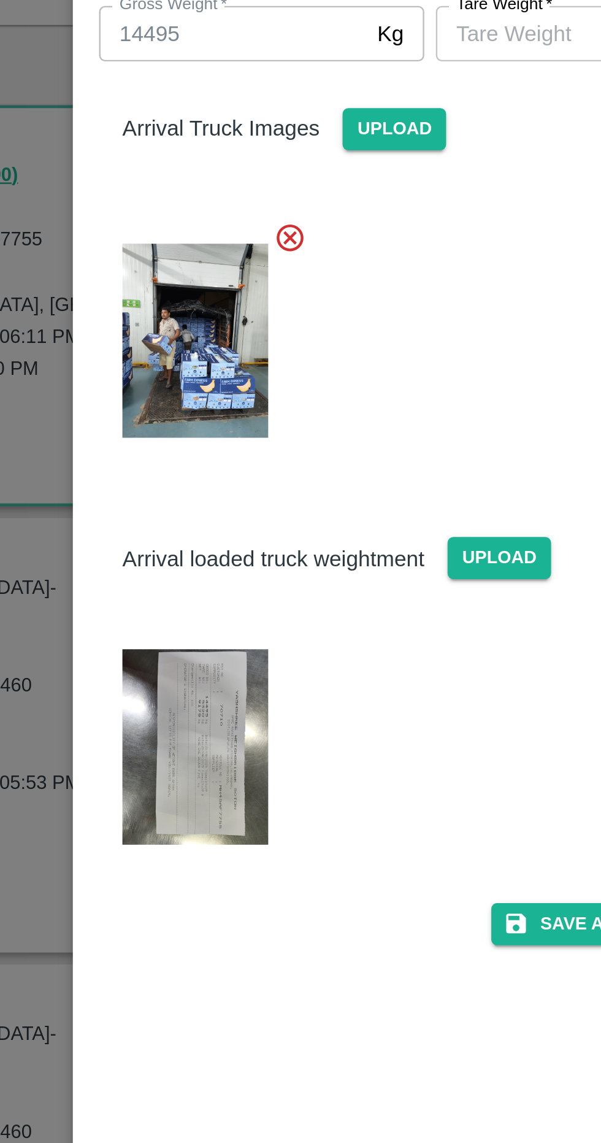
click at [210, 467] on img at bounding box center [201, 477] width 61 height 82
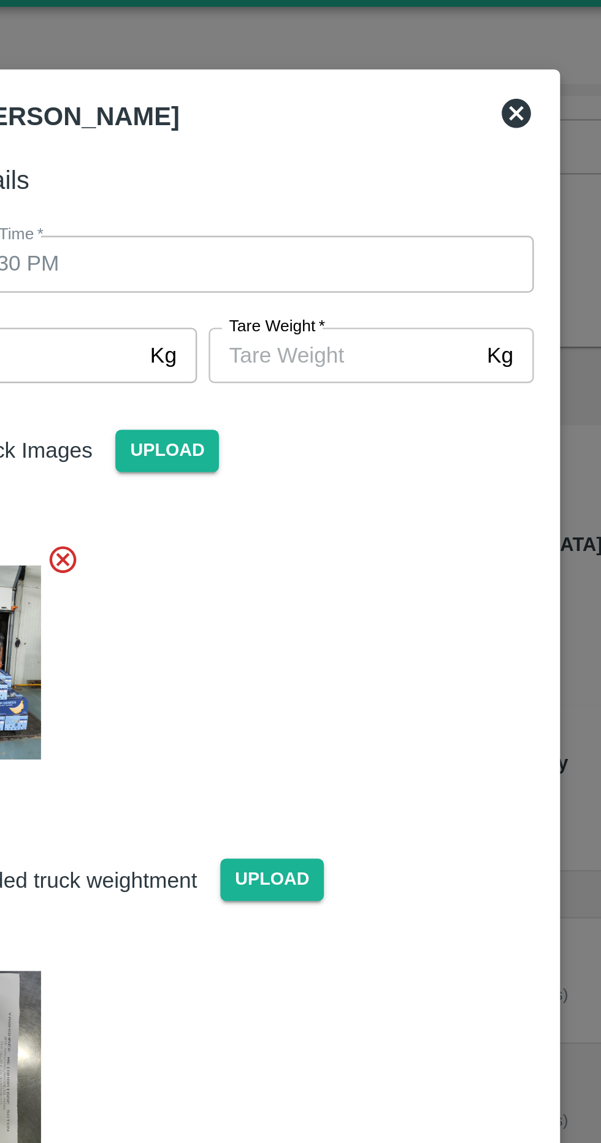
click at [360, 180] on input "[PERSON_NAME]   *" at bounding box center [359, 177] width 112 height 23
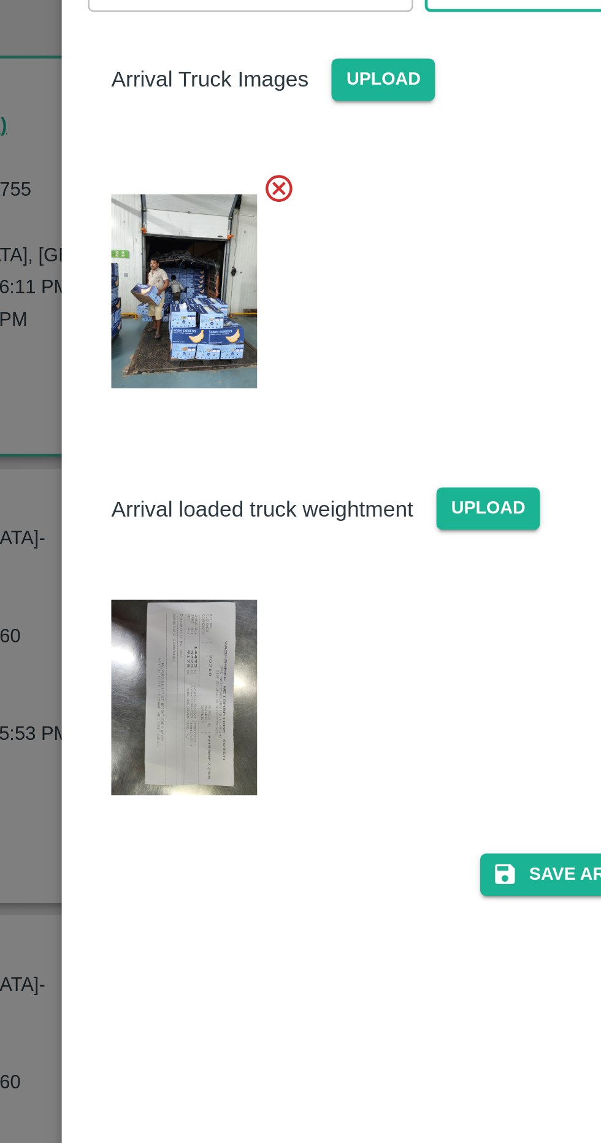
type input "5320"
click at [209, 451] on img at bounding box center [201, 477] width 61 height 82
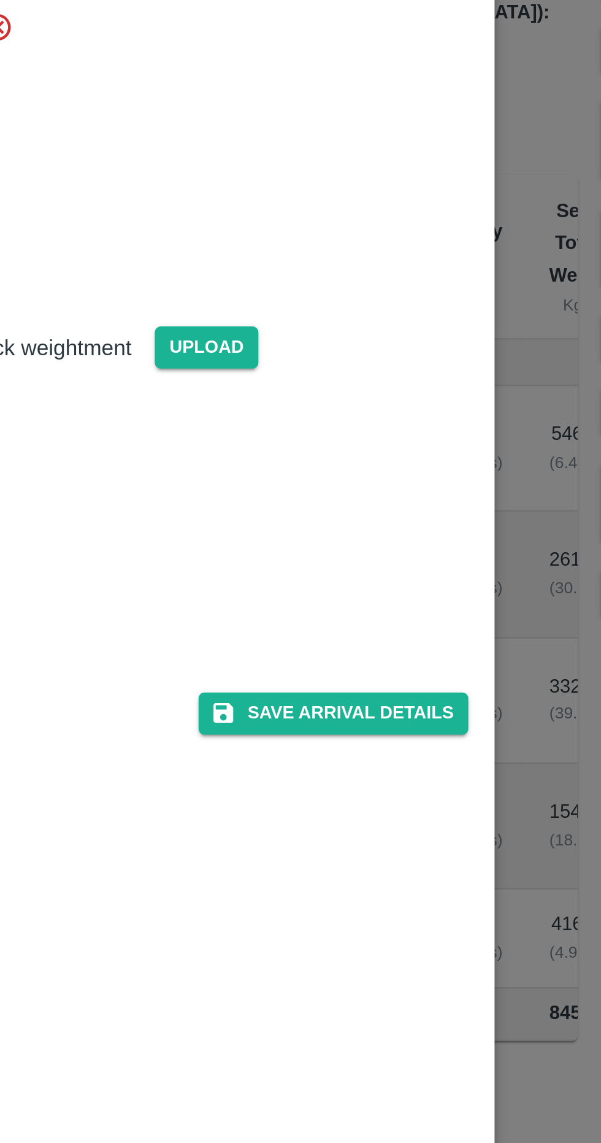
click at [393, 547] on button "Save Arrival Details" at bounding box center [382, 552] width 113 height 18
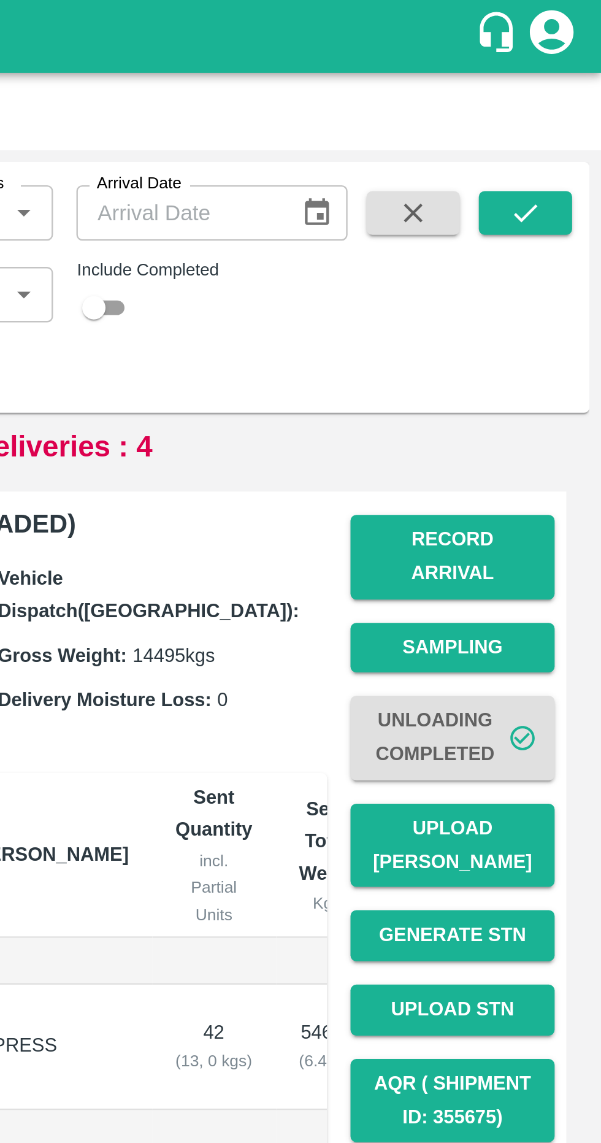
scroll to position [453, 0]
